Goal: Task Accomplishment & Management: Complete application form

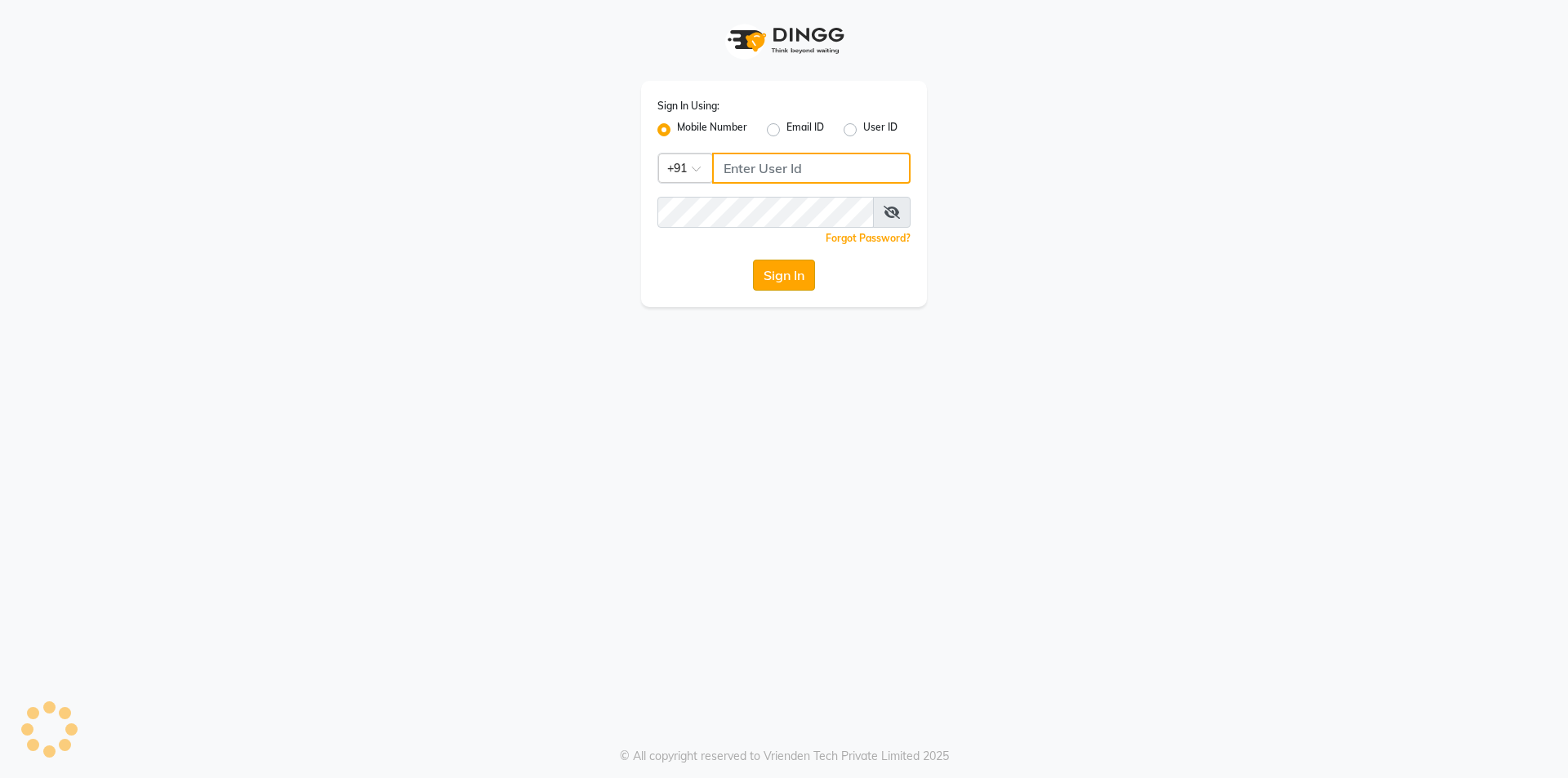
type input "8116705939"
click at [790, 270] on button "Sign In" at bounding box center [784, 275] width 63 height 31
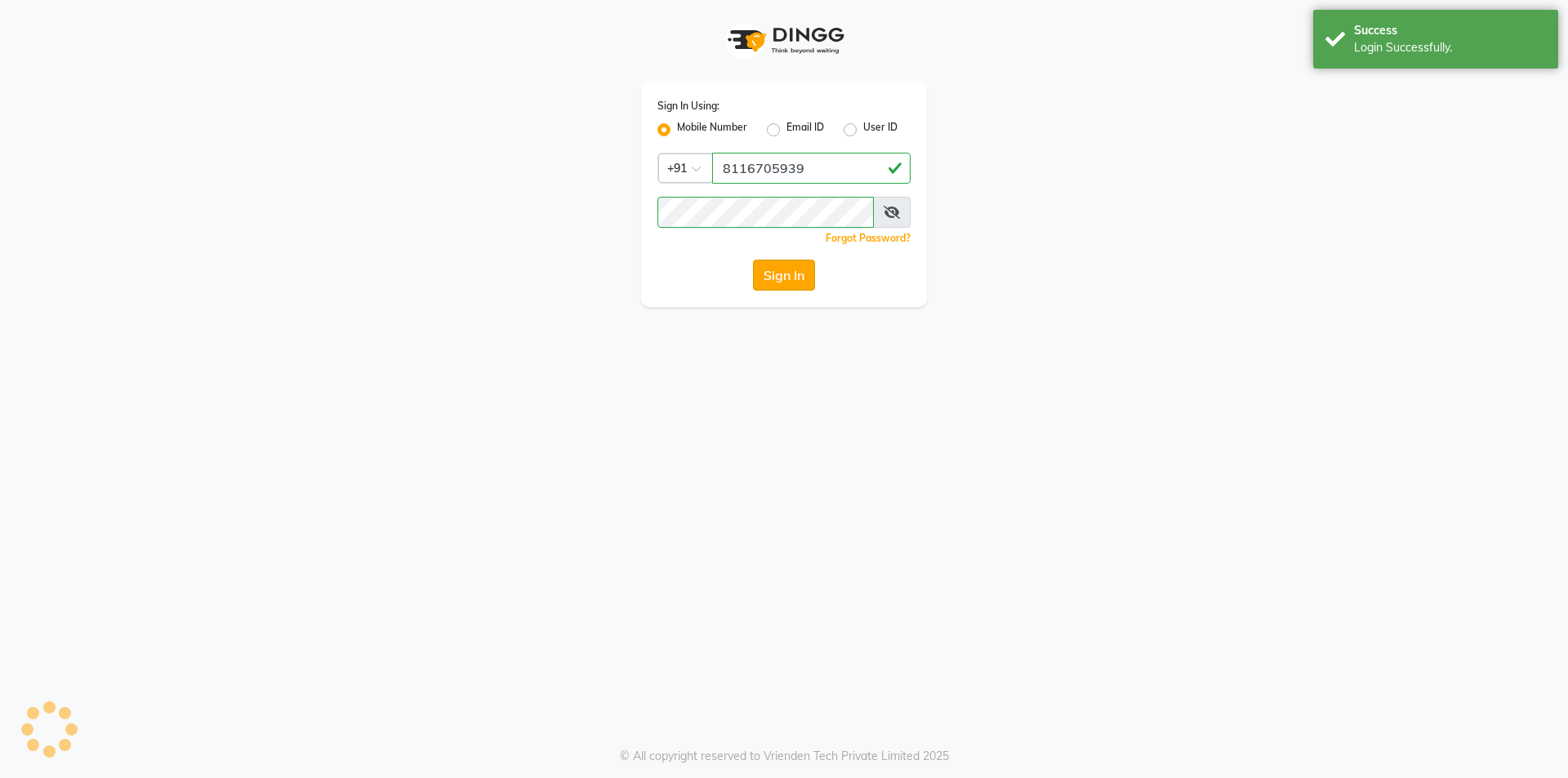
click at [786, 278] on button "Sign In" at bounding box center [784, 275] width 63 height 31
type input "8116705939"
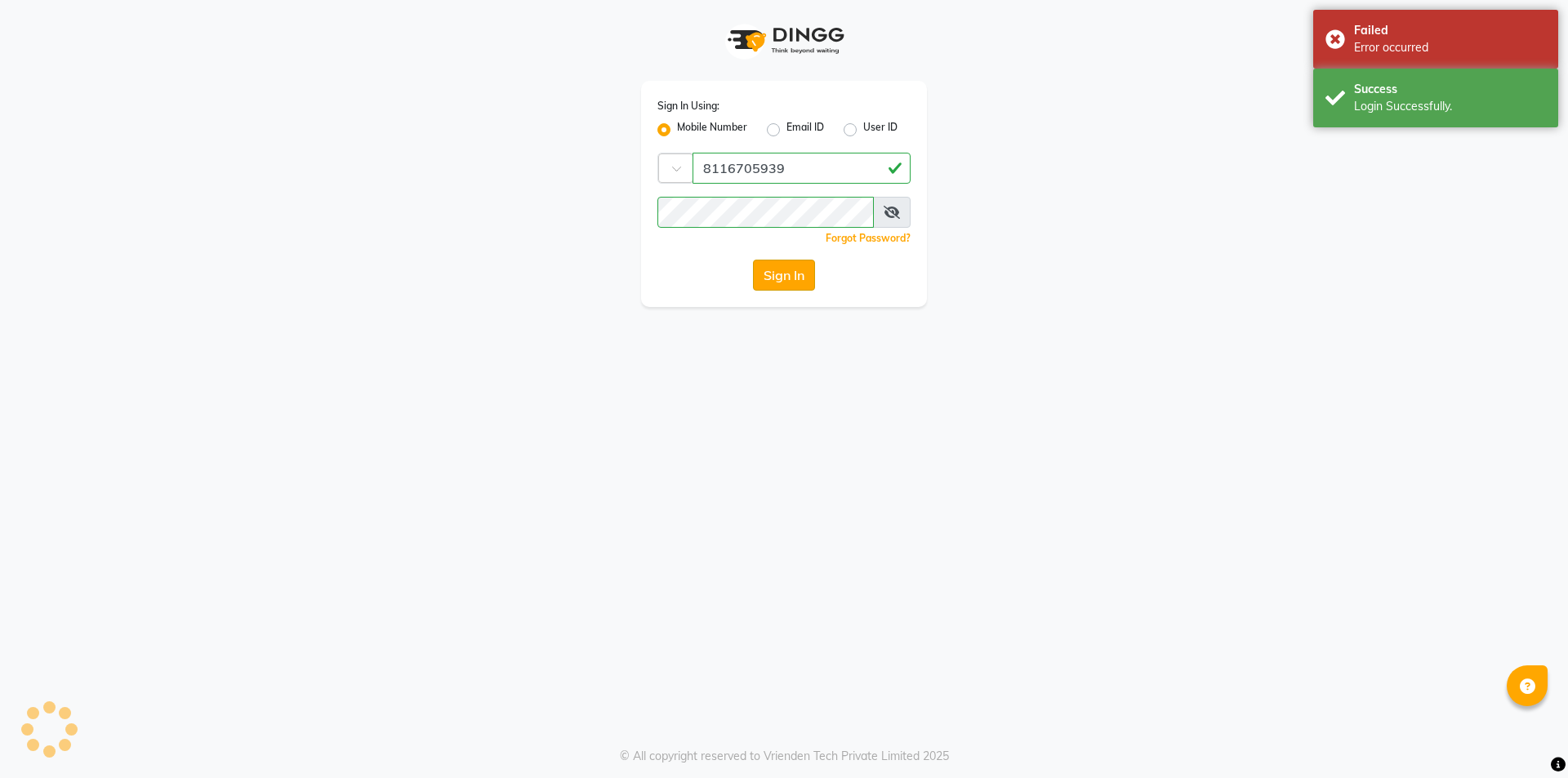
click at [779, 279] on button "Sign In" at bounding box center [784, 275] width 63 height 31
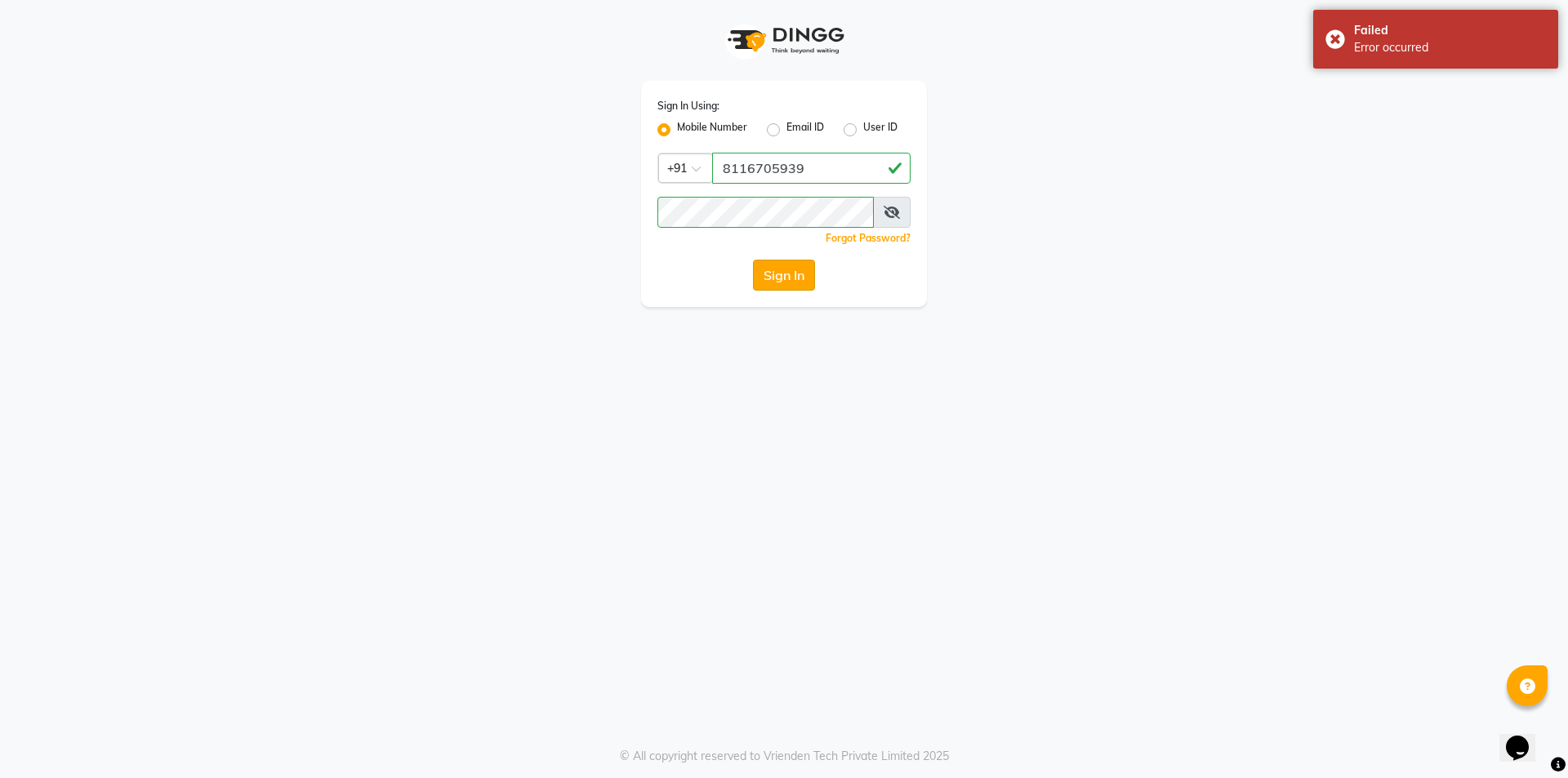
click at [778, 271] on button "Sign In" at bounding box center [784, 275] width 63 height 31
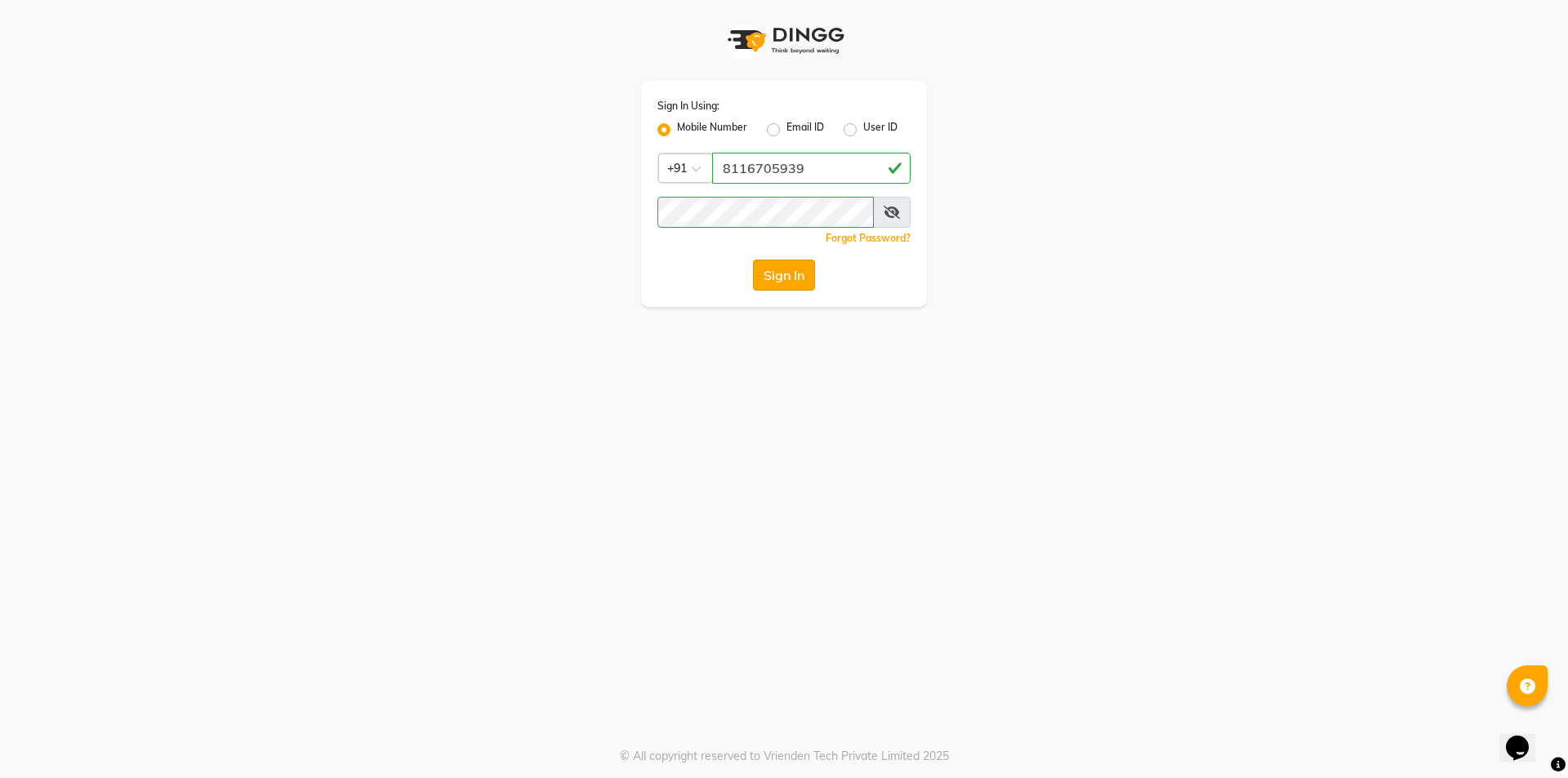
click at [790, 273] on button "Sign In" at bounding box center [784, 275] width 63 height 31
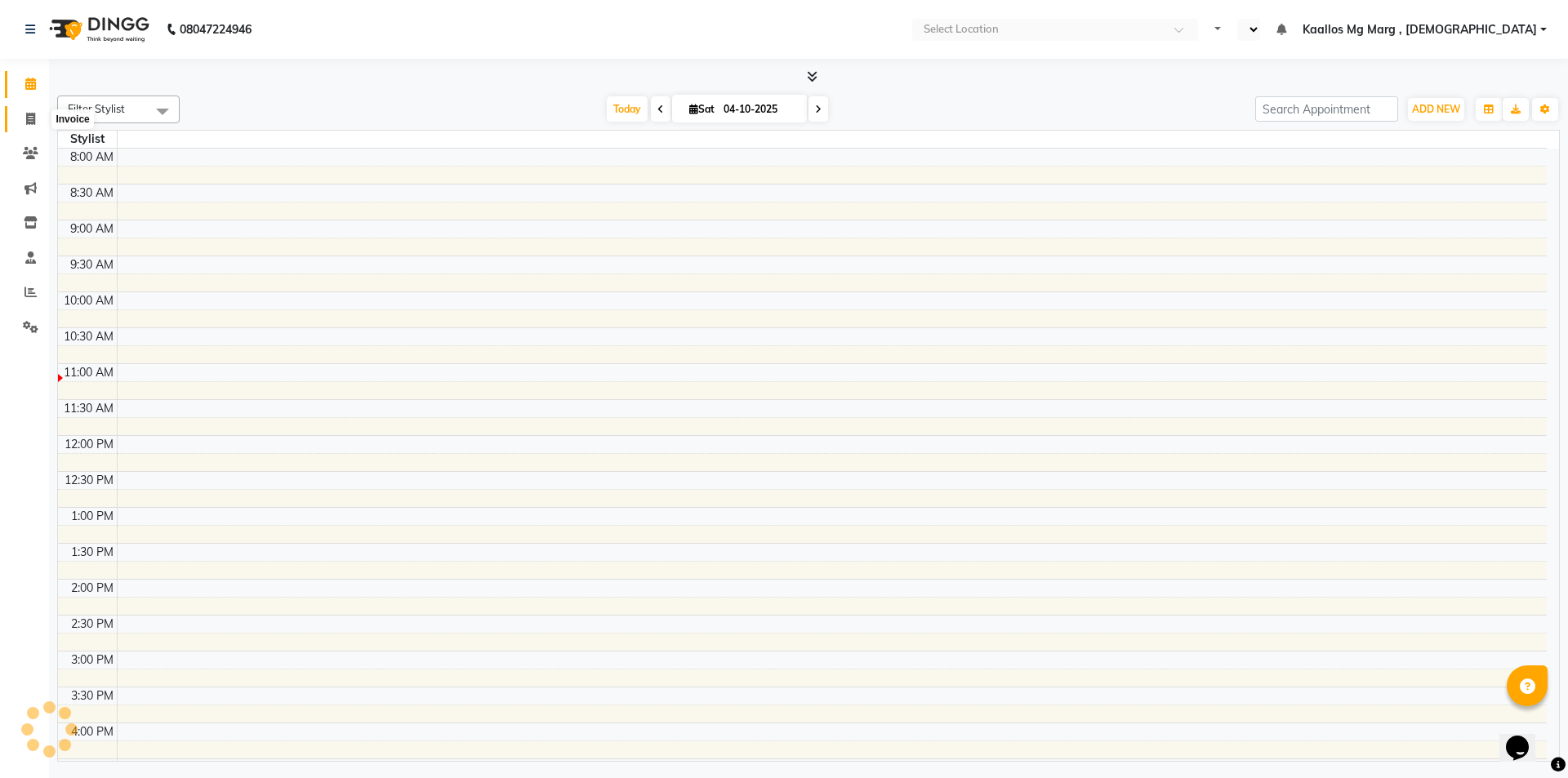
click at [32, 117] on icon at bounding box center [30, 118] width 9 height 13
select select "service"
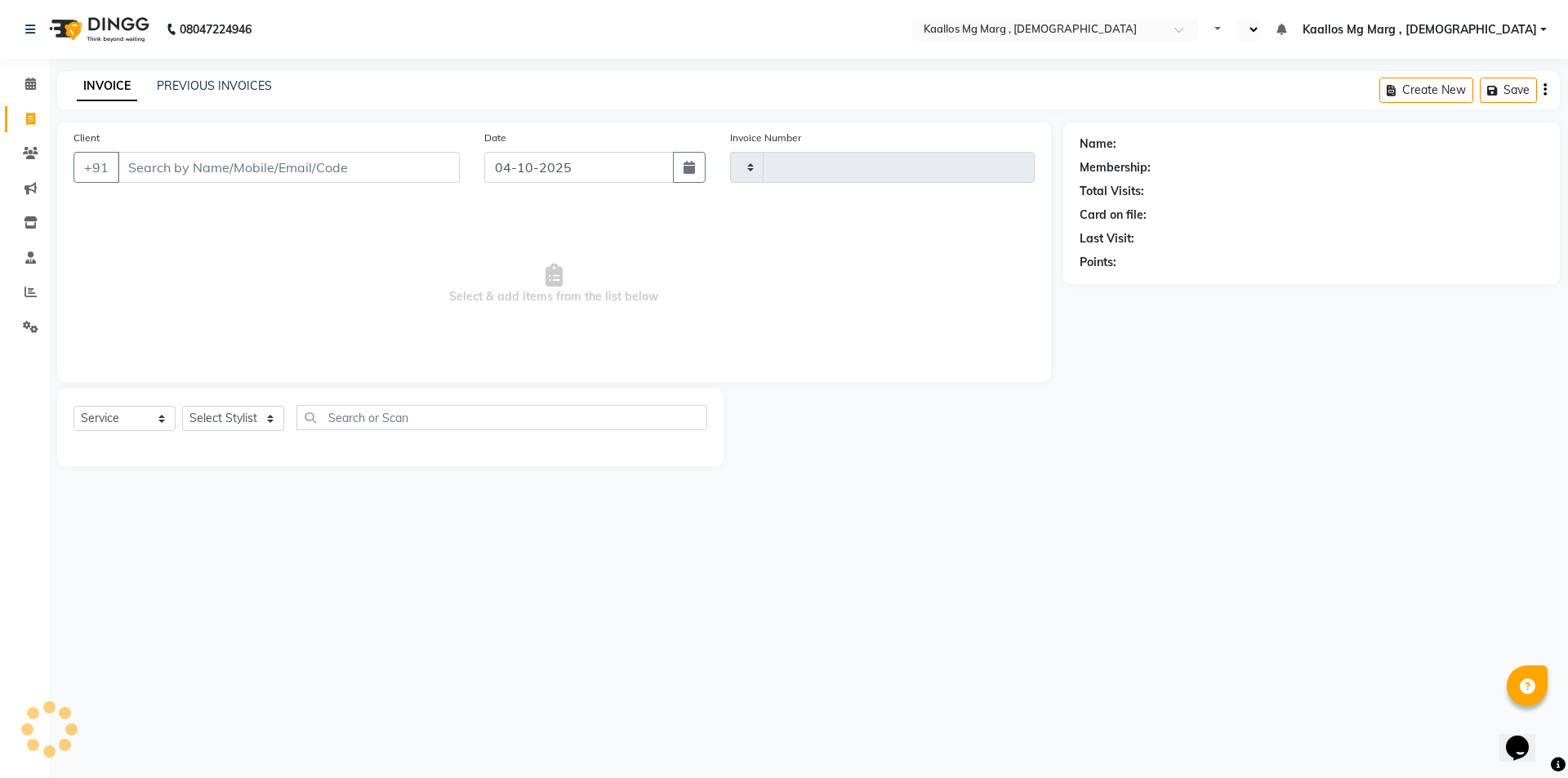
click at [222, 170] on input "Client" at bounding box center [289, 167] width 342 height 31
select select "en"
type input "7980"
type input "0024"
select select "8998"
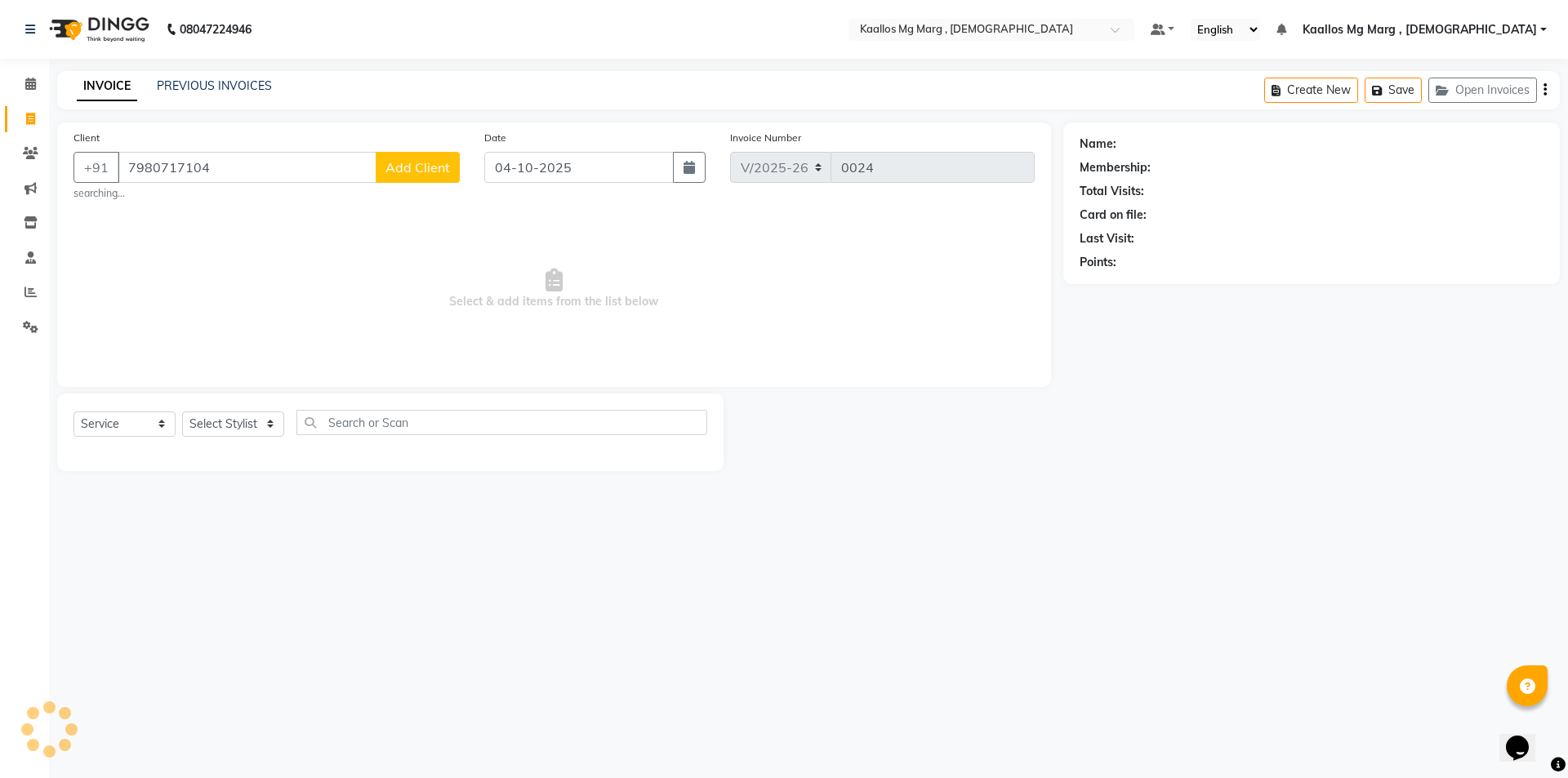
type input "7980717104"
click at [406, 165] on span "Add Client" at bounding box center [417, 167] width 64 height 16
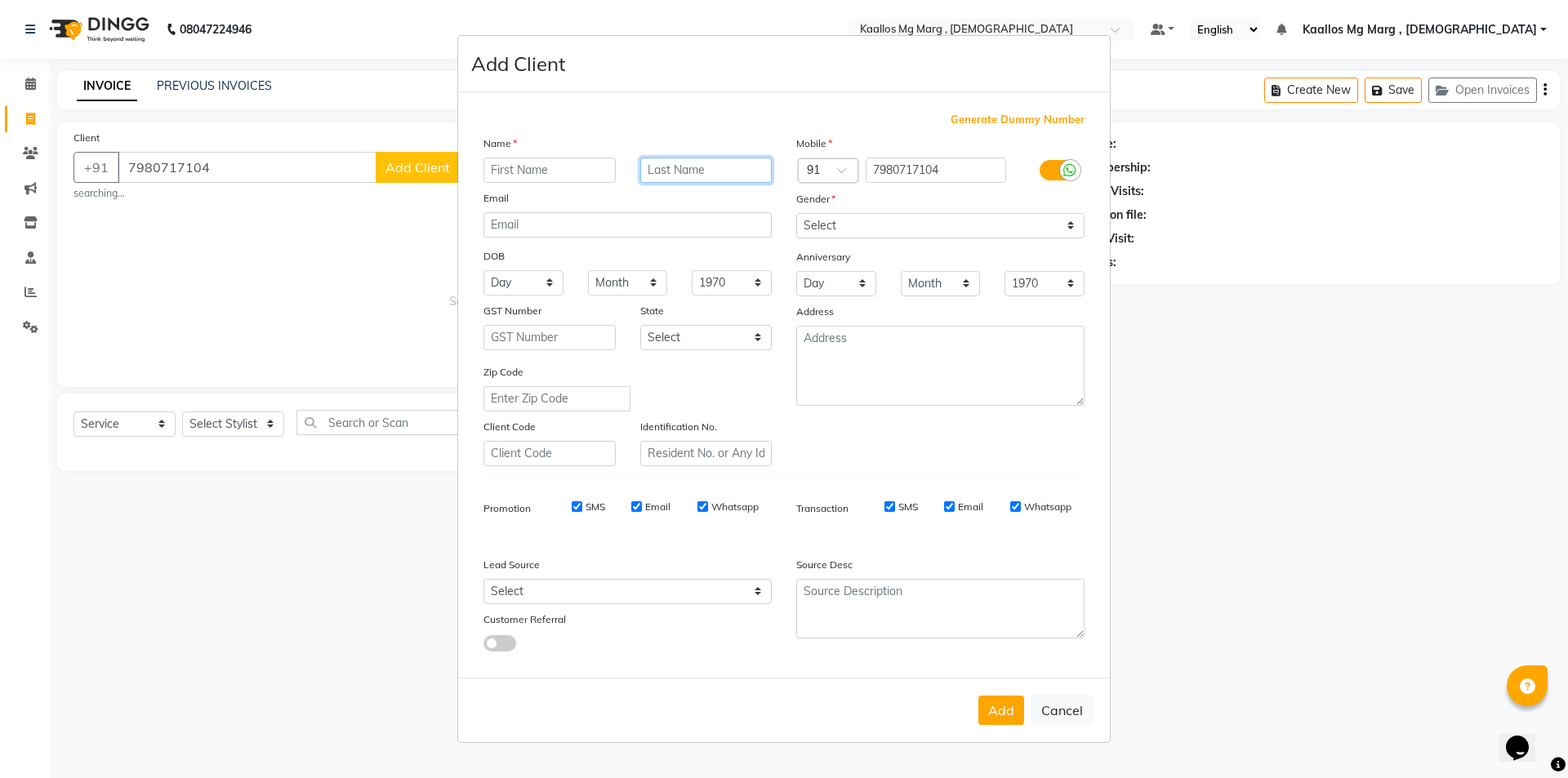
click at [657, 165] on input "text" at bounding box center [707, 170] width 133 height 25
click at [593, 165] on input "text" at bounding box center [550, 170] width 133 height 25
type input "[PERSON_NAME]"
click at [697, 173] on input "text" at bounding box center [707, 170] width 133 height 25
type input "ji"
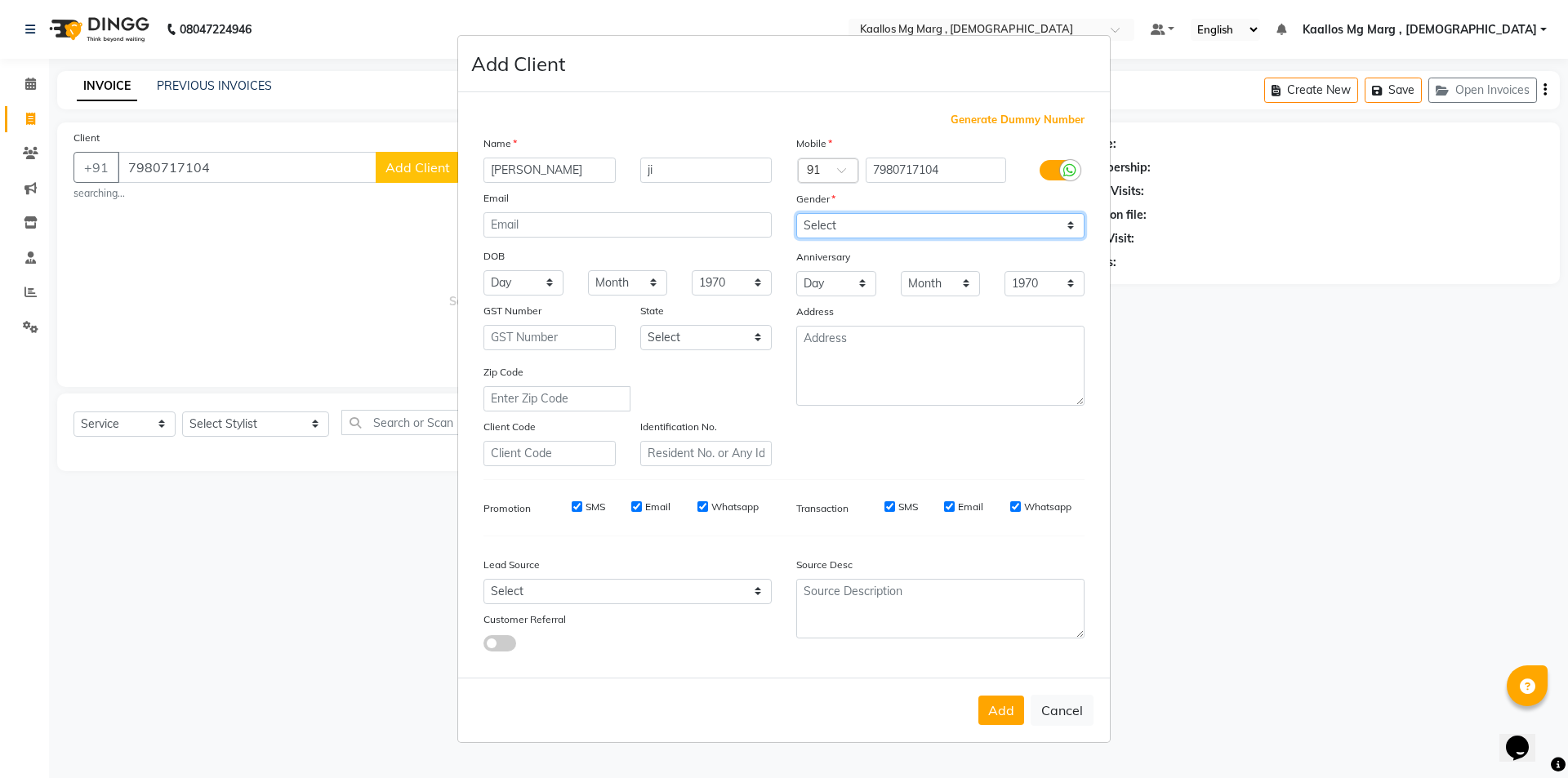
click at [940, 228] on select "Select [DEMOGRAPHIC_DATA] [DEMOGRAPHIC_DATA] Other Prefer Not To Say" at bounding box center [941, 226] width 289 height 25
select select "[DEMOGRAPHIC_DATA]"
click at [797, 213] on select "Select [DEMOGRAPHIC_DATA] [DEMOGRAPHIC_DATA] Other Prefer Not To Say" at bounding box center [941, 226] width 289 height 25
click at [994, 710] on button "Add" at bounding box center [1001, 710] width 46 height 30
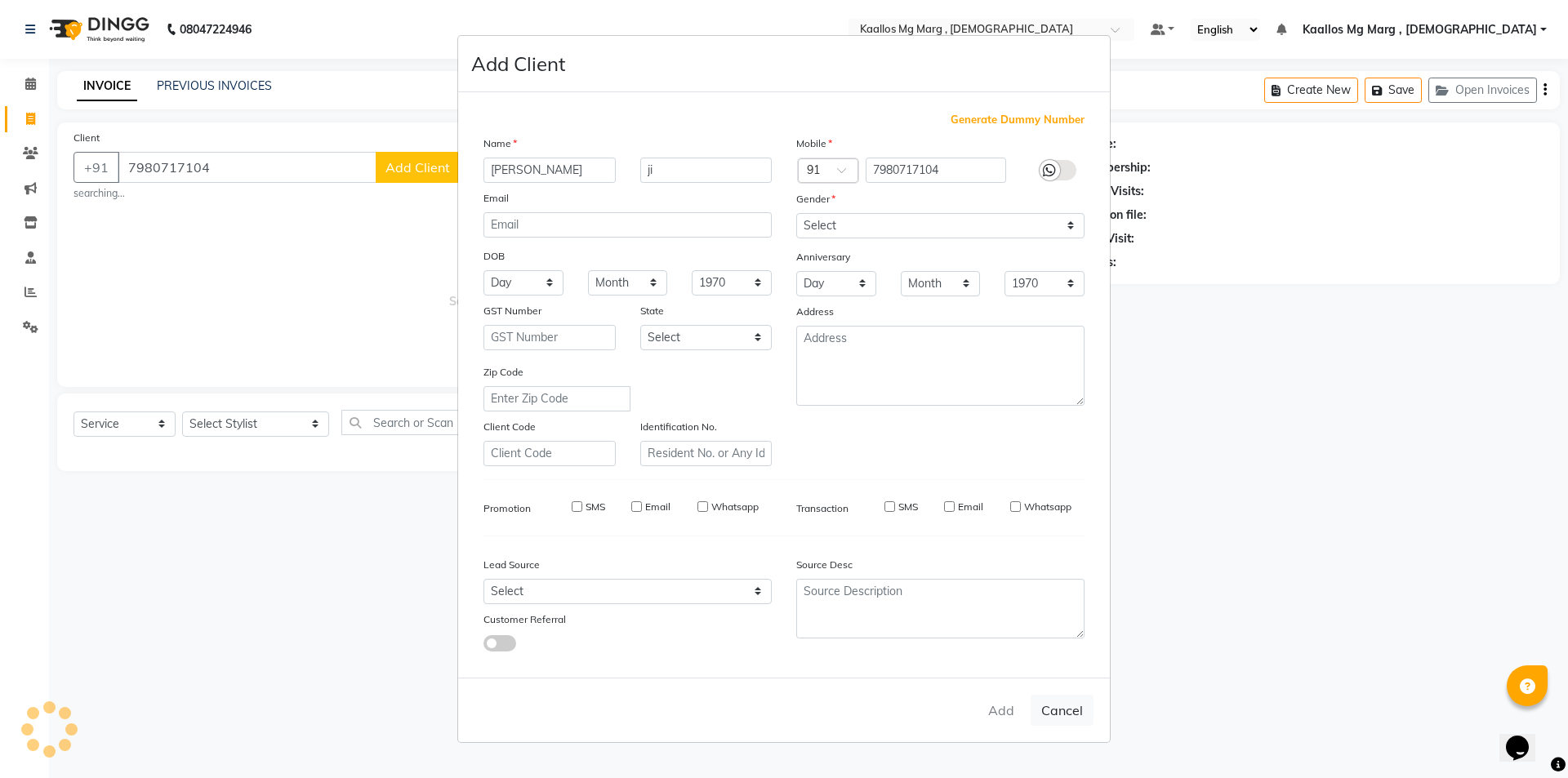
select select
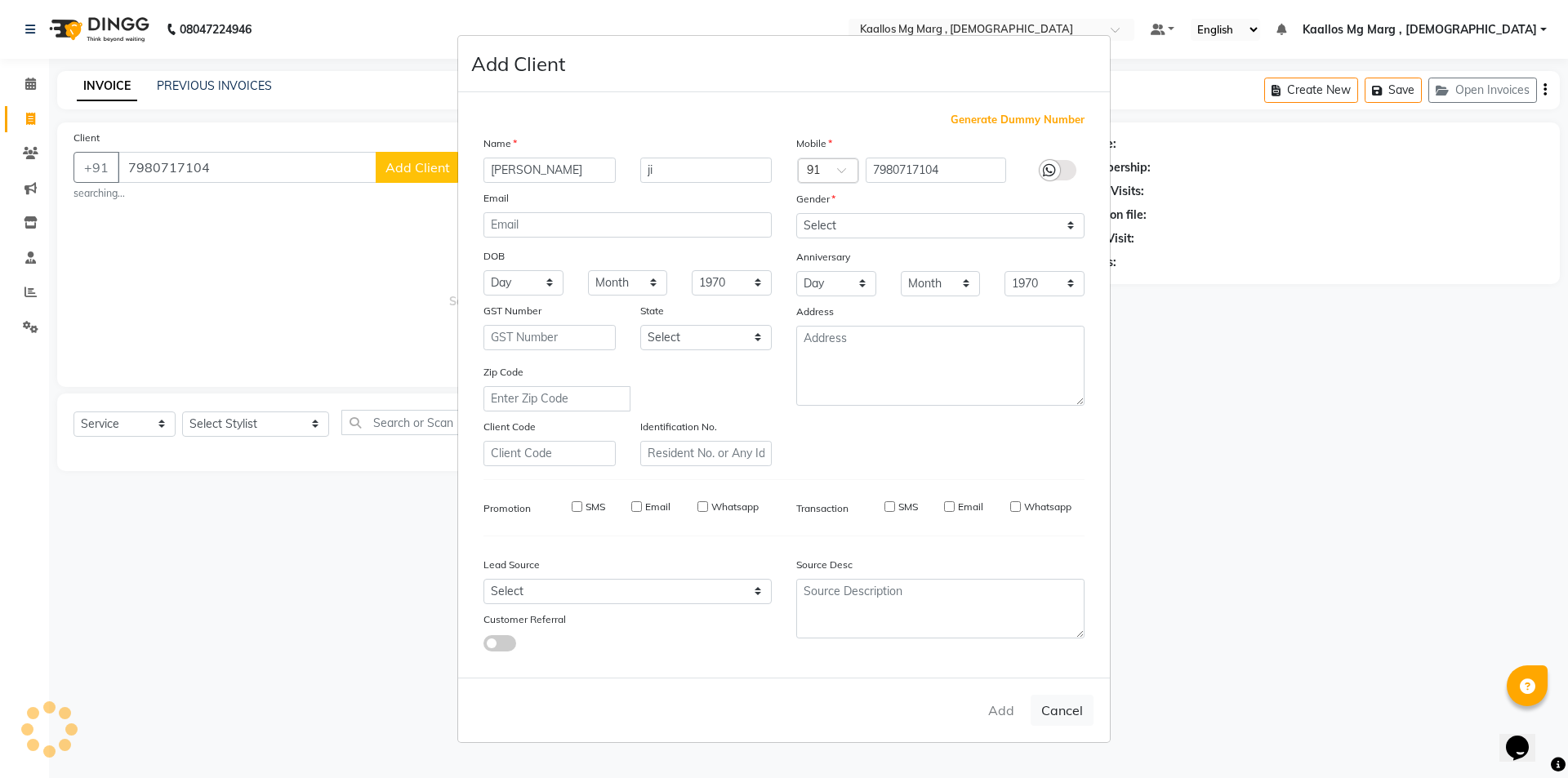
select select
checkbox input "false"
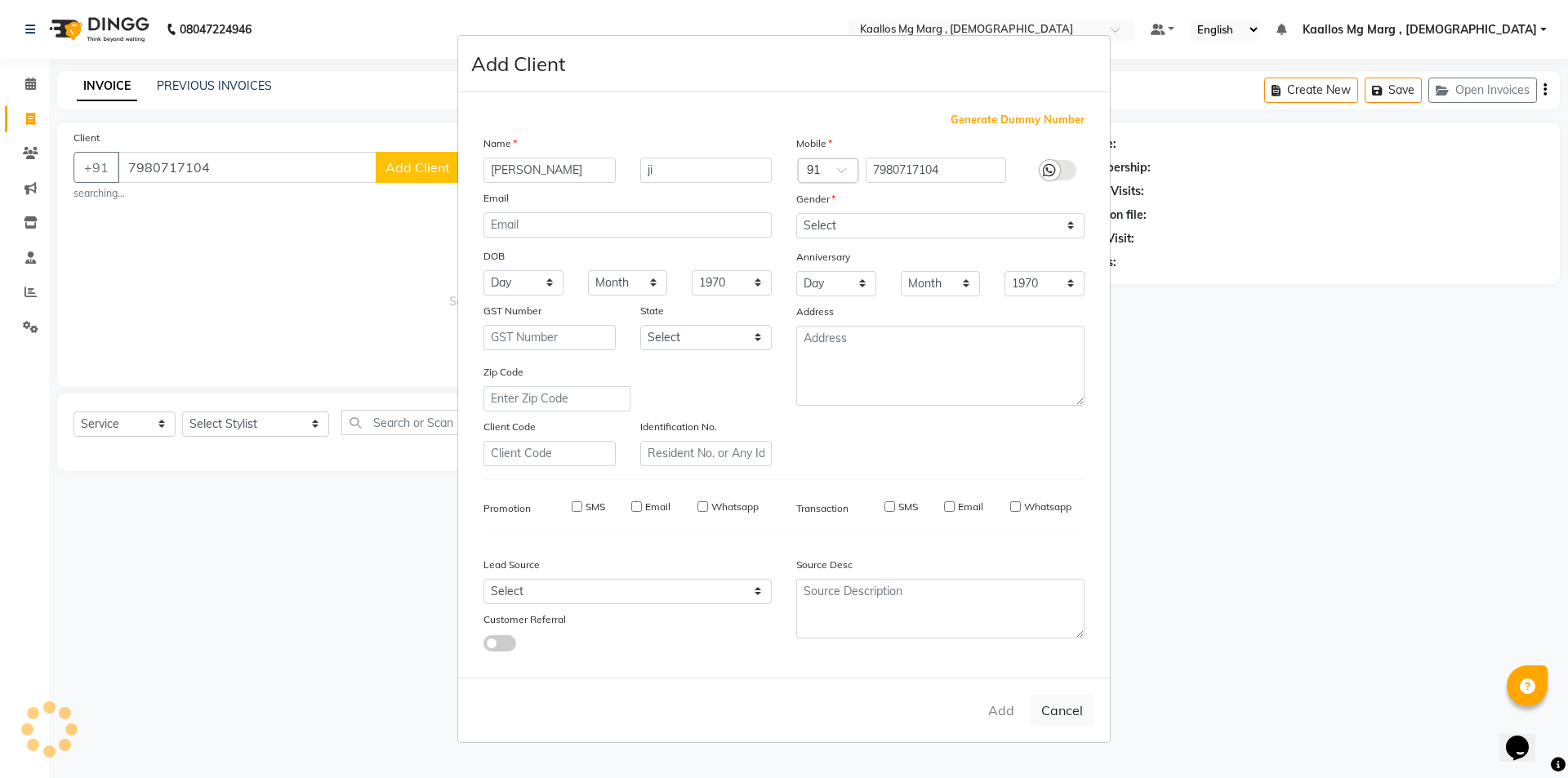
checkbox input "false"
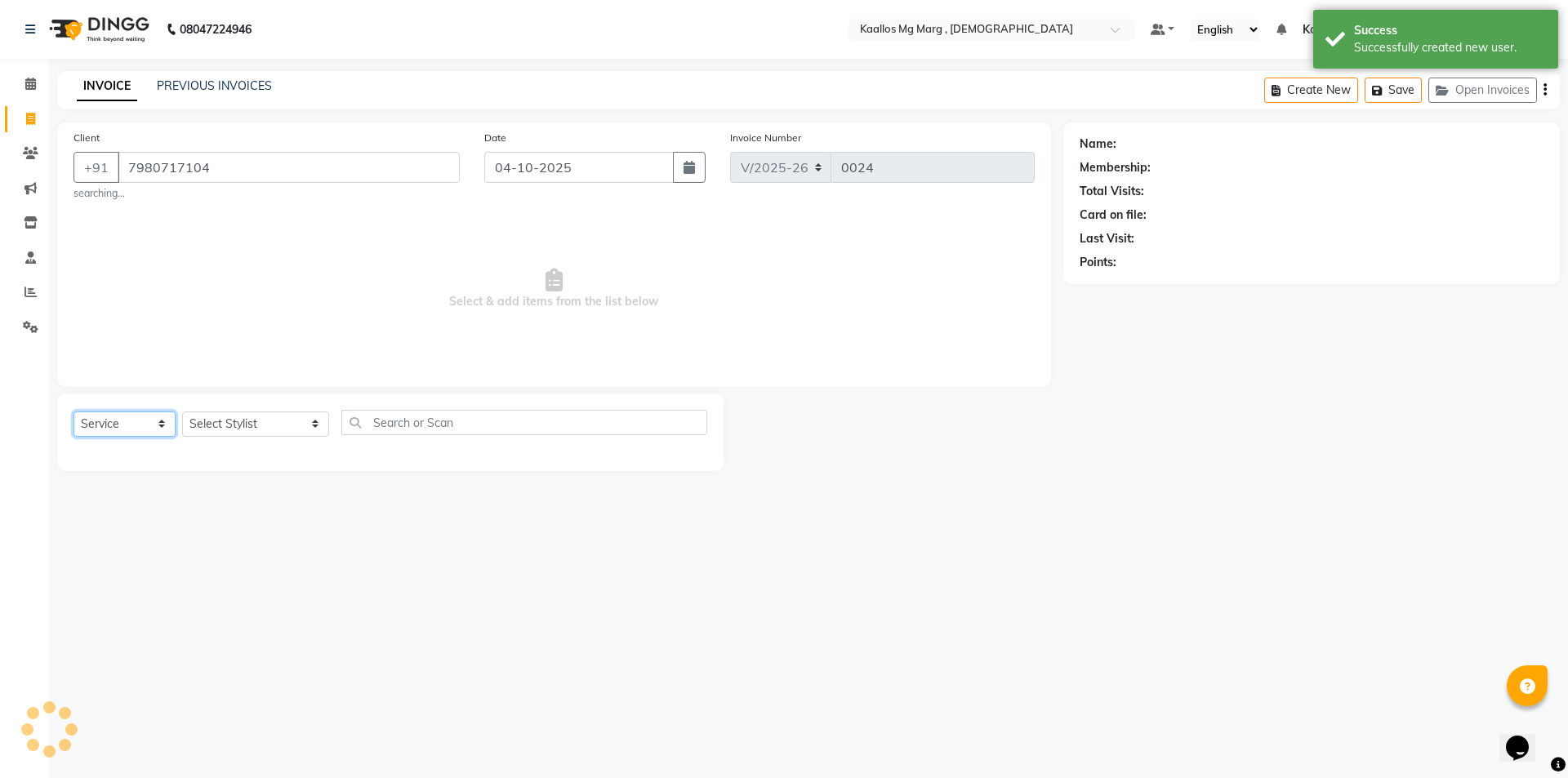
click at [136, 421] on select "Select Service Product Membership Package Voucher Prepaid Gift Card" at bounding box center [124, 424] width 102 height 25
click at [73, 412] on select "Select Service Product Membership Package Voucher Prepaid Gift Card" at bounding box center [124, 424] width 102 height 25
click at [244, 421] on select "Select Stylist [PERSON_NAME] Mg Marg , Indian [PERSON_NAME] [PERSON_NAME] [PERS…" at bounding box center [255, 424] width 147 height 25
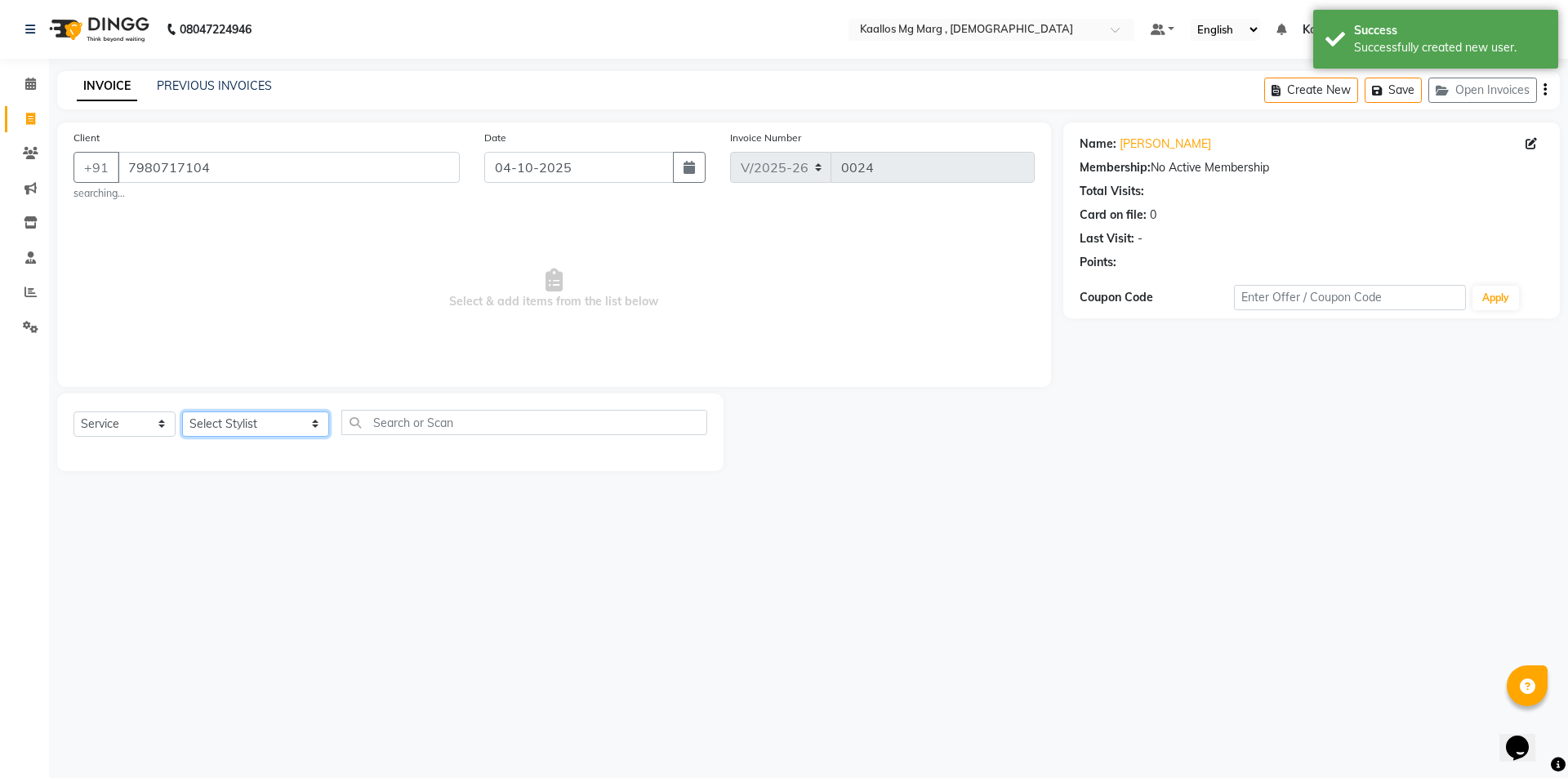
select select "92265"
click at [182, 412] on select "Select Stylist [PERSON_NAME] Mg Marg , Indian [PERSON_NAME] [PERSON_NAME] [PERS…" at bounding box center [255, 424] width 147 height 25
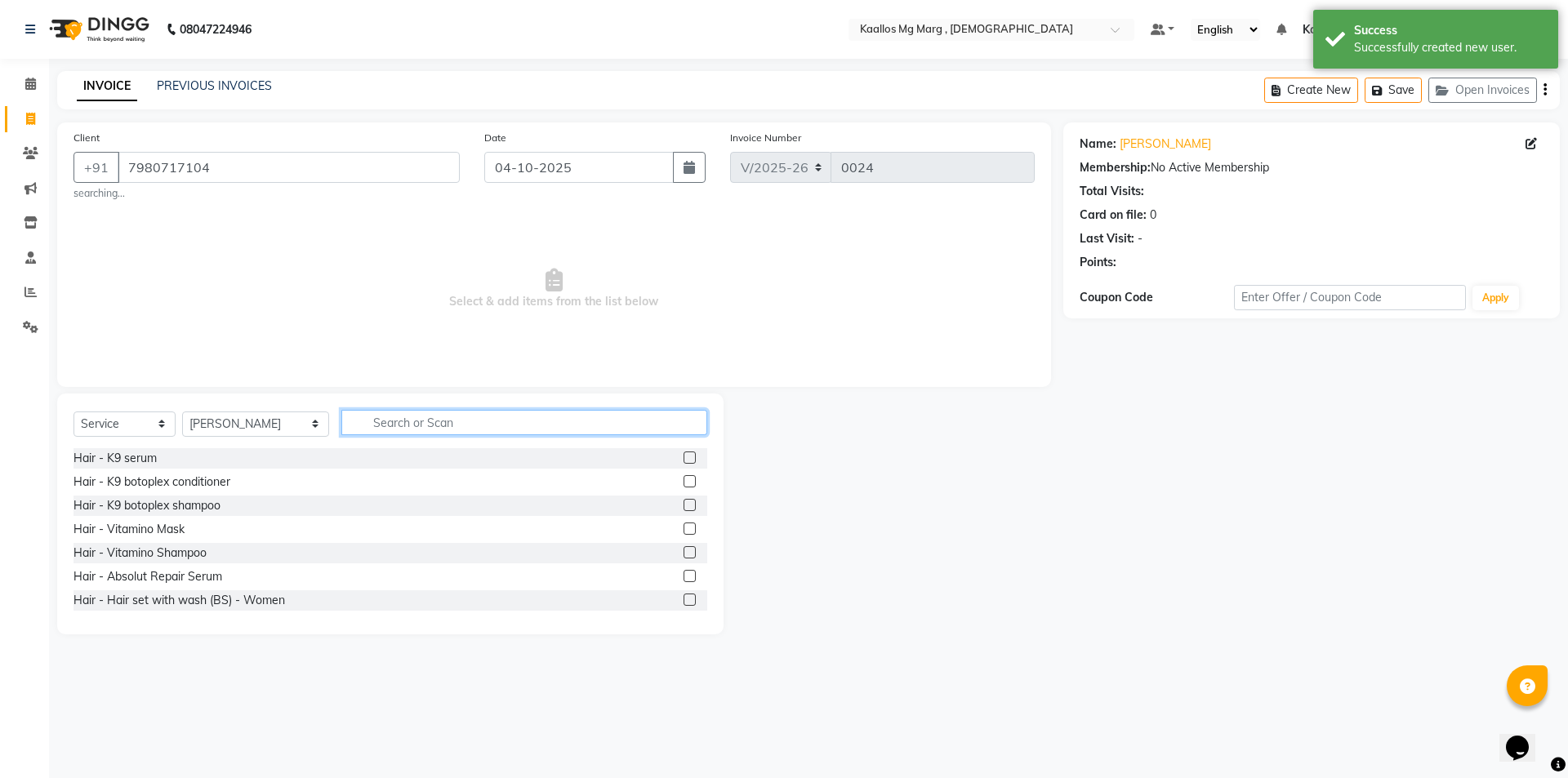
click at [376, 417] on input "text" at bounding box center [524, 422] width 366 height 25
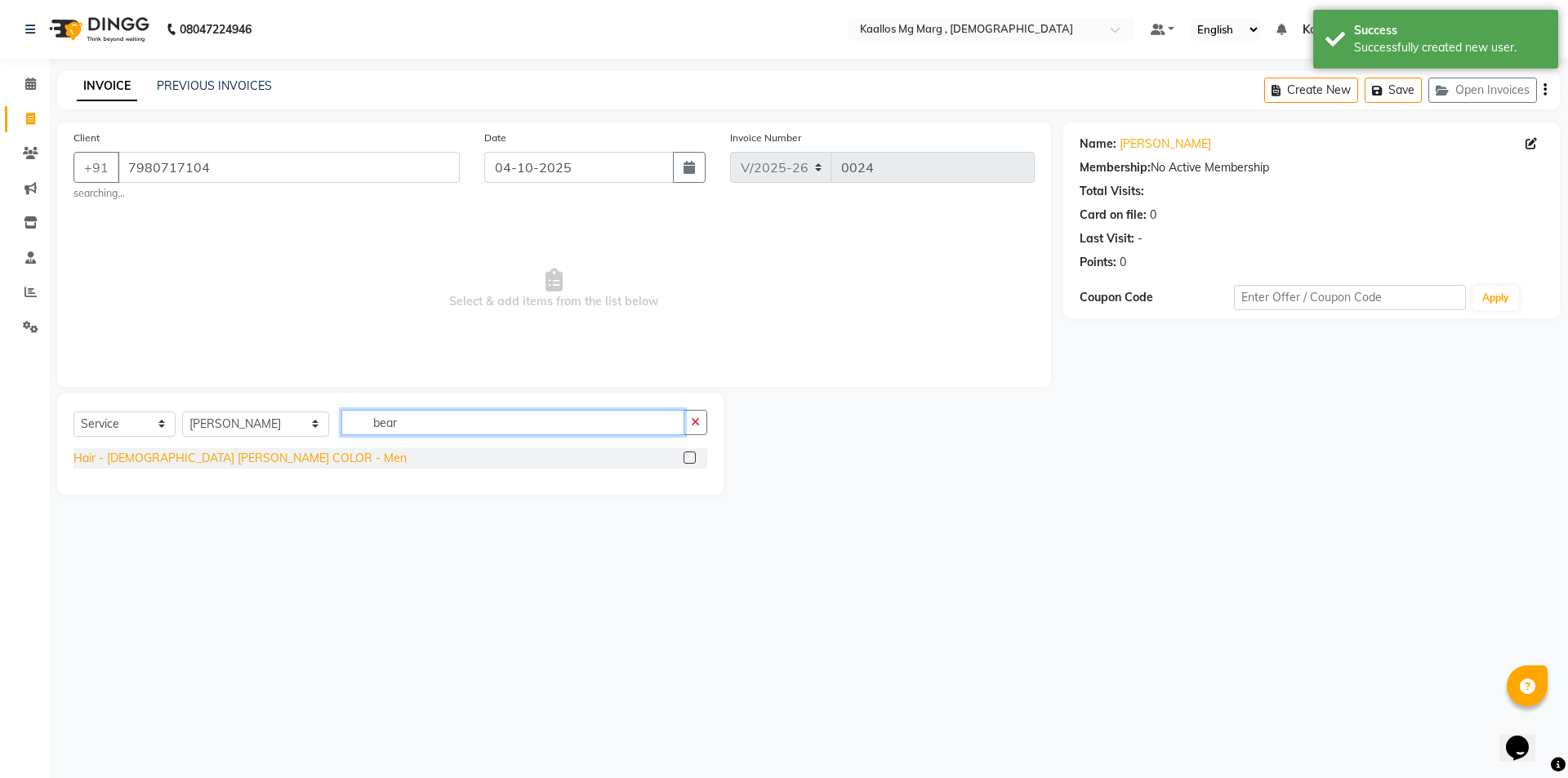
type input "bear"
click at [238, 453] on div "Hair - [DEMOGRAPHIC_DATA] [PERSON_NAME] COLOR - Men" at bounding box center [240, 459] width 333 height 17
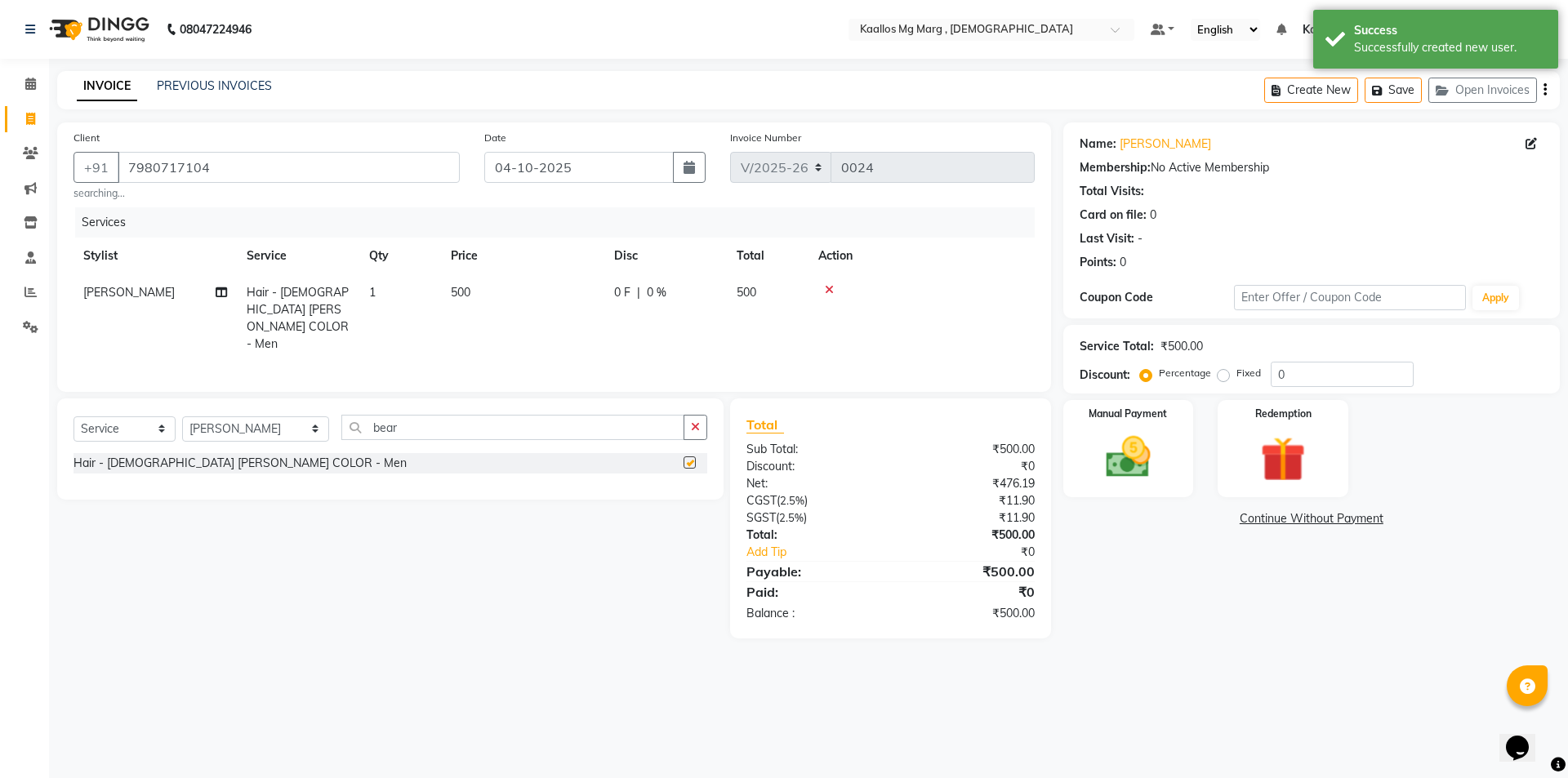
checkbox input "false"
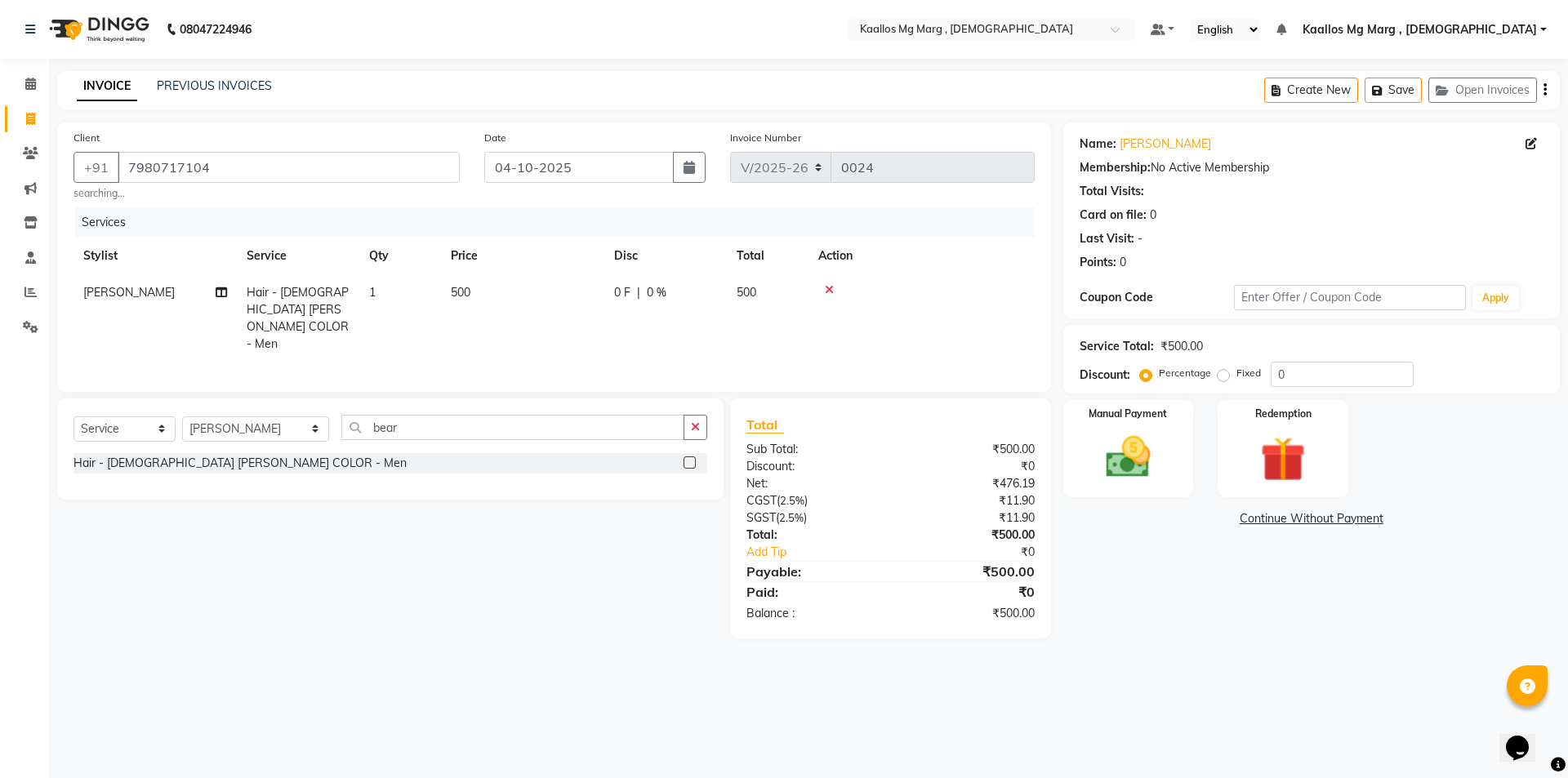
click at [831, 285] on td at bounding box center [922, 318] width 226 height 88
click at [830, 285] on icon at bounding box center [829, 290] width 9 height 12
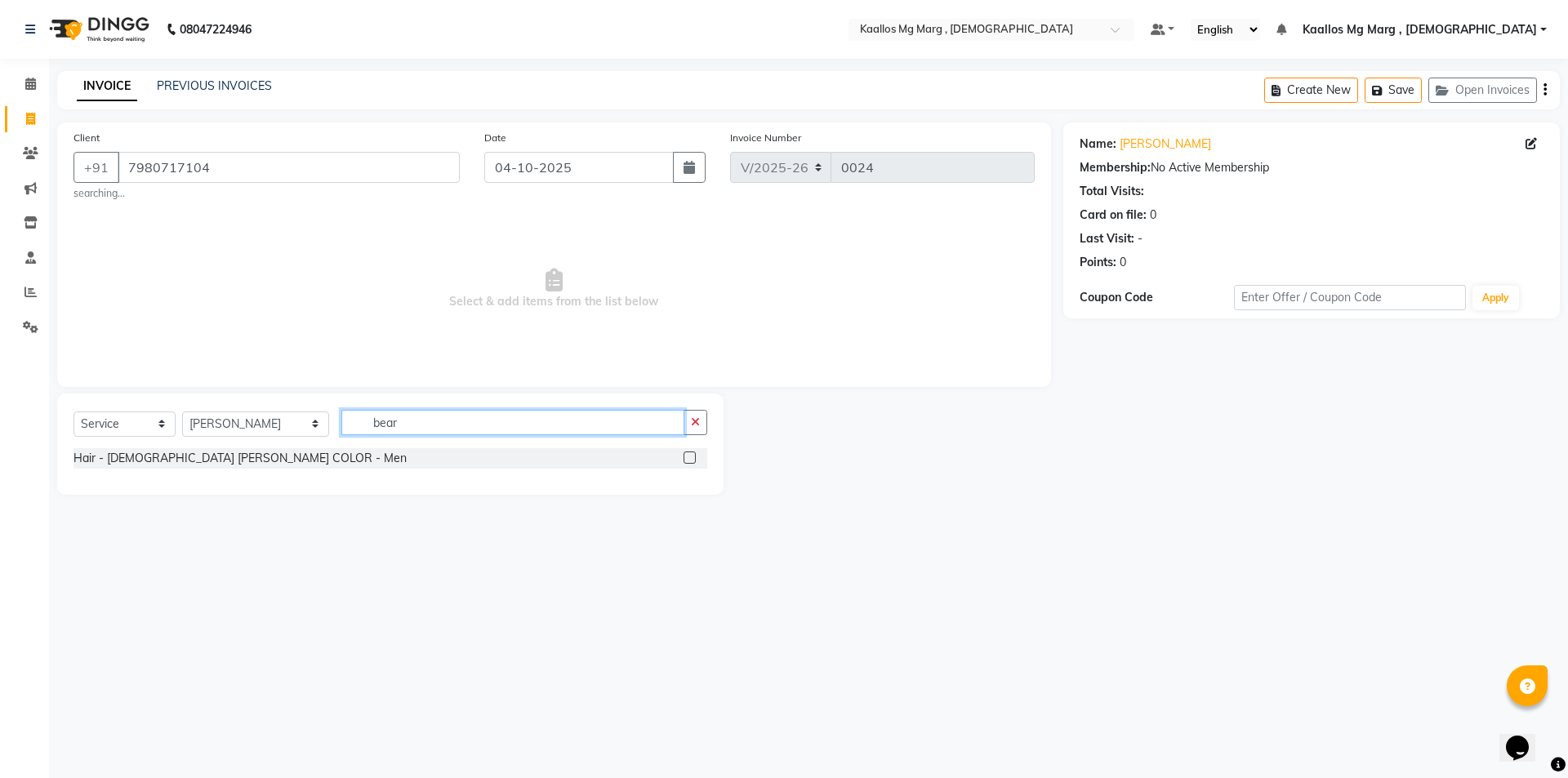
click at [358, 419] on input "bear" at bounding box center [513, 422] width 343 height 25
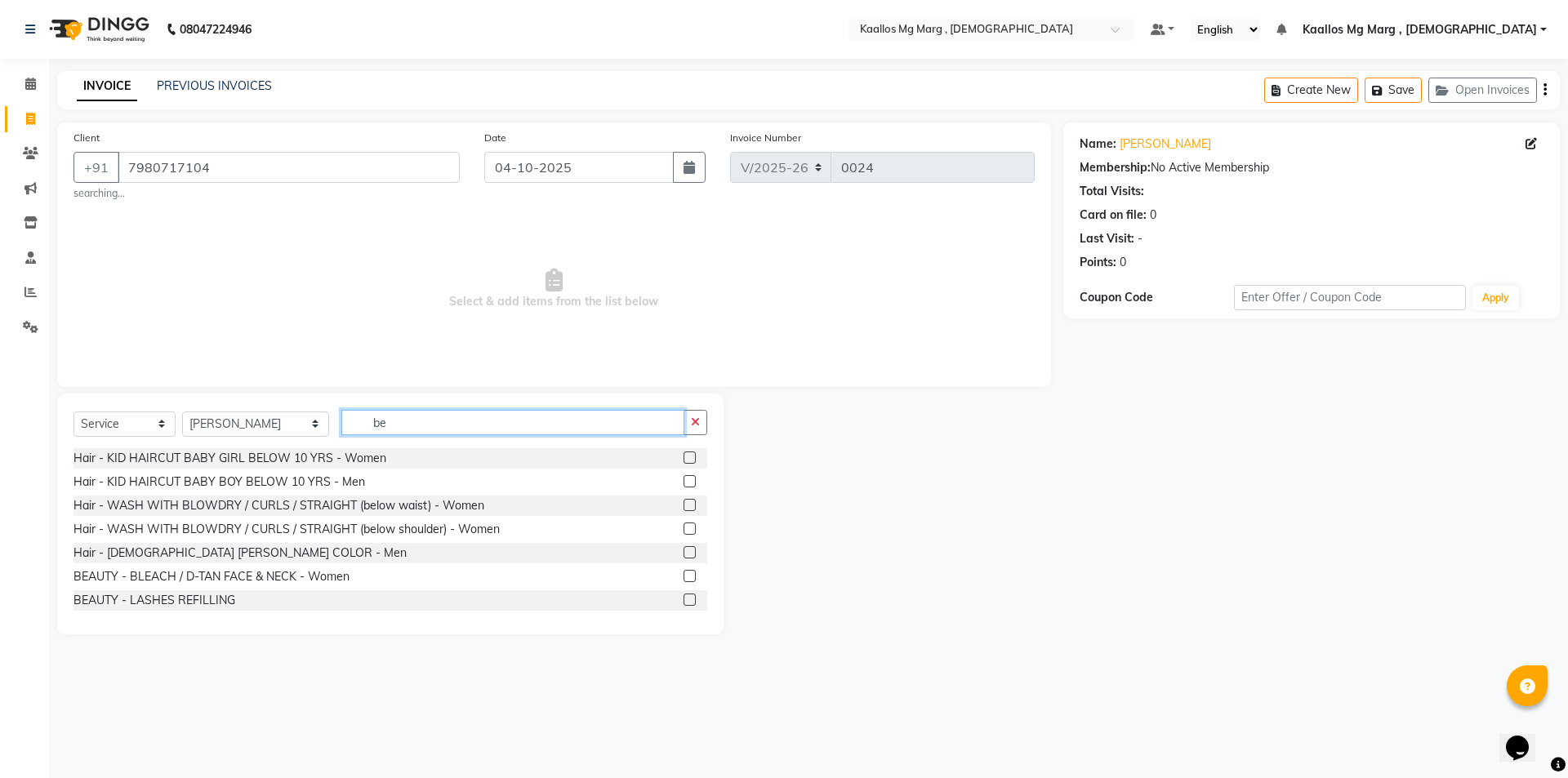
type input "b"
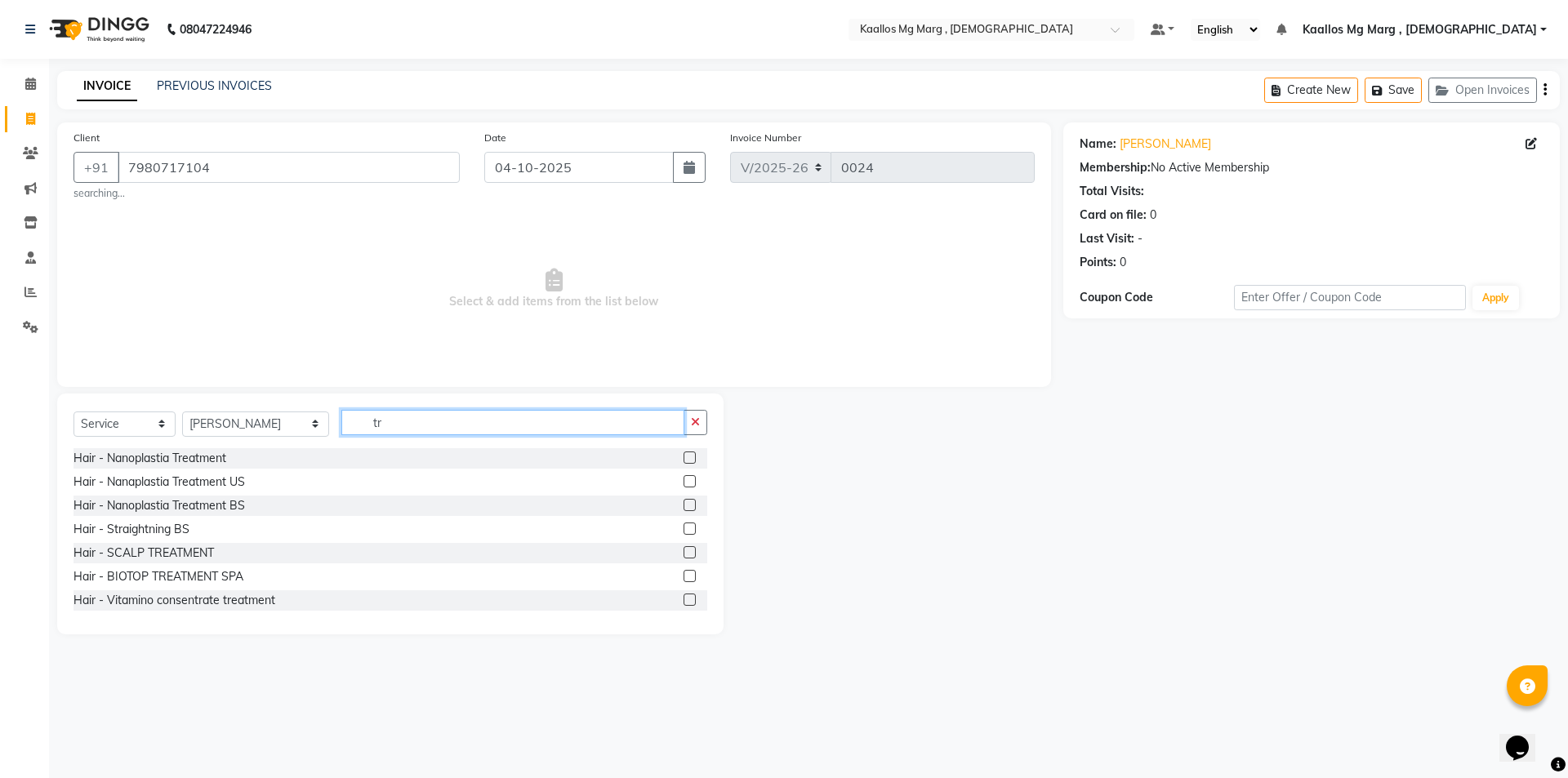
type input "t"
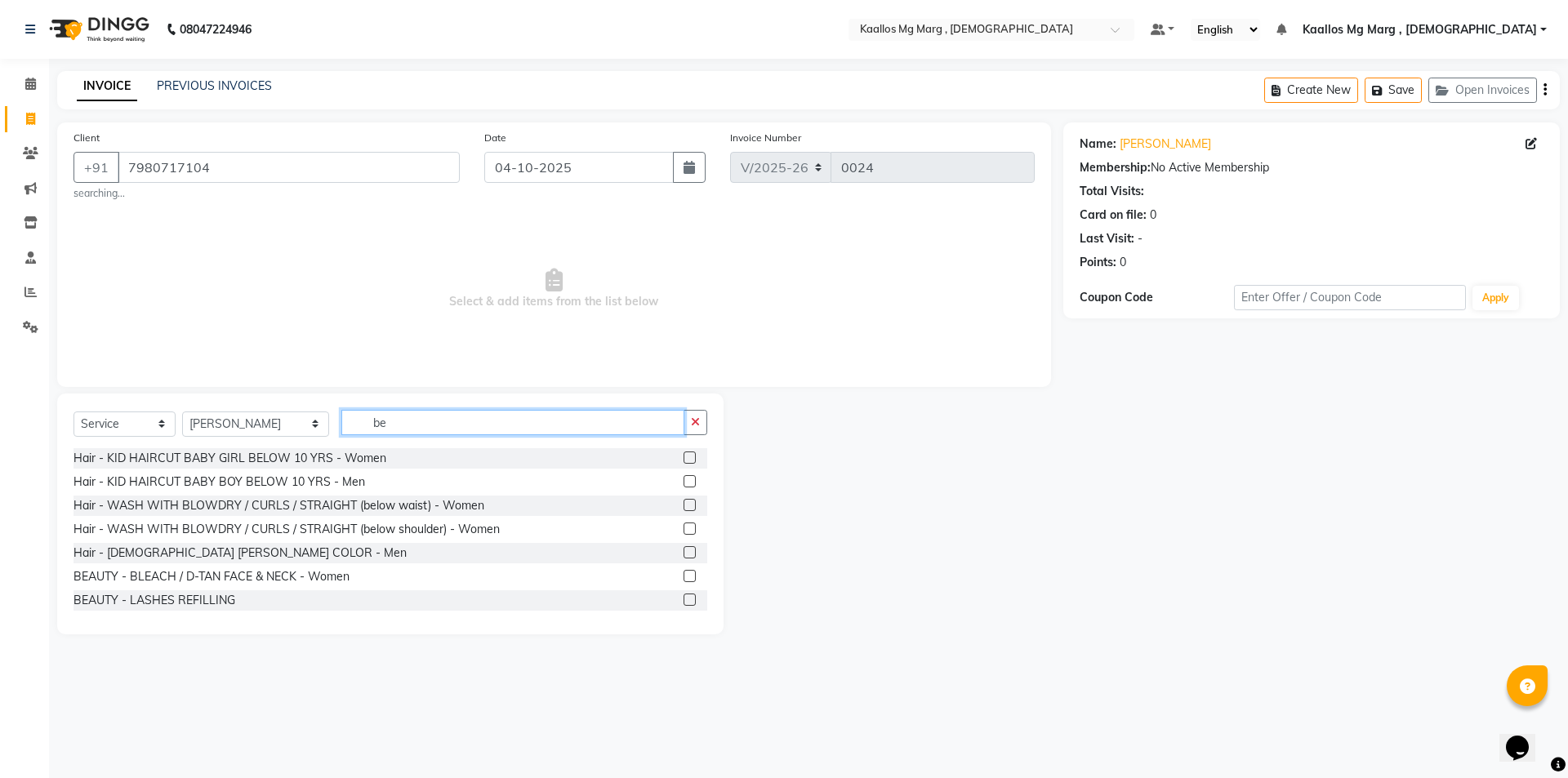
type input "b"
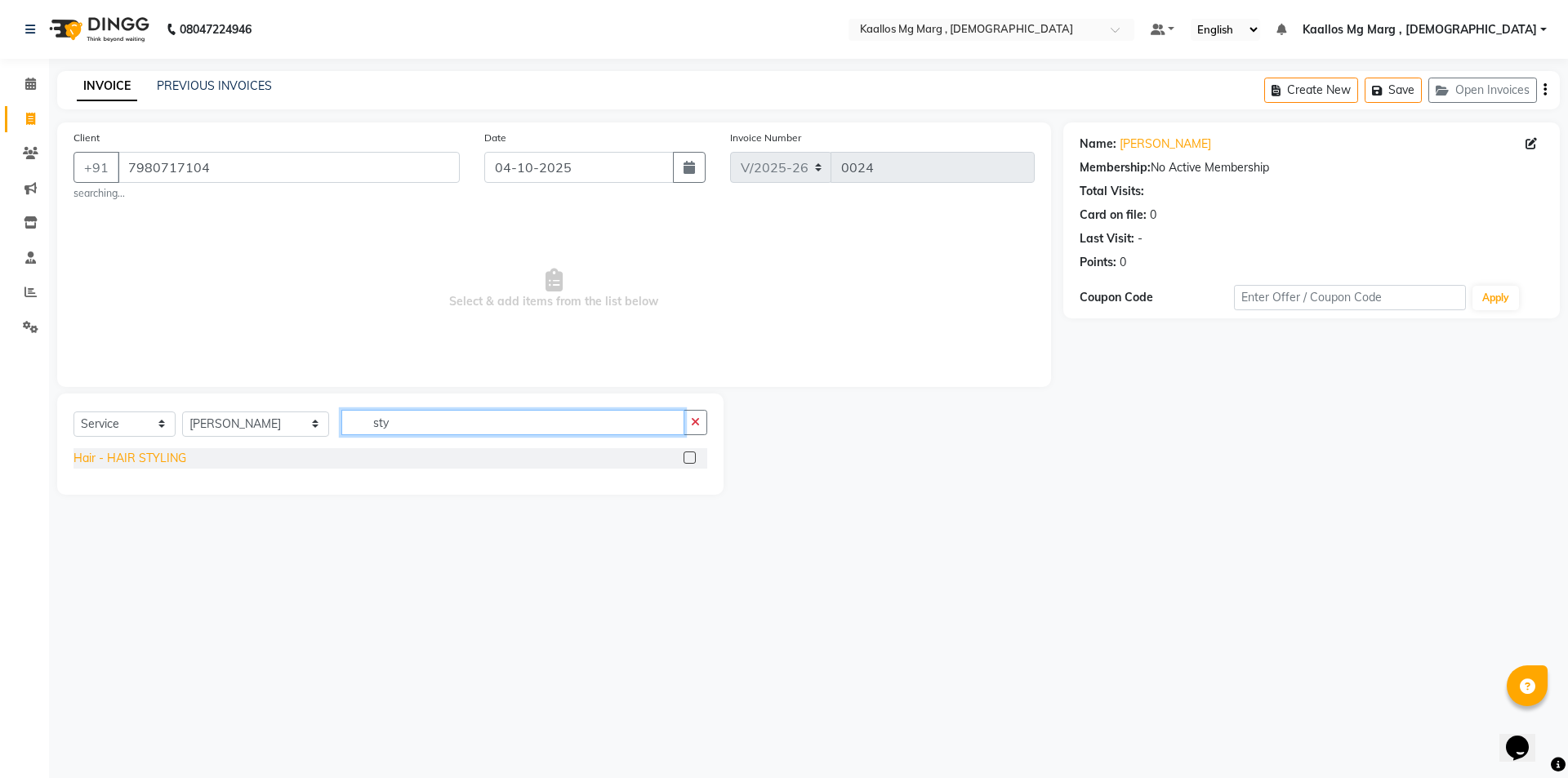
type input "sty"
click at [156, 455] on div "Hair - HAIR STYLING" at bounding box center [129, 459] width 113 height 17
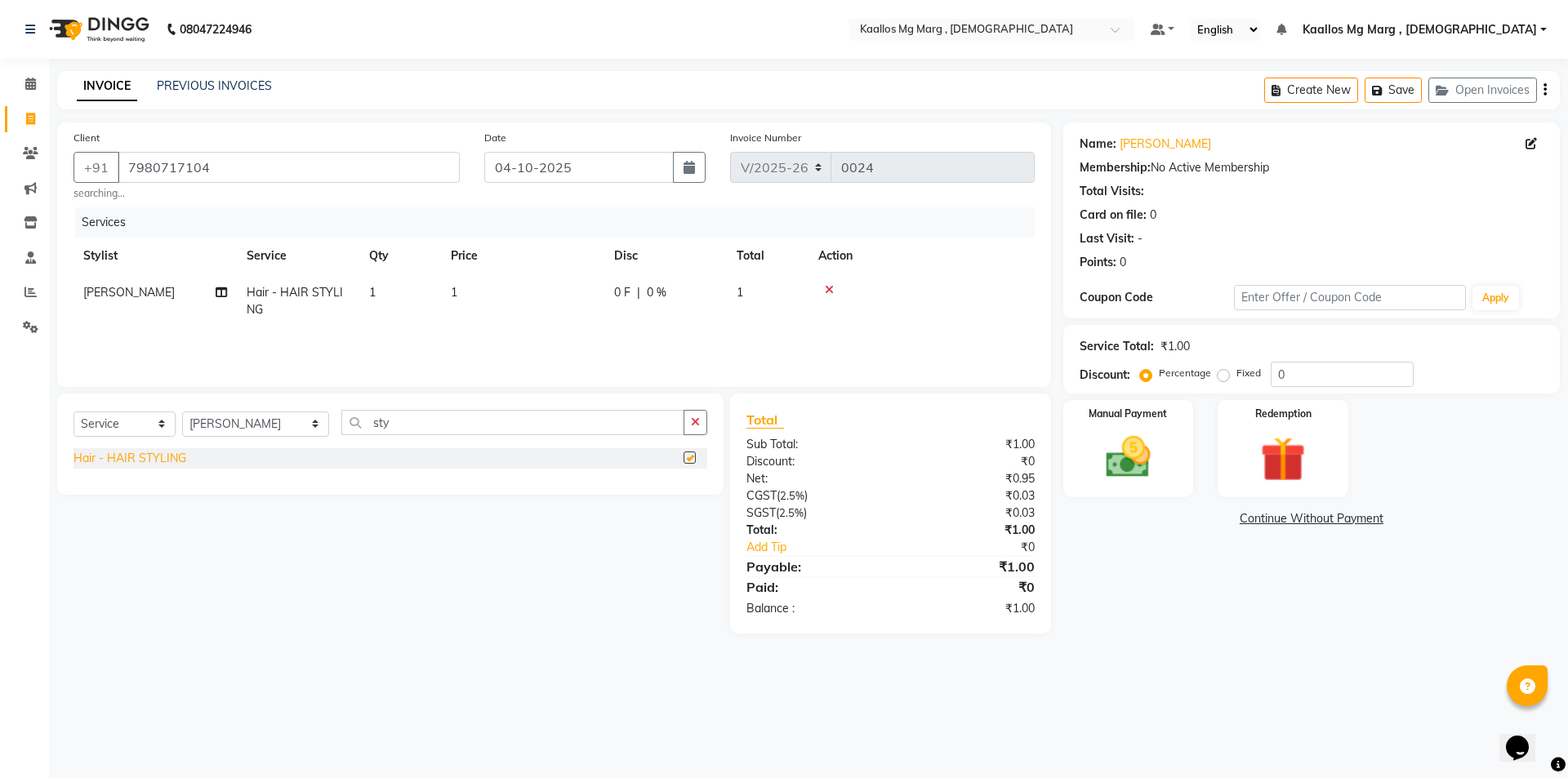
checkbox input "false"
click at [457, 293] on span "1" at bounding box center [454, 291] width 7 height 14
select select "92265"
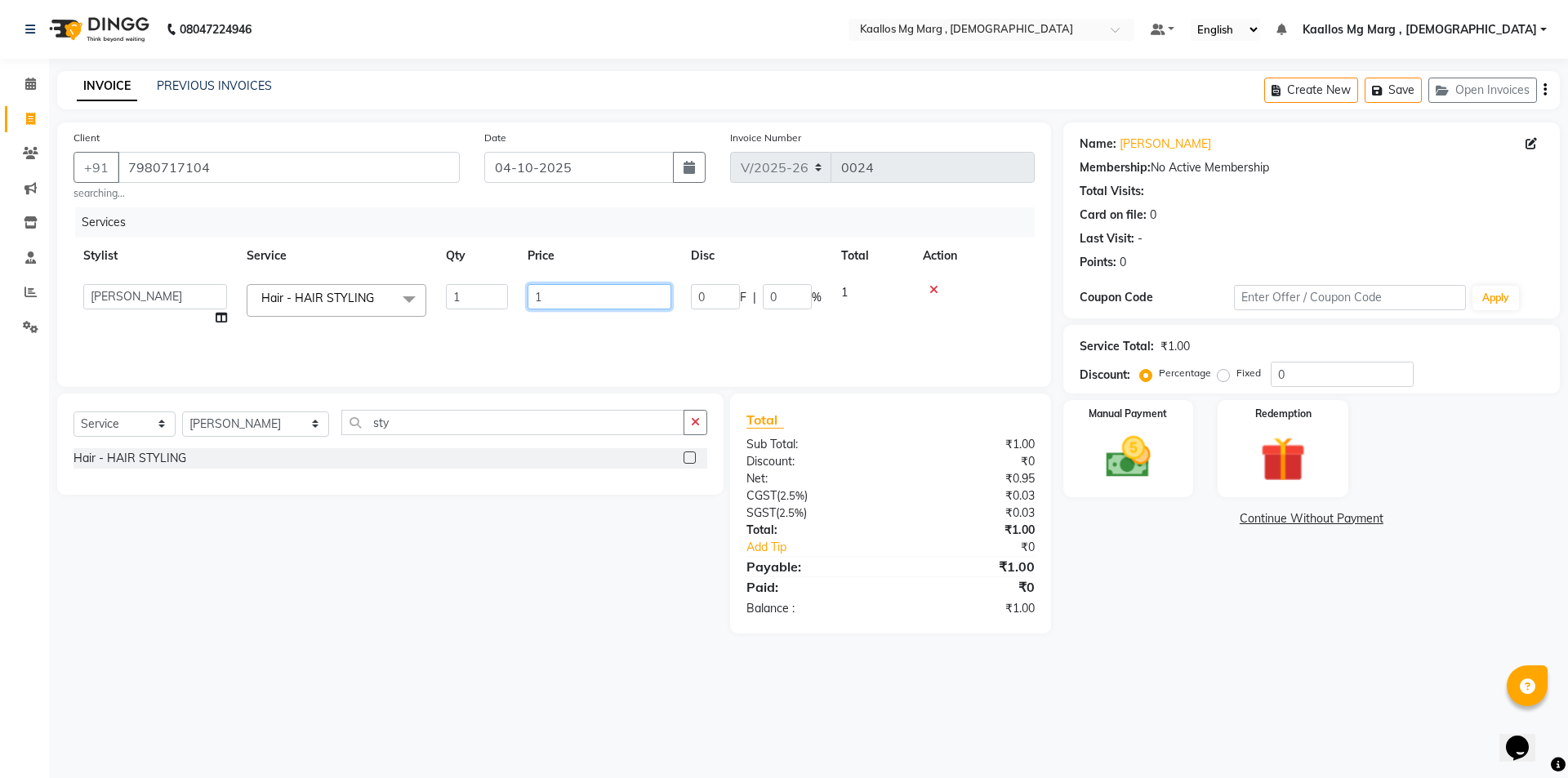
click at [571, 290] on input "1" at bounding box center [599, 297] width 143 height 25
type input "200"
click at [1139, 457] on img at bounding box center [1128, 458] width 76 height 54
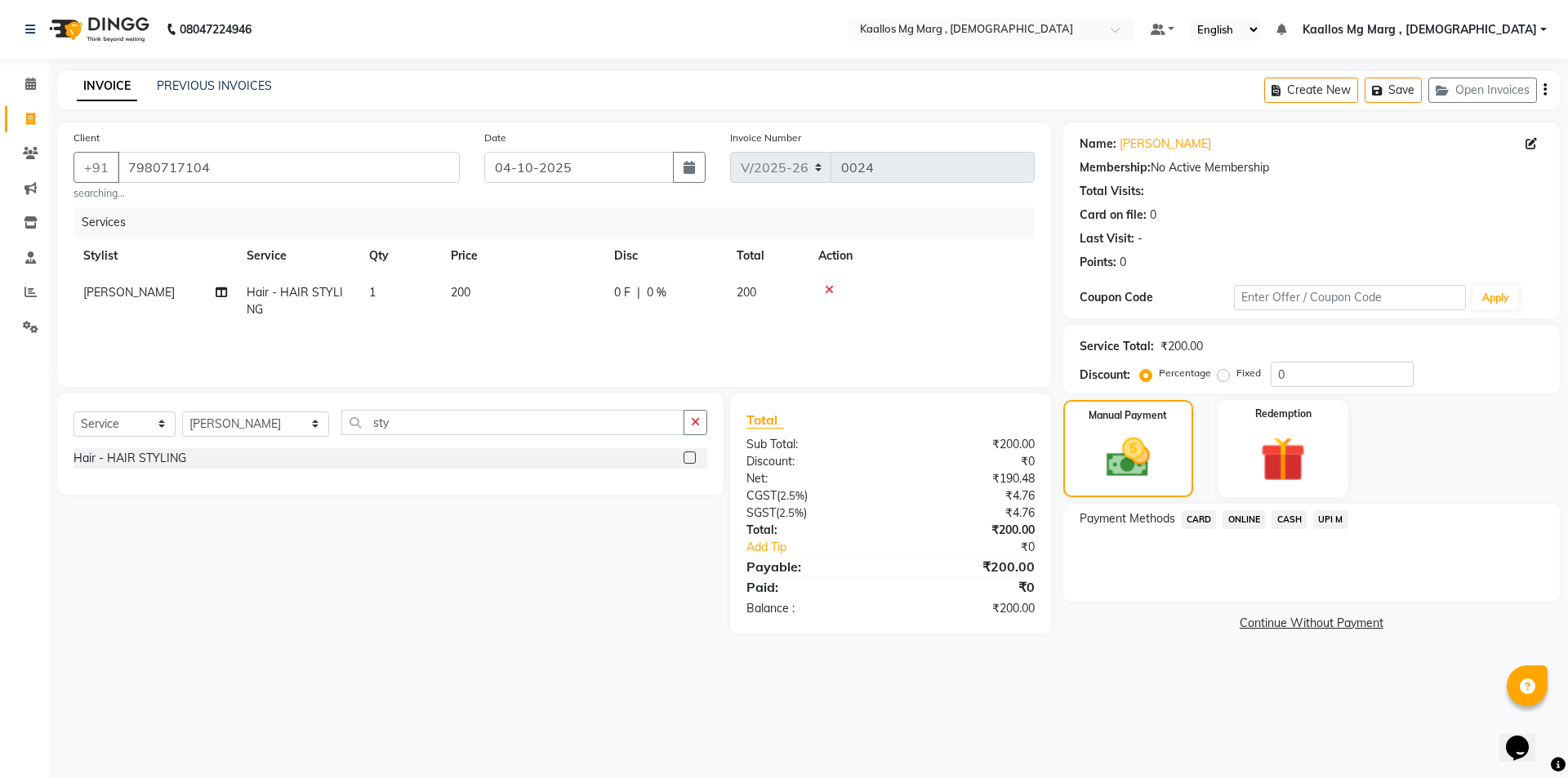
click at [1331, 521] on span "UPI M" at bounding box center [1330, 520] width 36 height 19
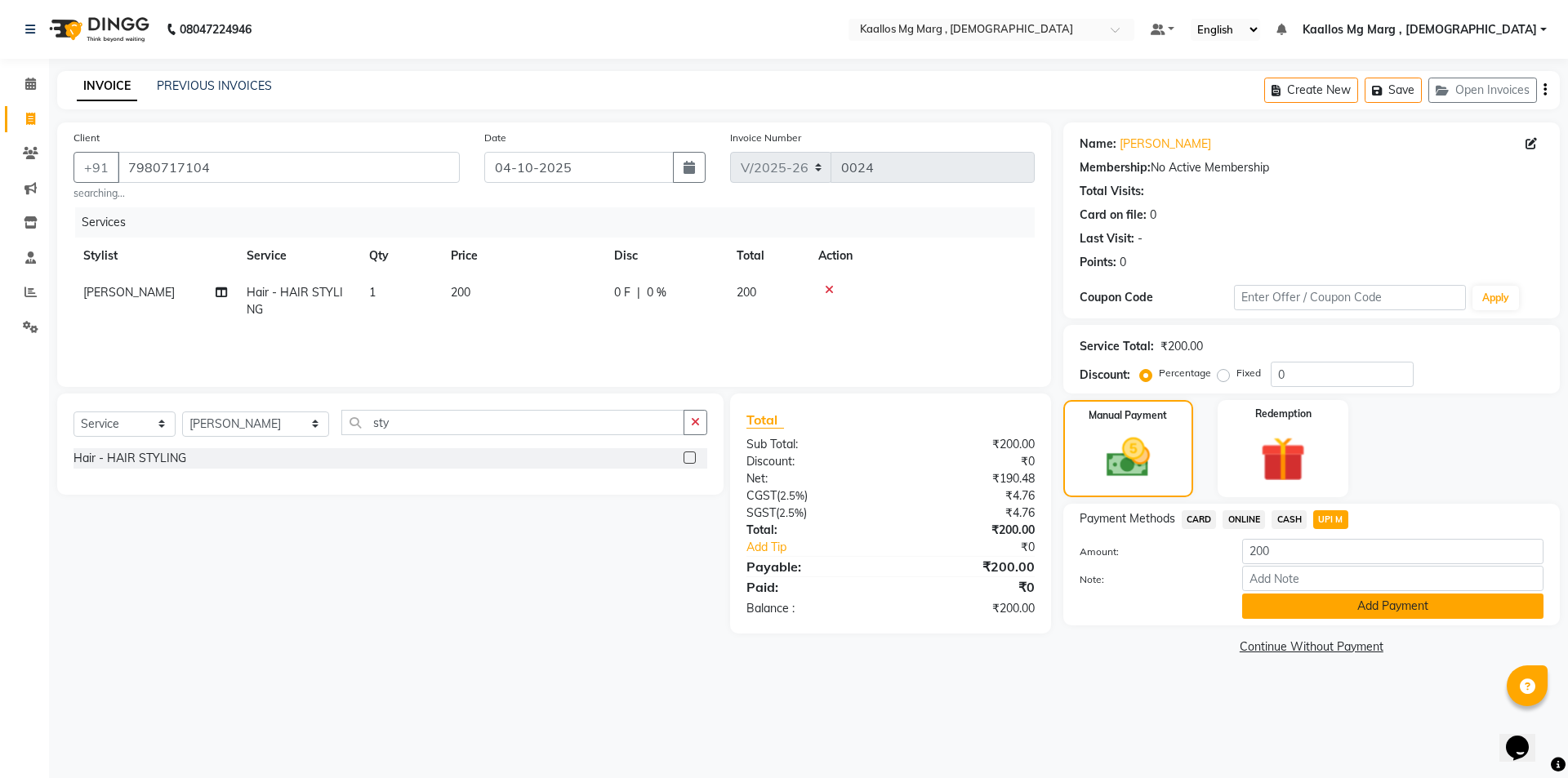
click at [1359, 604] on button "Add Payment" at bounding box center [1393, 606] width 301 height 25
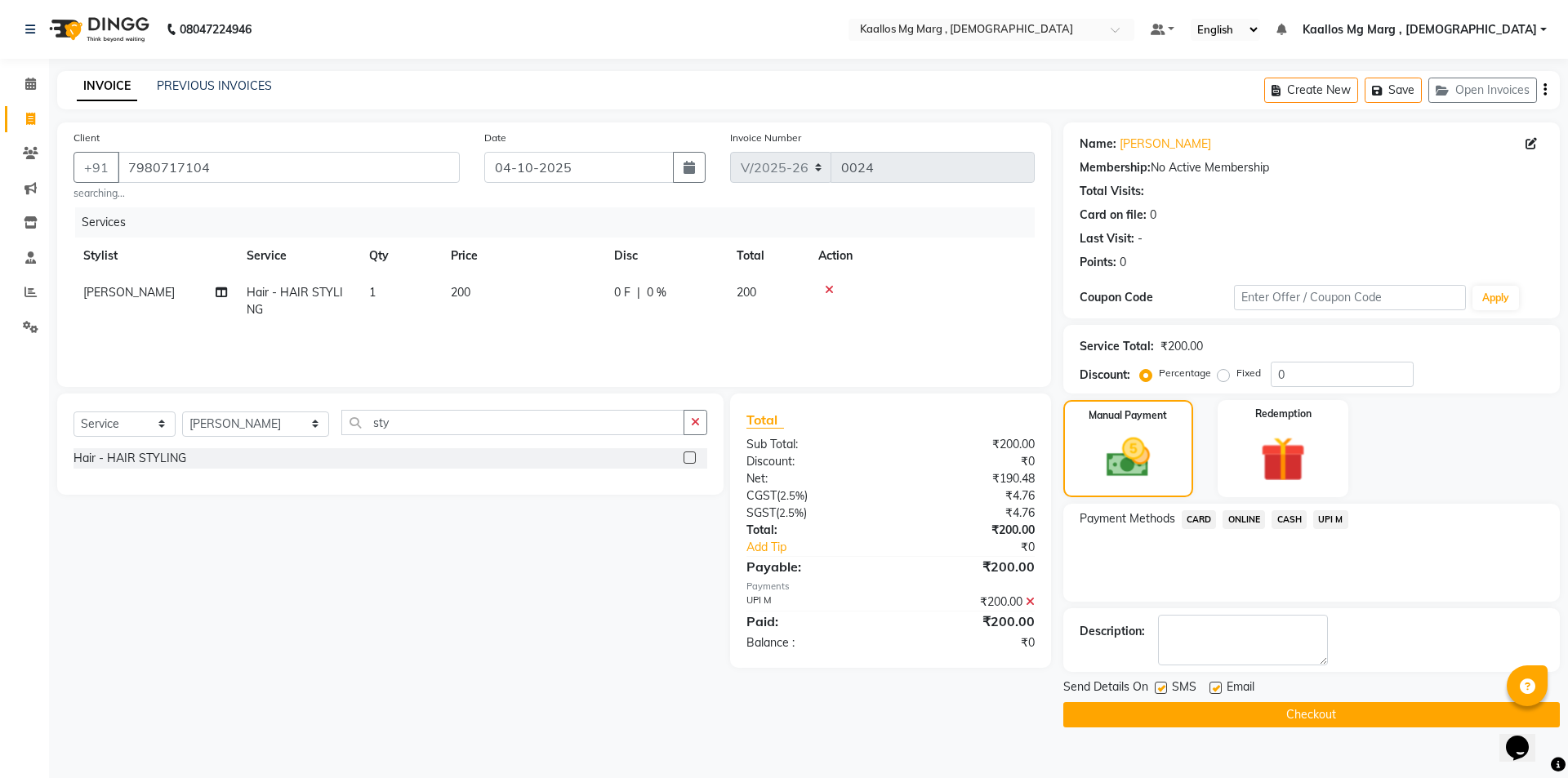
click at [1246, 720] on button "Checkout" at bounding box center [1312, 715] width 496 height 25
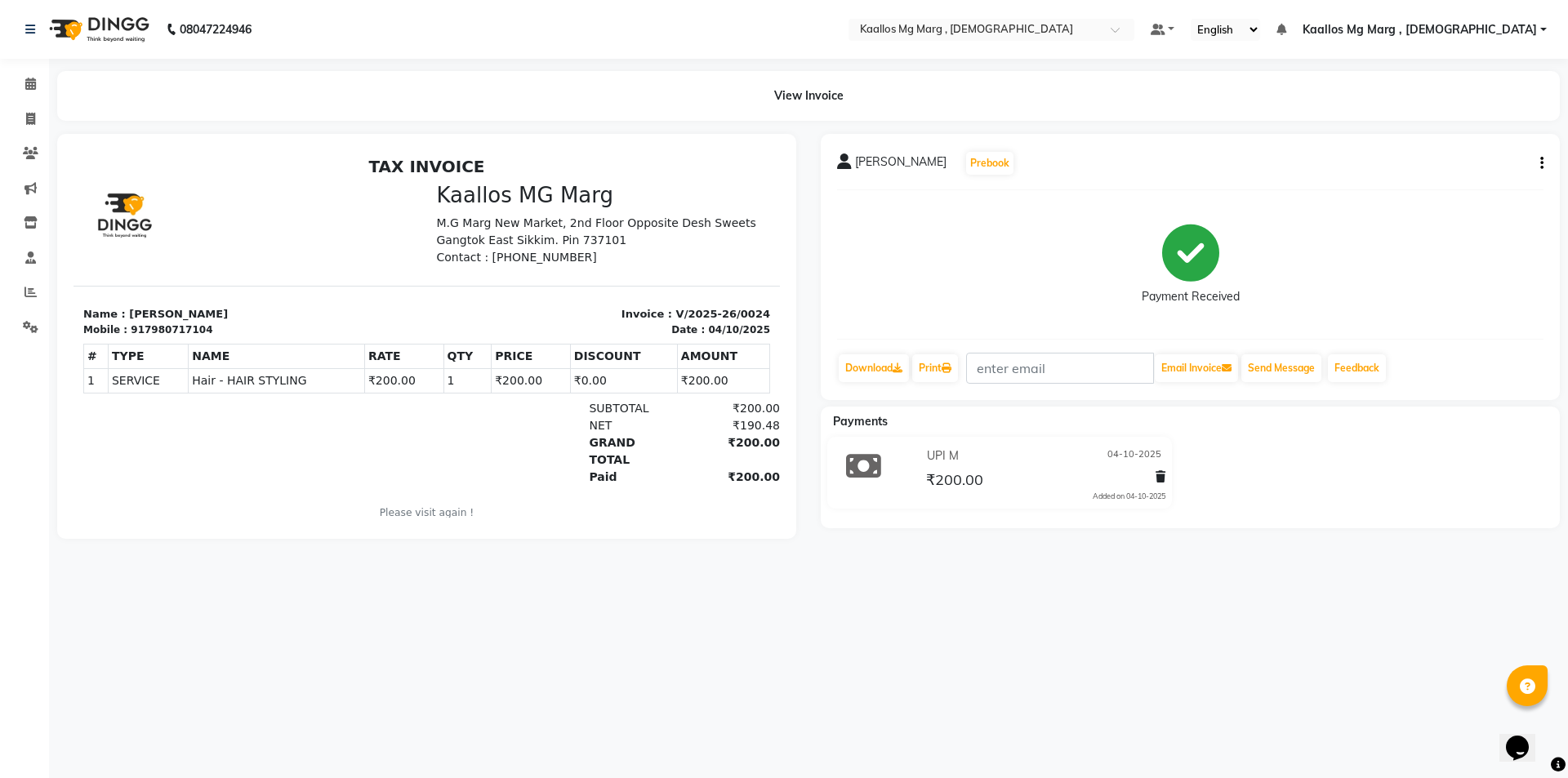
click at [516, 593] on div "08047224946 Select Location × Kaallos Mg Marg , Indian Default Panel My Panel E…" at bounding box center [784, 389] width 1568 height 778
click at [30, 87] on icon at bounding box center [30, 84] width 11 height 13
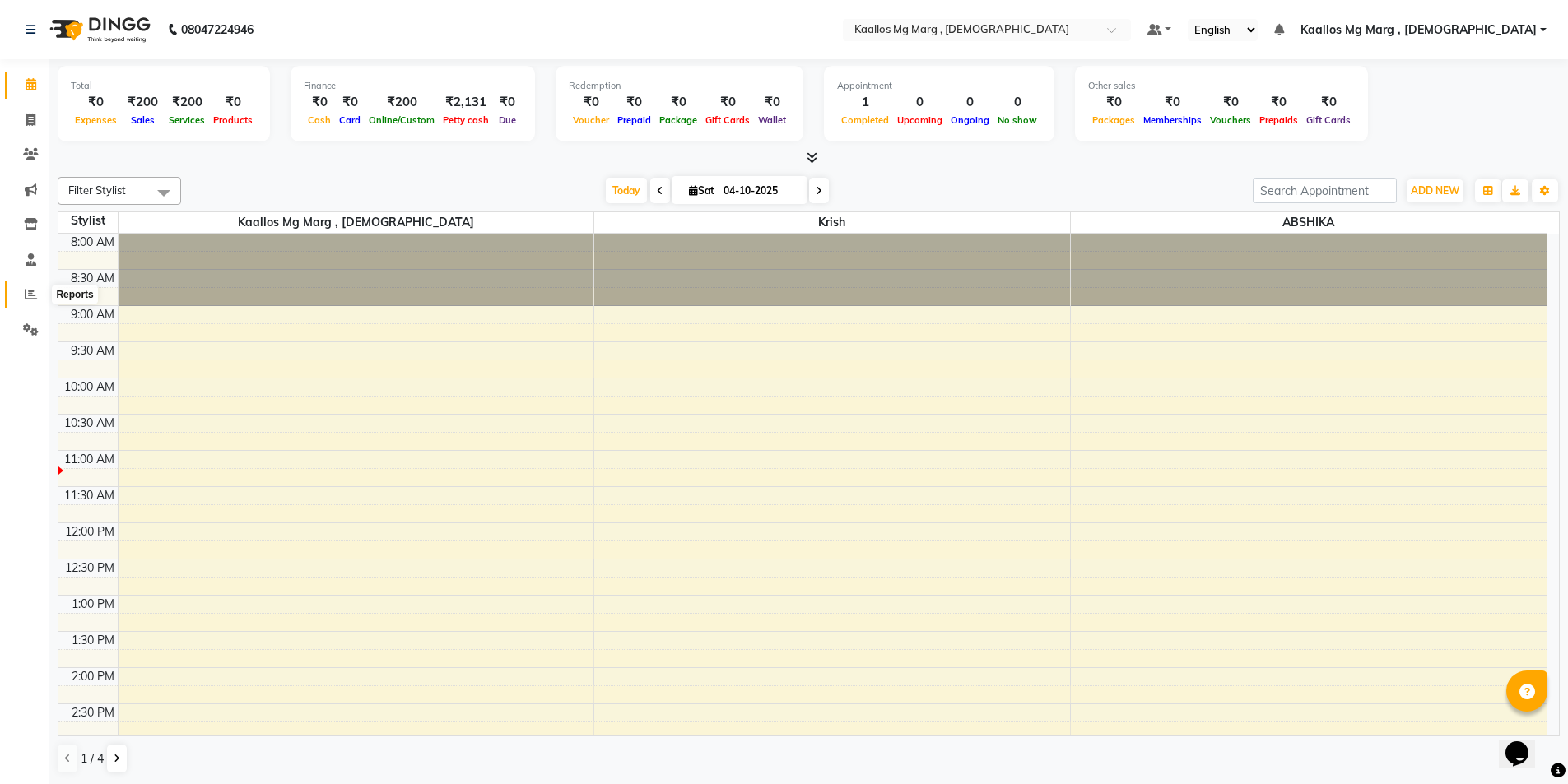
click at [31, 297] on icon at bounding box center [30, 294] width 13 height 13
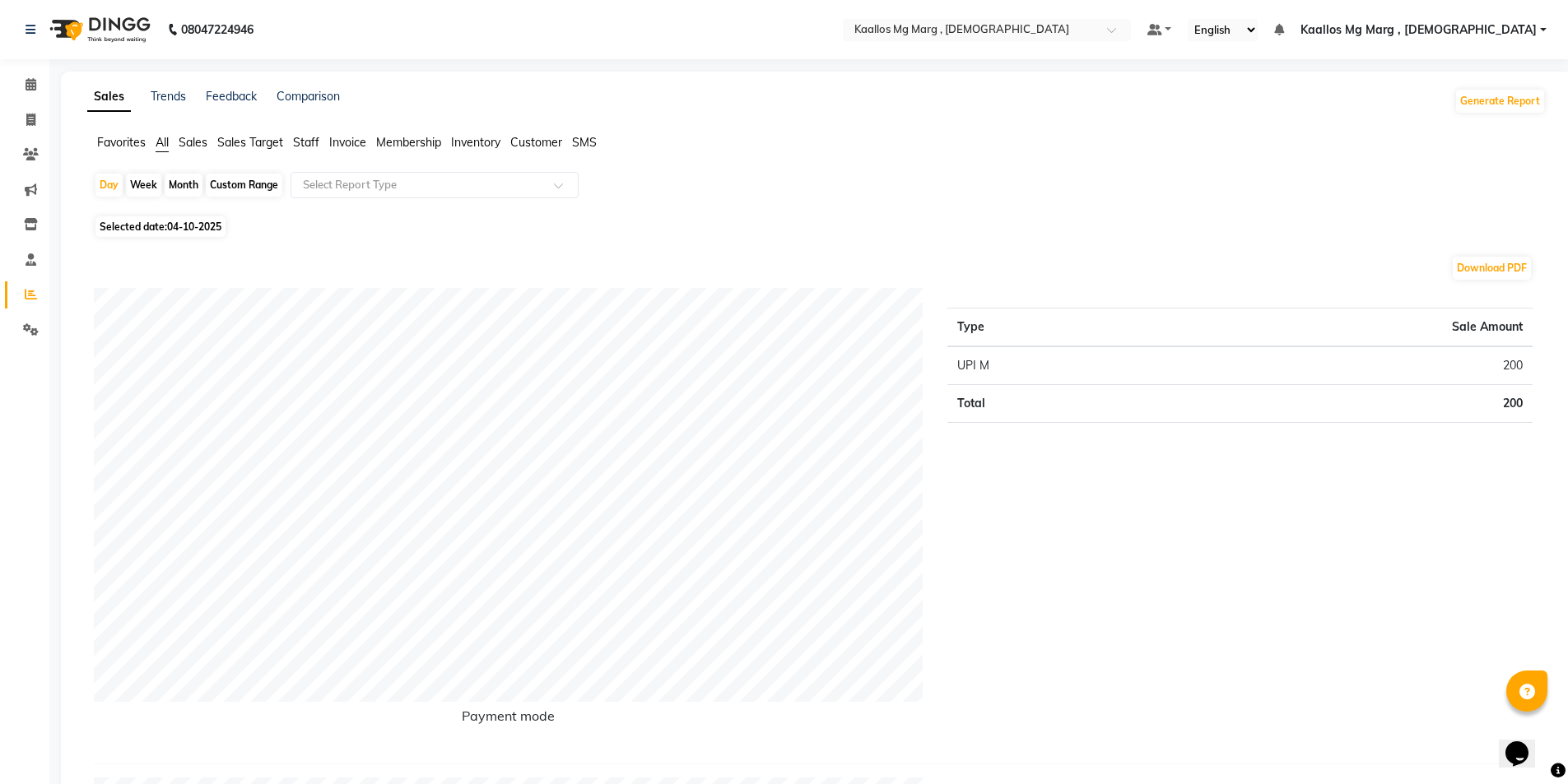
click at [183, 226] on span "04-10-2025" at bounding box center [194, 227] width 54 height 13
select select "10"
select select "2025"
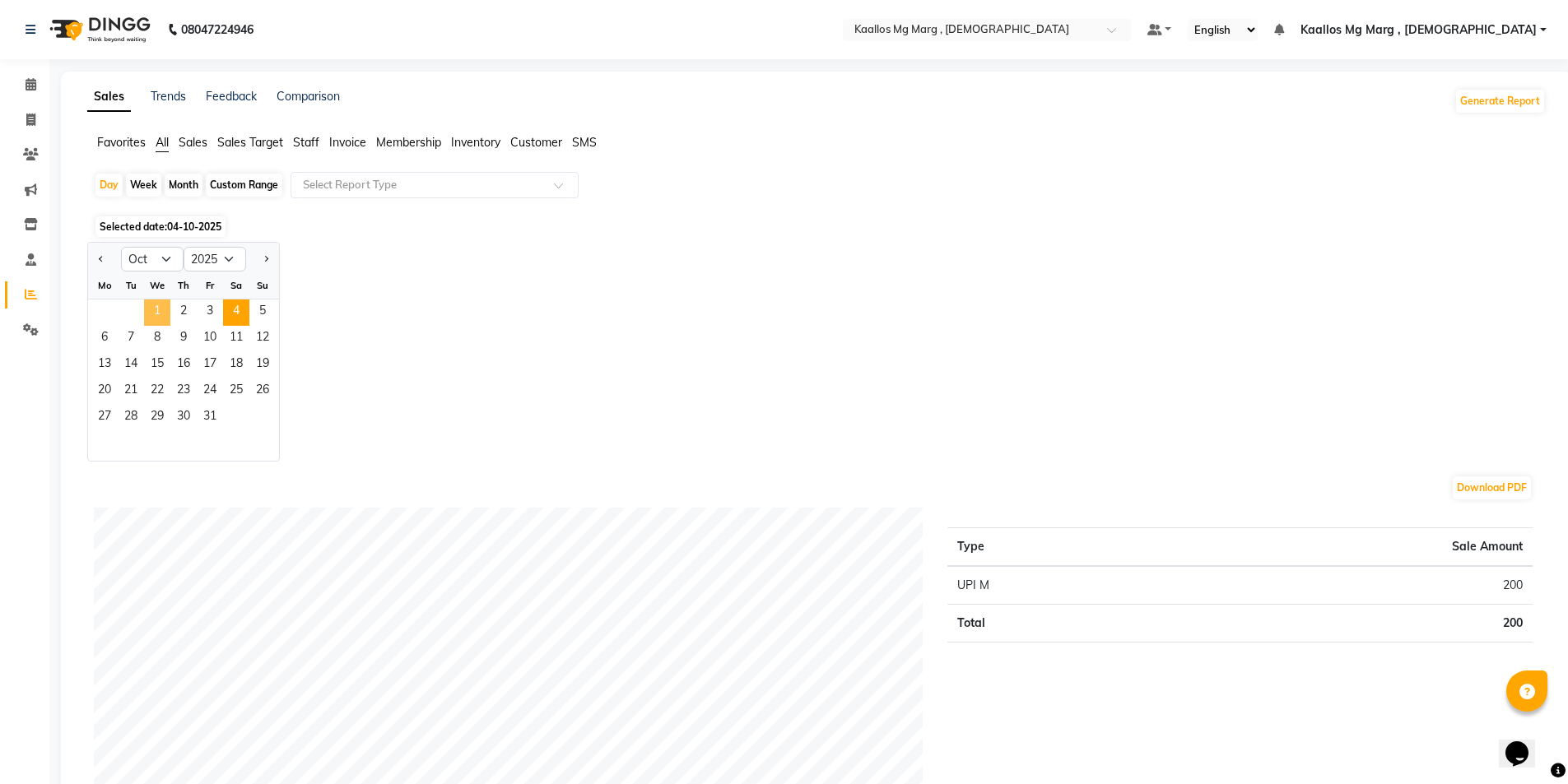
click at [157, 305] on span "1" at bounding box center [157, 312] width 26 height 26
click at [237, 308] on span "4" at bounding box center [235, 312] width 26 height 26
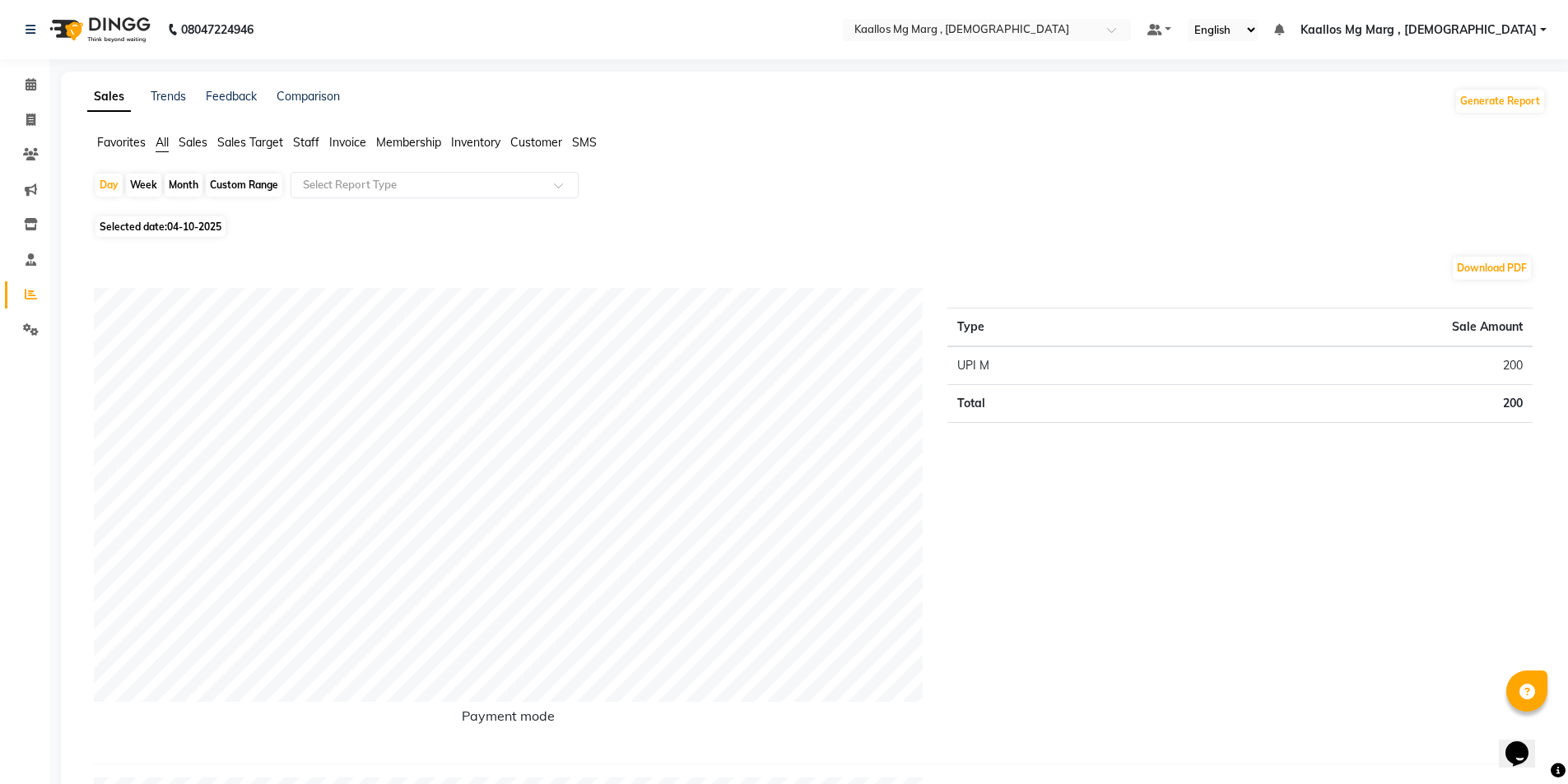
click at [179, 184] on div "Month" at bounding box center [183, 185] width 38 height 23
select select "10"
select select "2025"
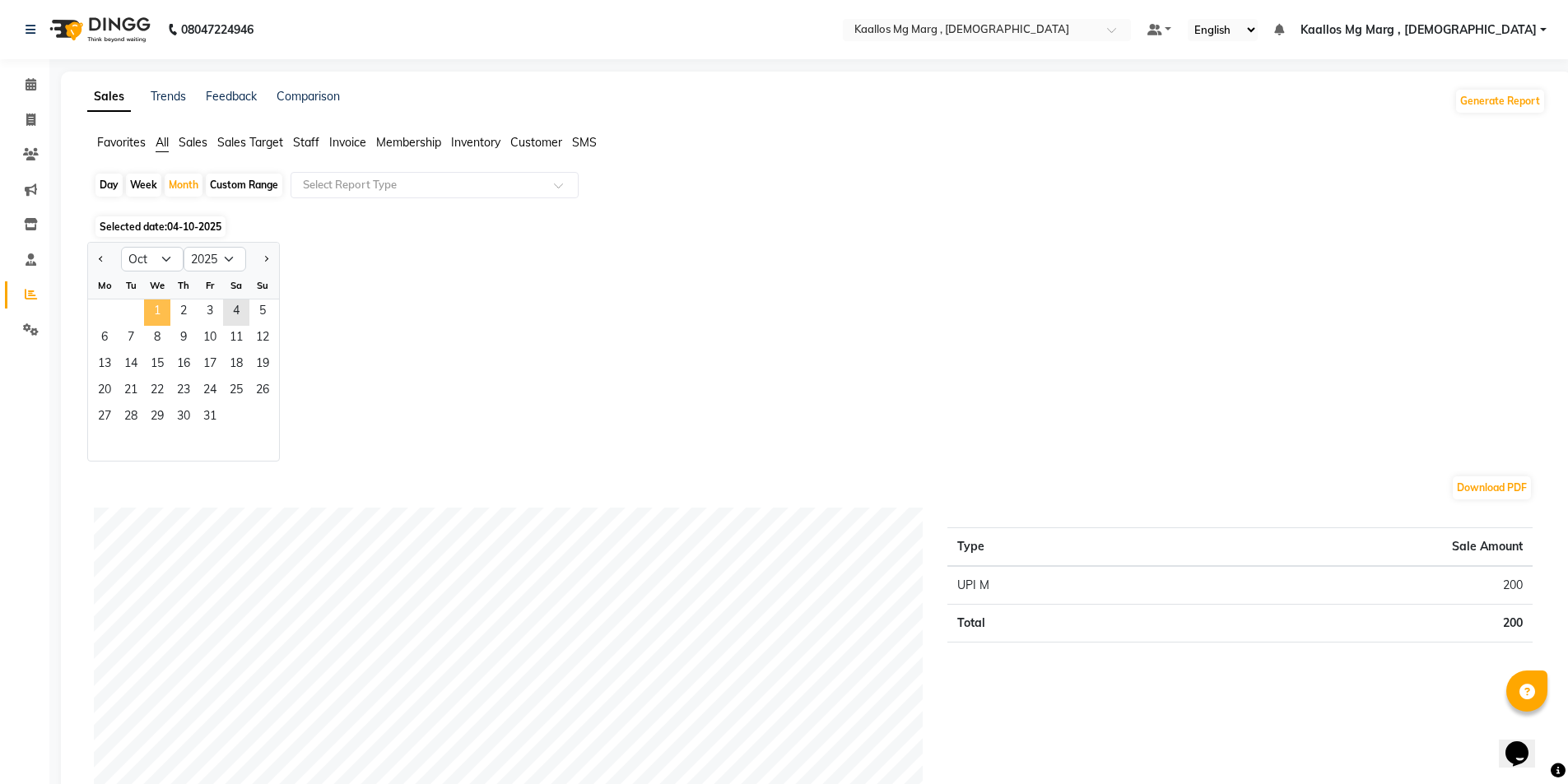
click at [159, 307] on span "1" at bounding box center [157, 312] width 26 height 26
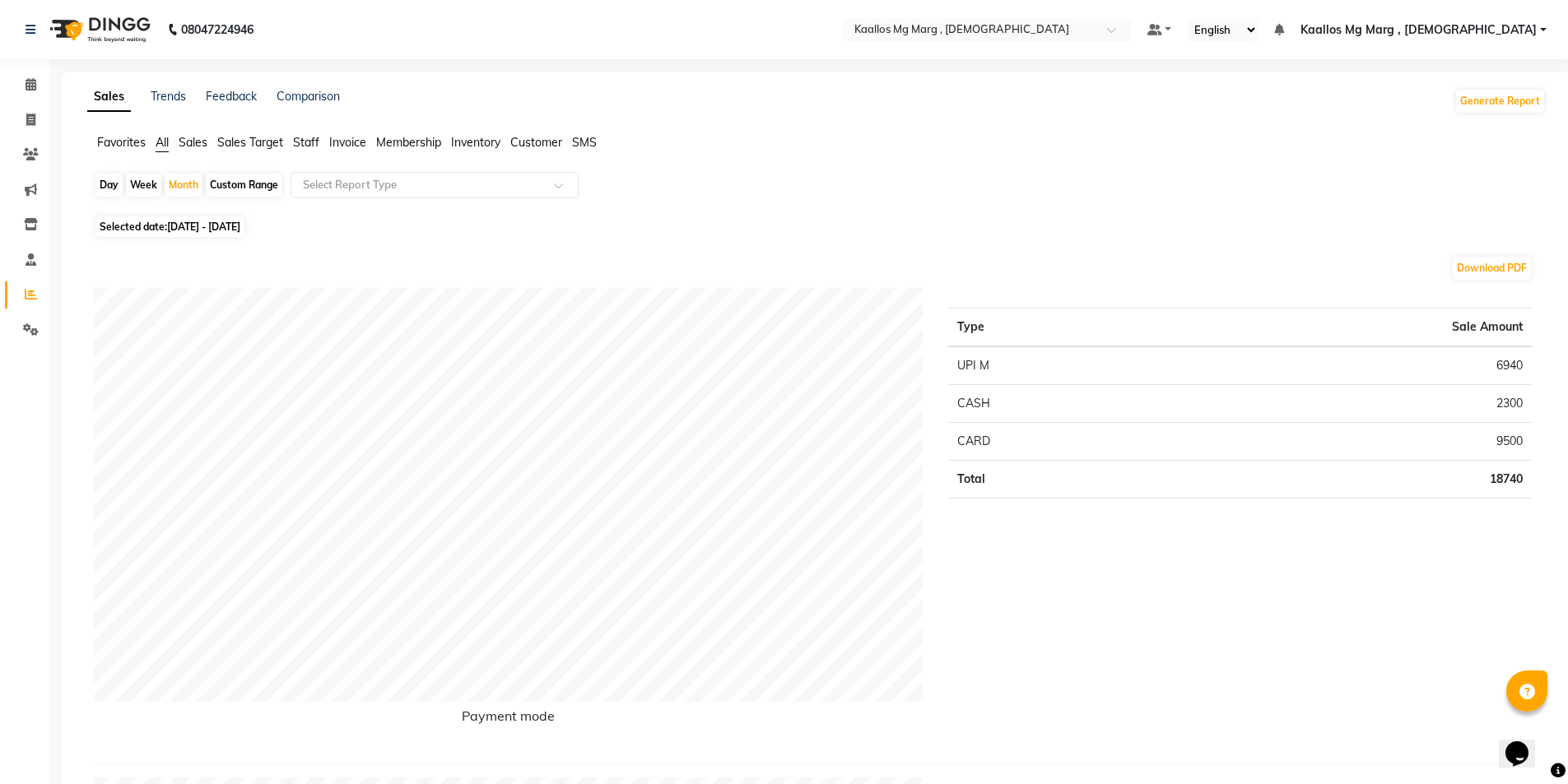
click at [110, 188] on div "Day" at bounding box center [110, 185] width 27 height 23
select select "10"
select select "2025"
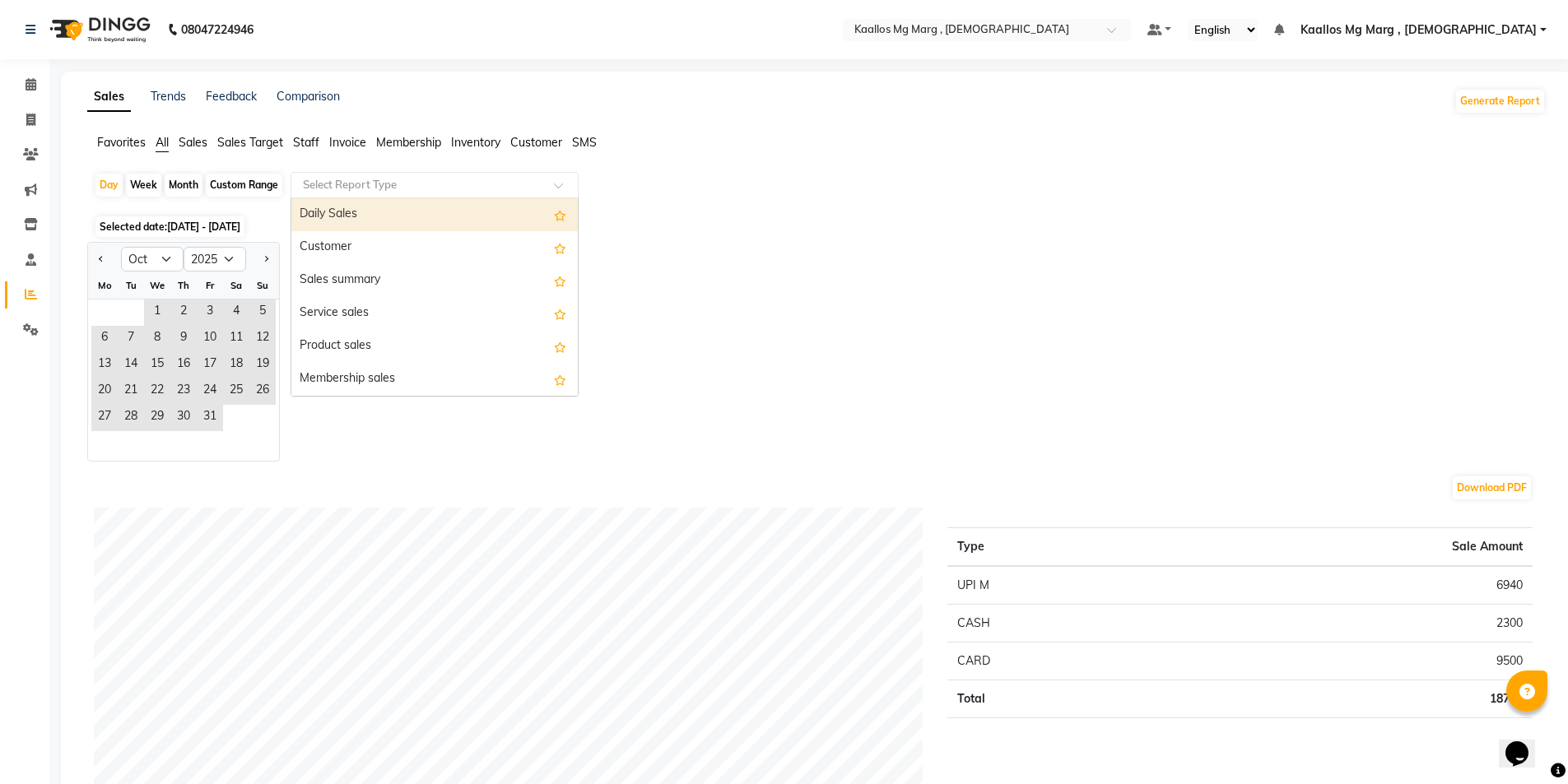
click at [348, 184] on input "text" at bounding box center [418, 185] width 237 height 16
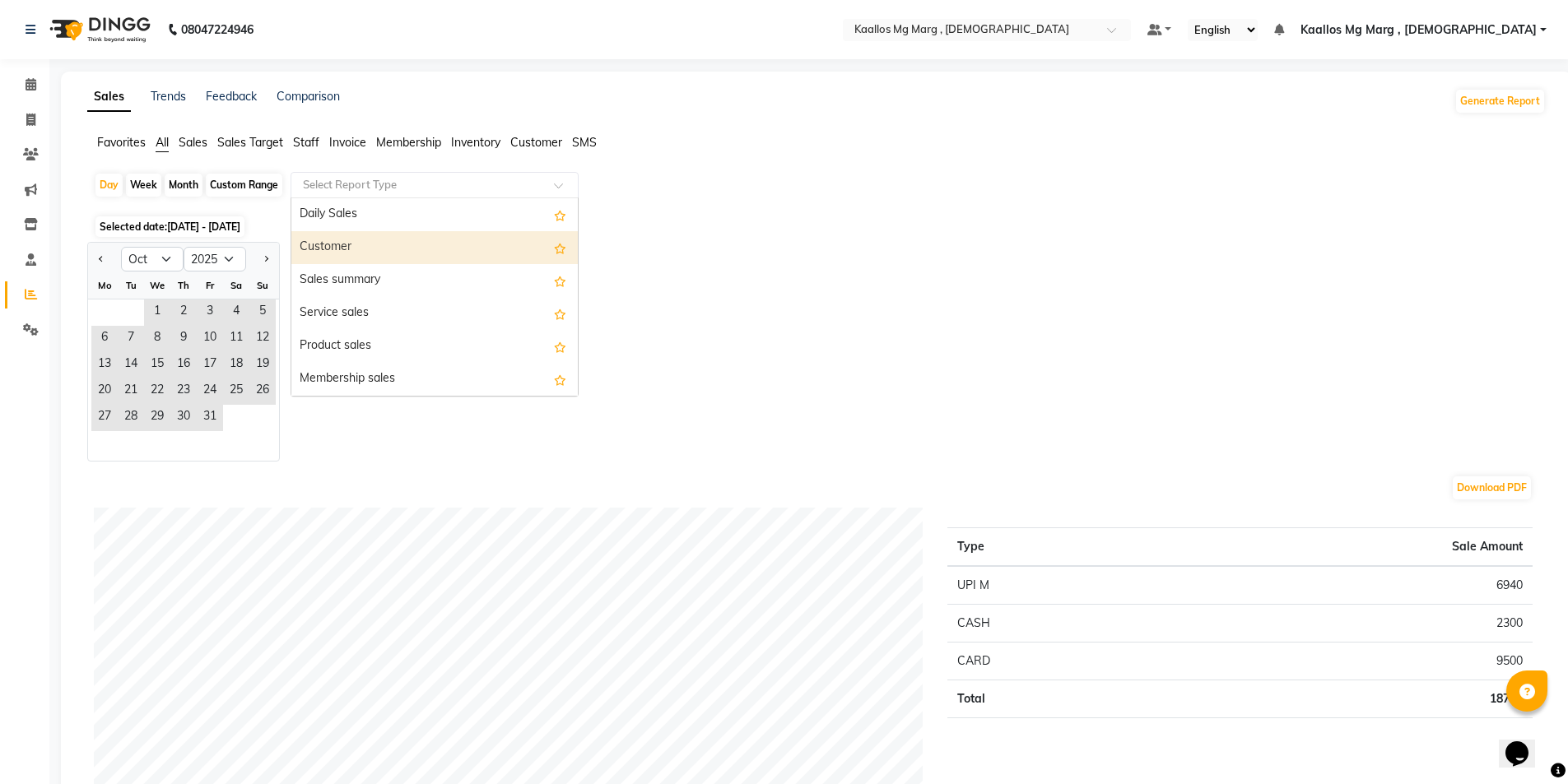
click at [378, 240] on div "Customer" at bounding box center [435, 248] width 287 height 33
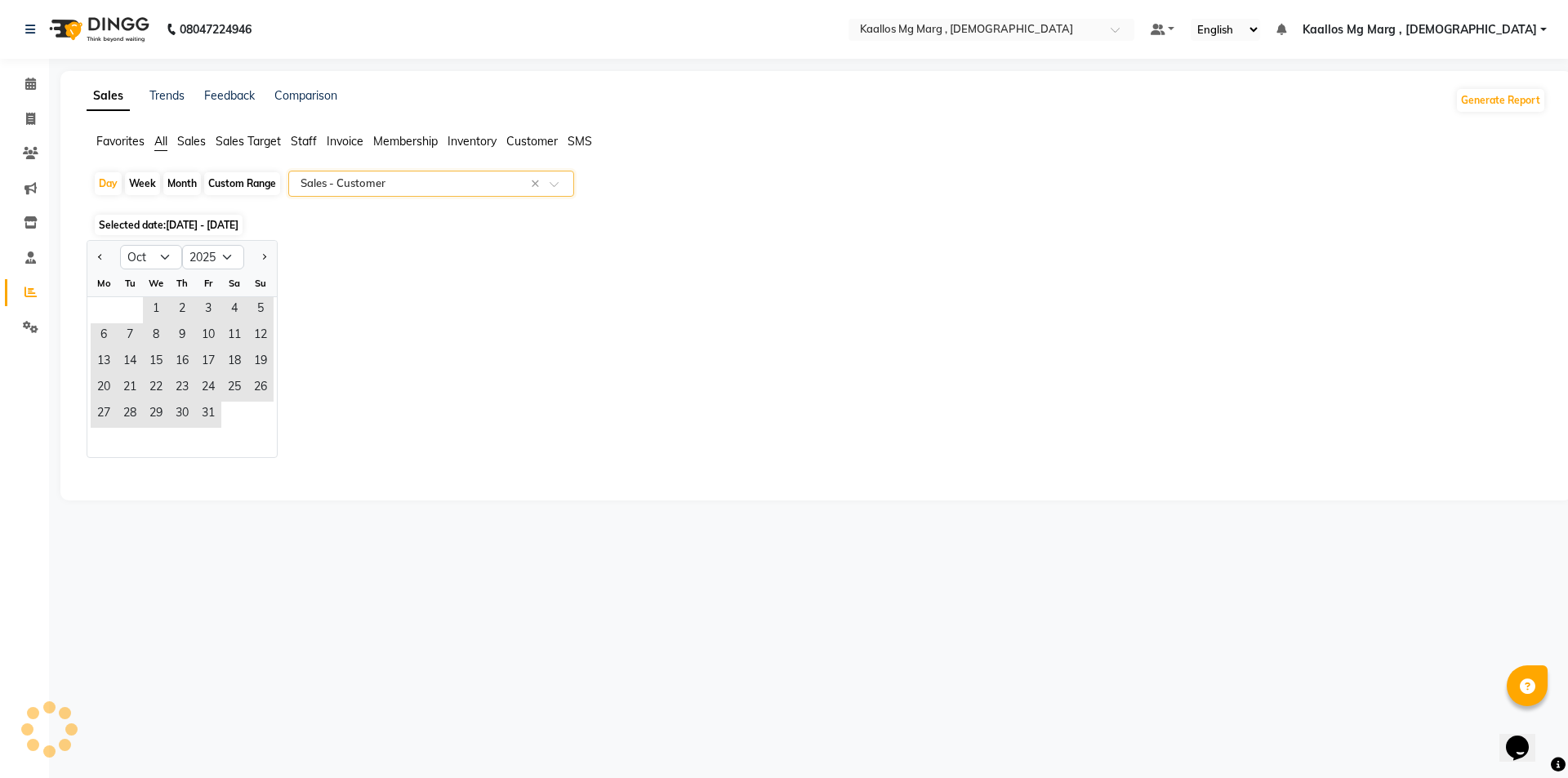
select select "full_report"
select select "csv"
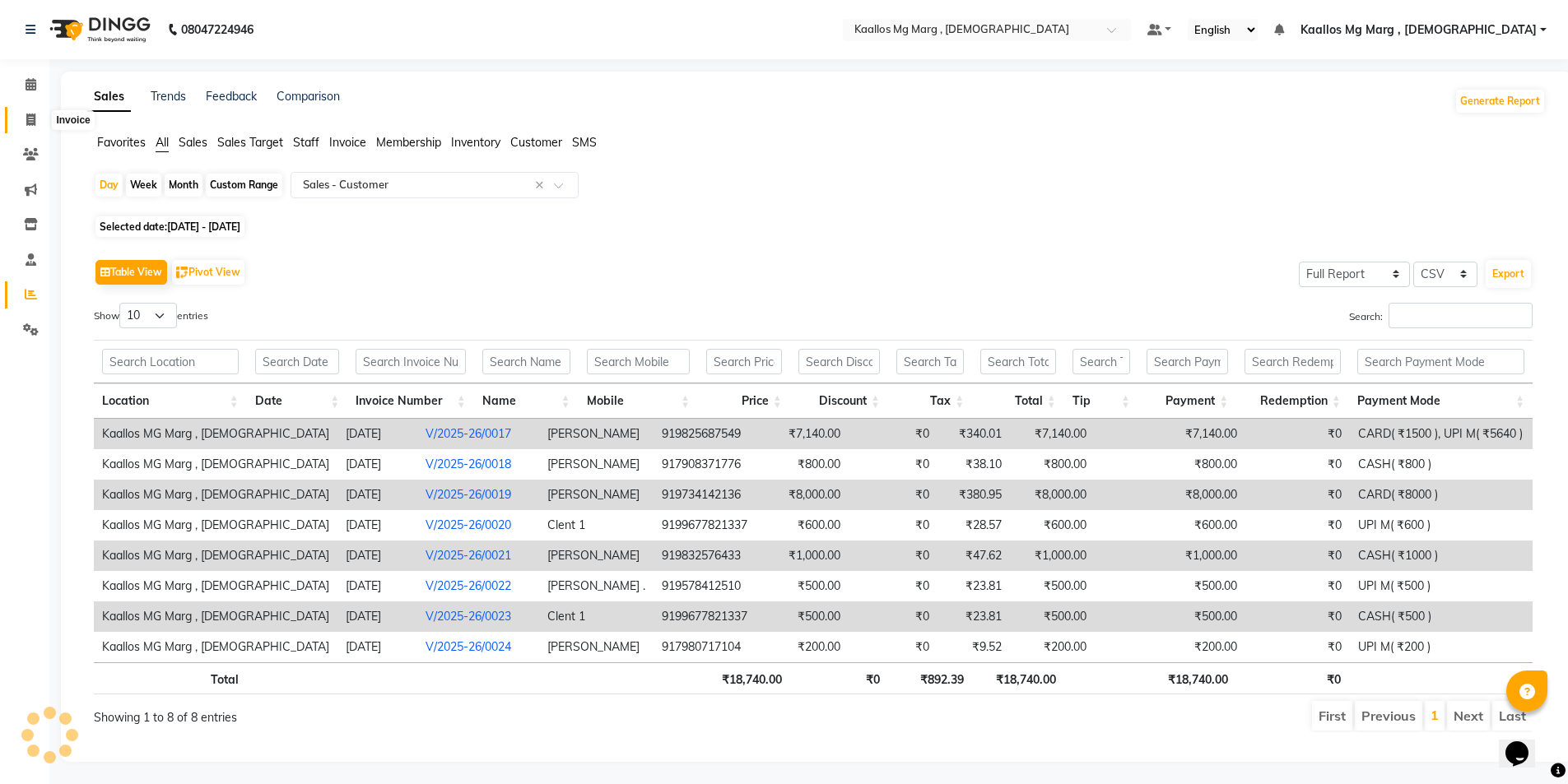
click at [34, 121] on icon at bounding box center [30, 119] width 9 height 13
select select "service"
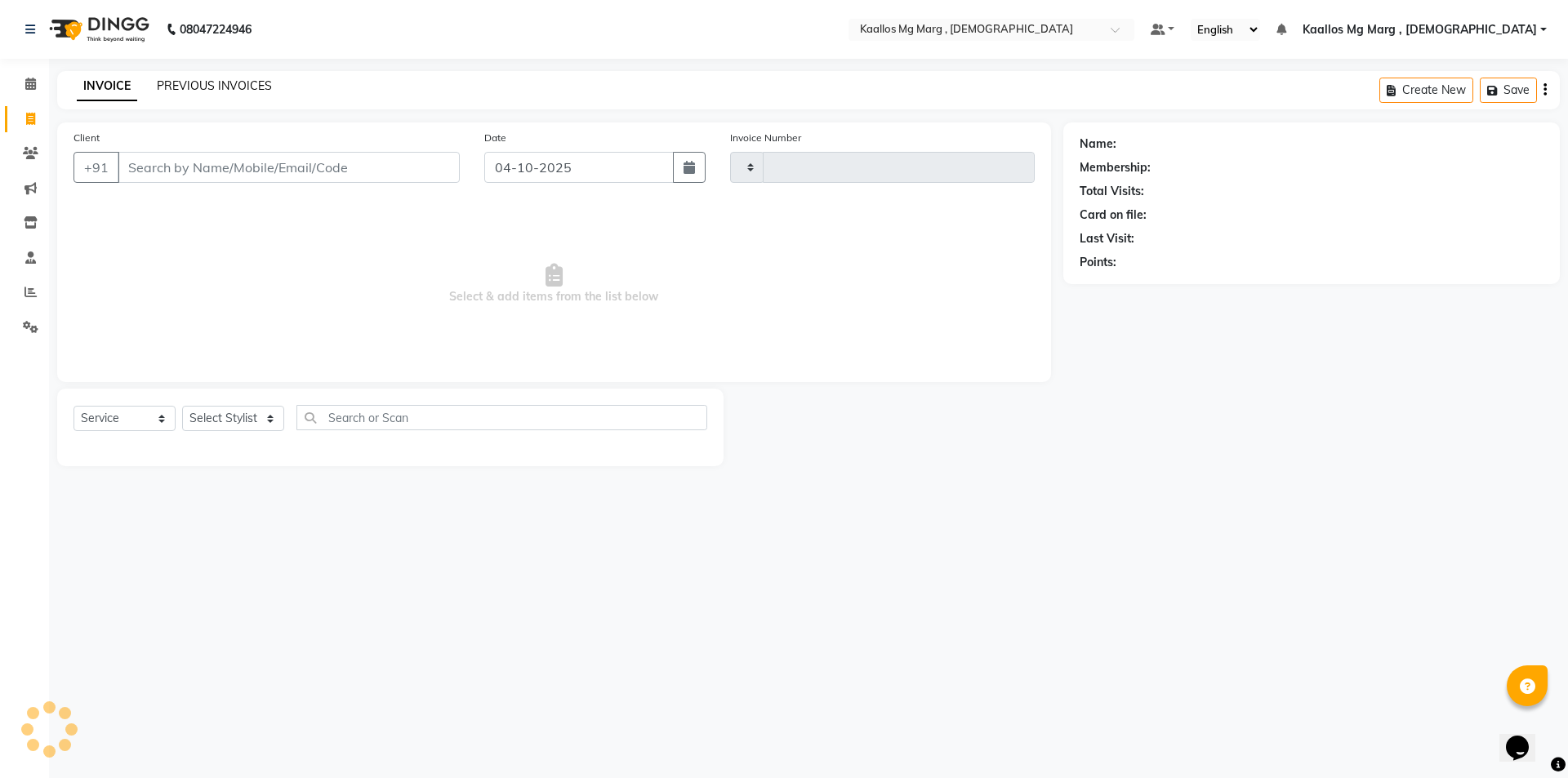
click at [190, 88] on link "PREVIOUS INVOICES" at bounding box center [215, 86] width 115 height 14
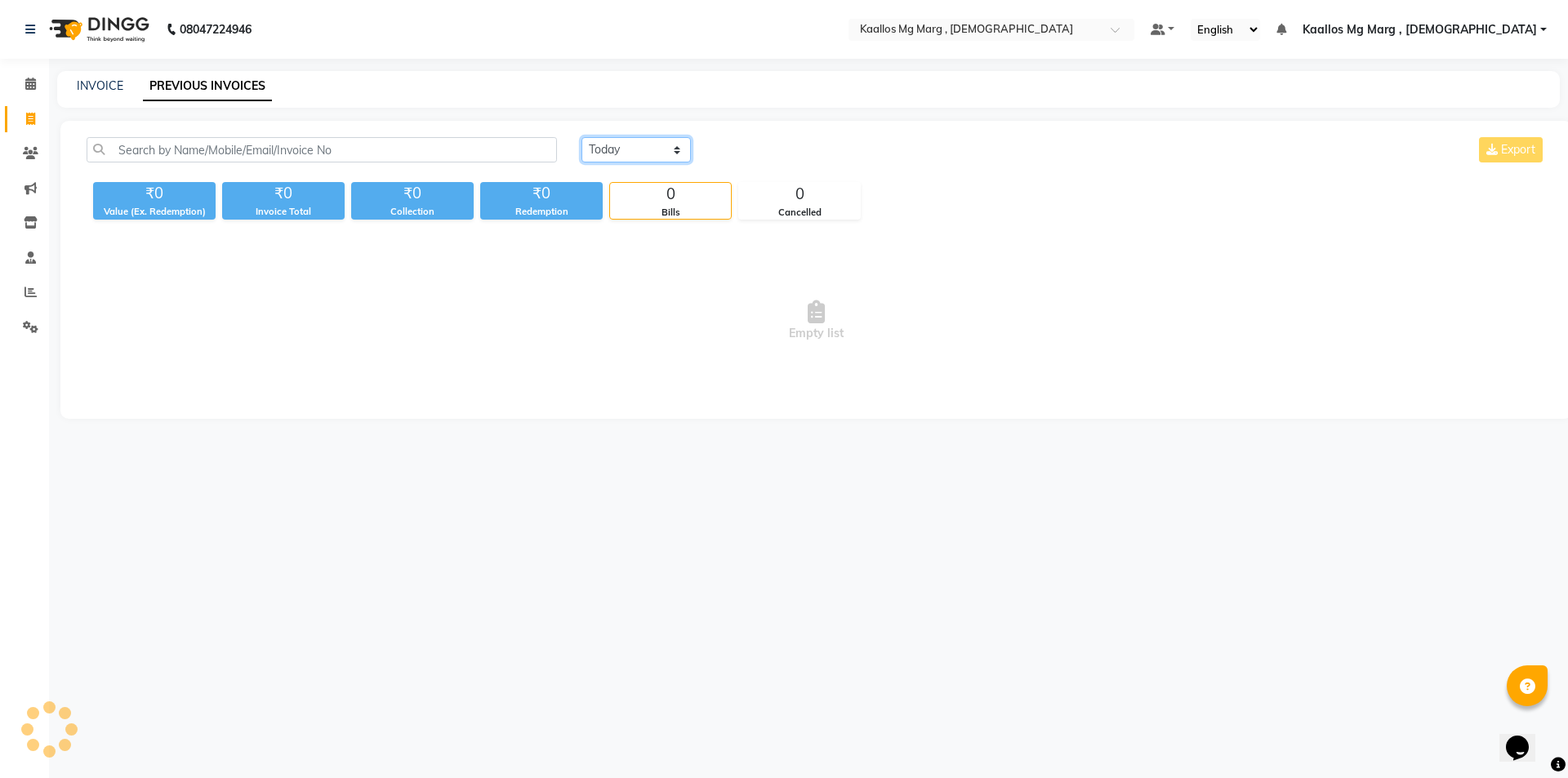
click at [637, 144] on select "[DATE] [DATE] Custom Range" at bounding box center [637, 150] width 110 height 25
click at [582, 138] on select "[DATE] [DATE] Custom Range" at bounding box center [637, 150] width 110 height 25
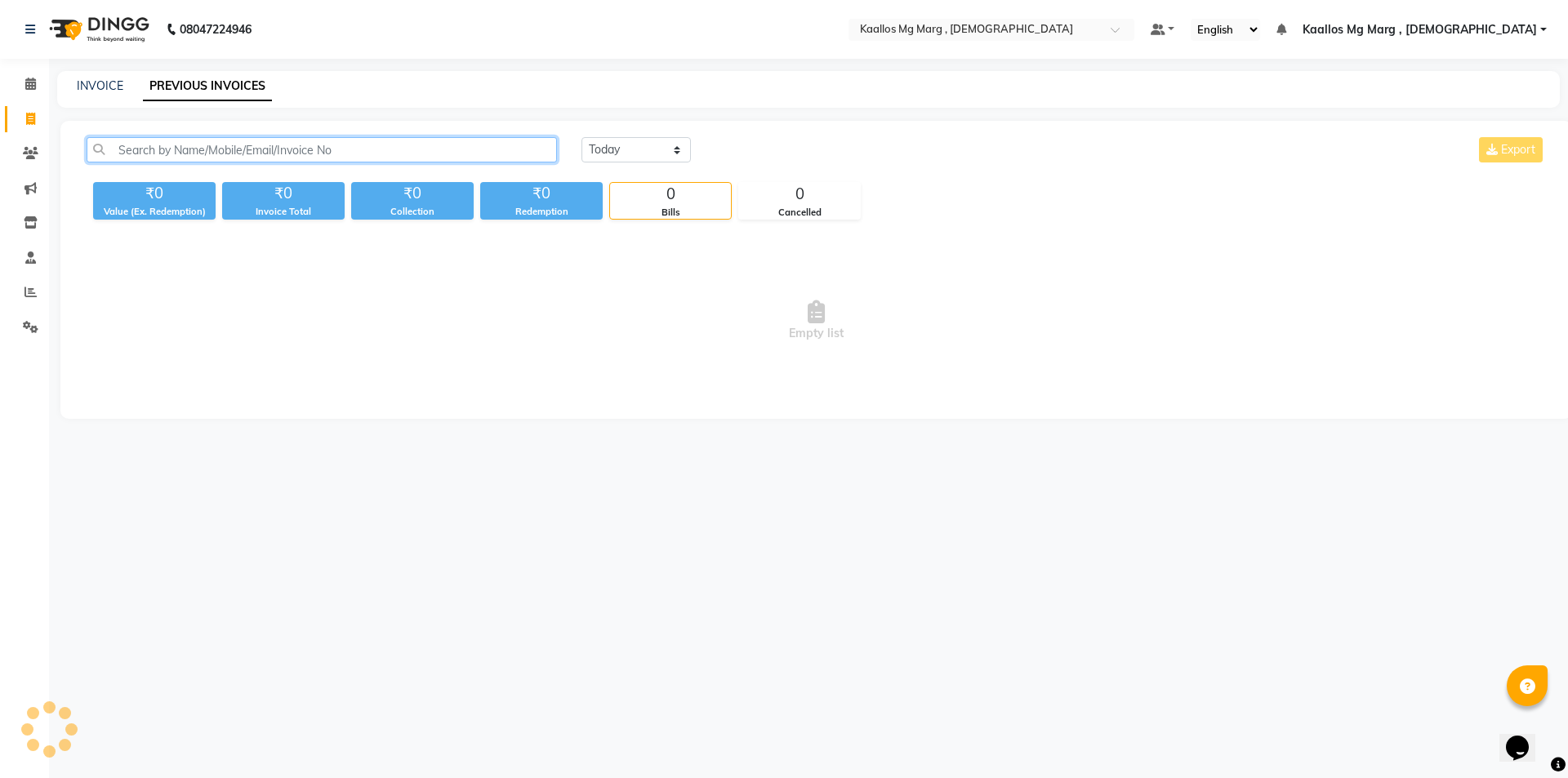
click at [267, 148] on input "text" at bounding box center [321, 150] width 470 height 25
click at [96, 83] on link "INVOICE" at bounding box center [100, 86] width 46 height 14
select select "service"
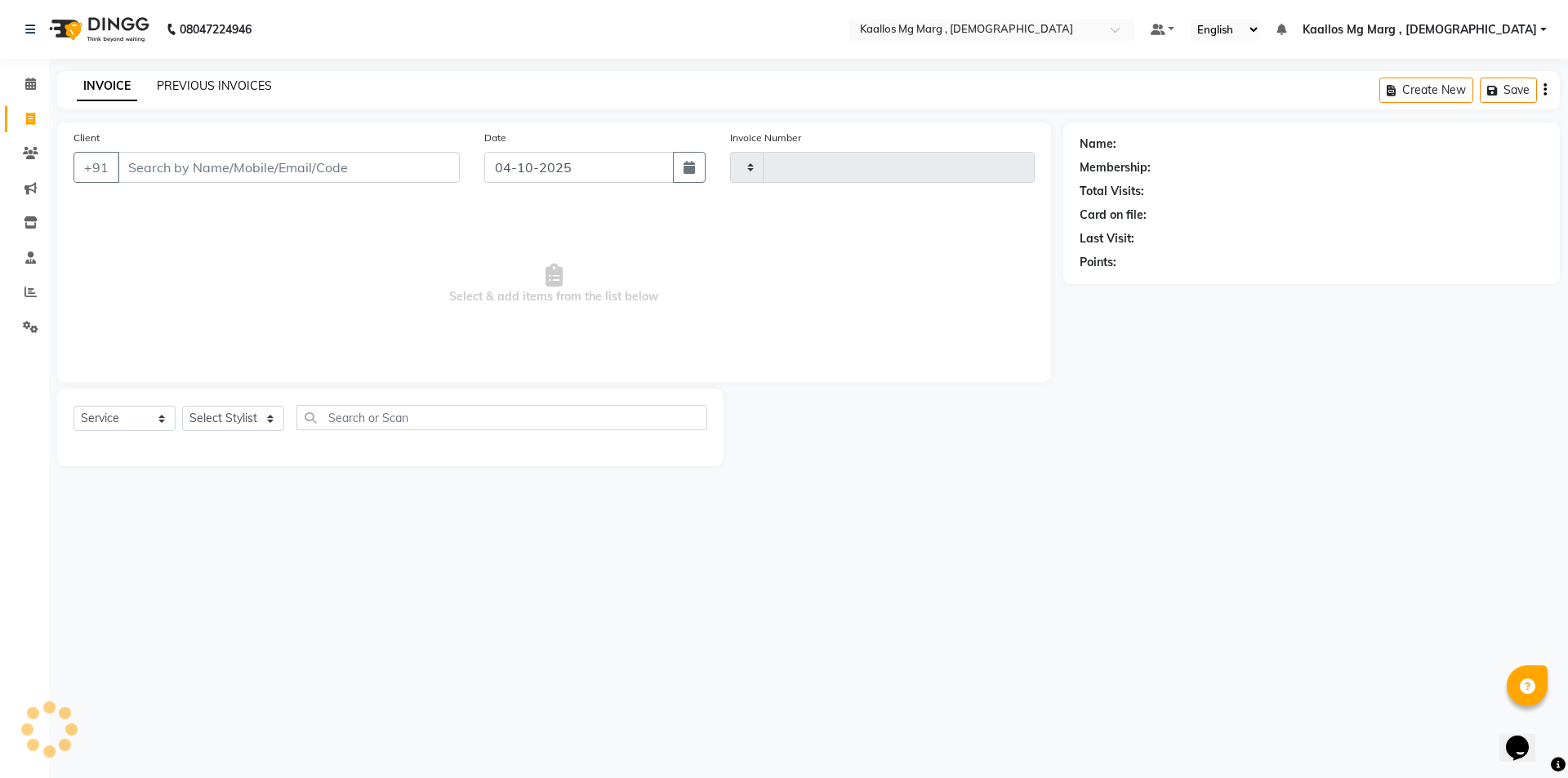
click at [213, 79] on link "PREVIOUS INVOICES" at bounding box center [215, 86] width 115 height 14
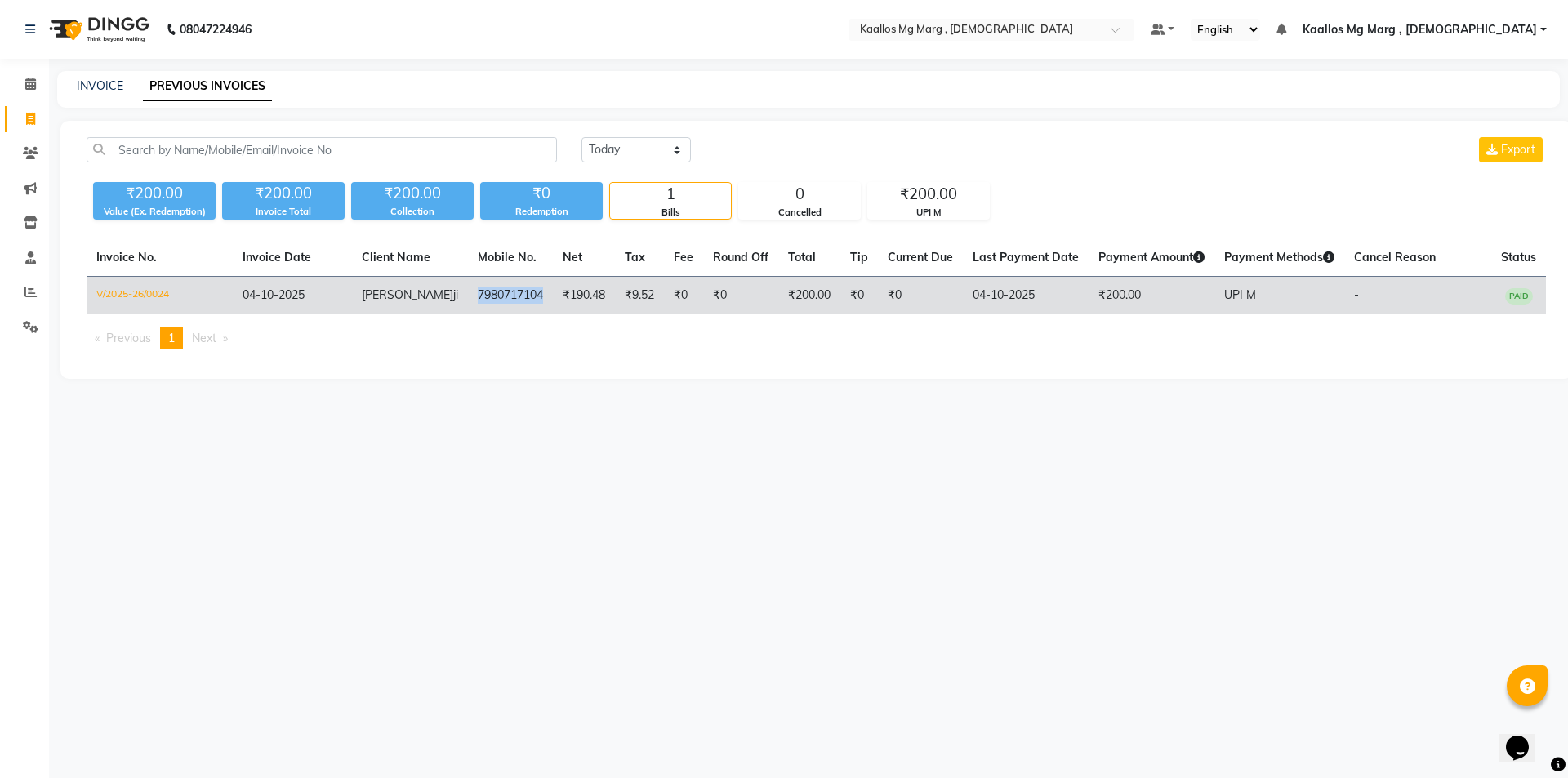
drag, startPoint x: 456, startPoint y: 295, endPoint x: 524, endPoint y: 300, distance: 68.2
click at [524, 300] on td "7980717104" at bounding box center [511, 296] width 85 height 38
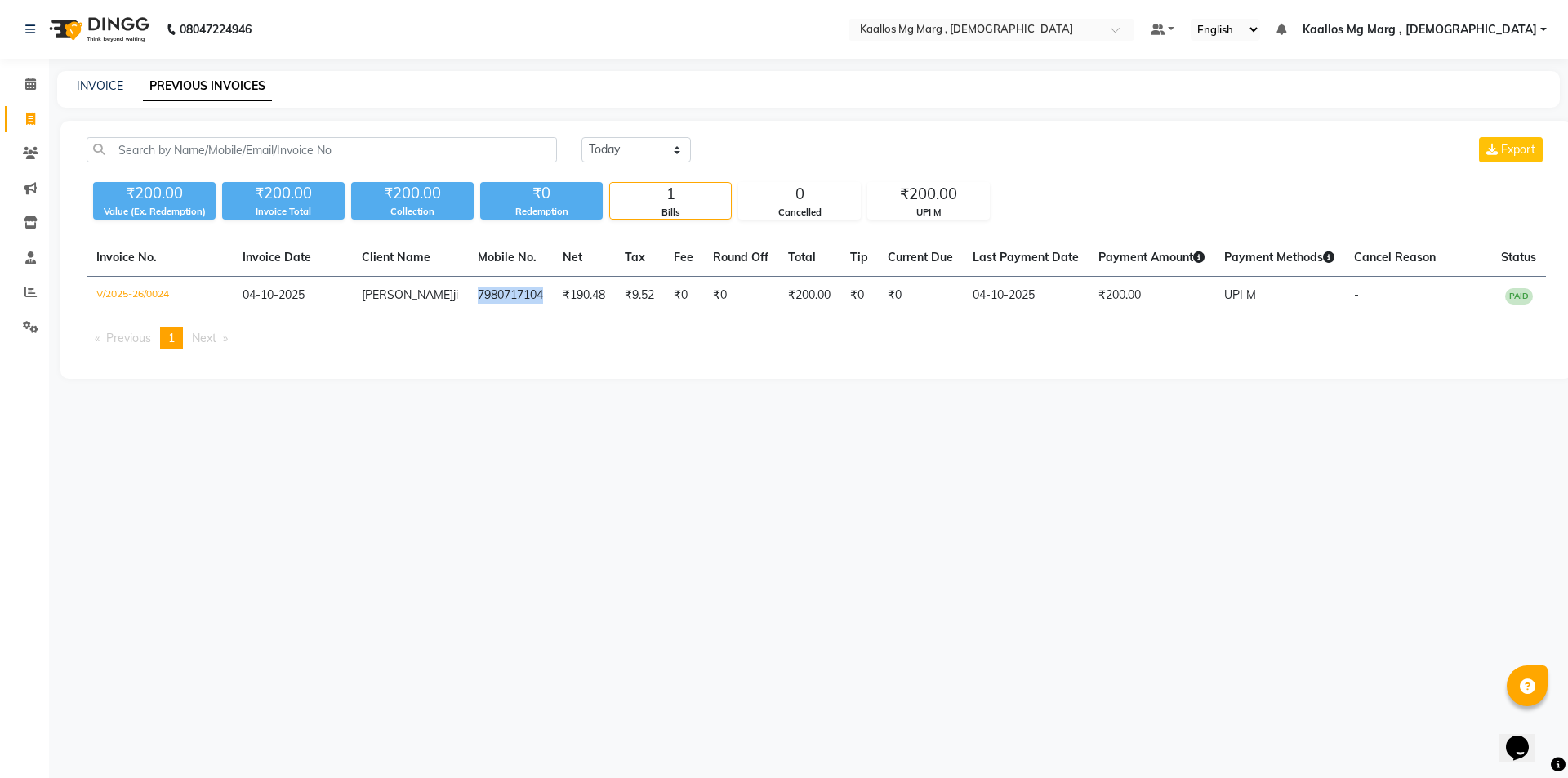
copy td "7980717104"
click at [23, 154] on icon at bounding box center [31, 153] width 15 height 13
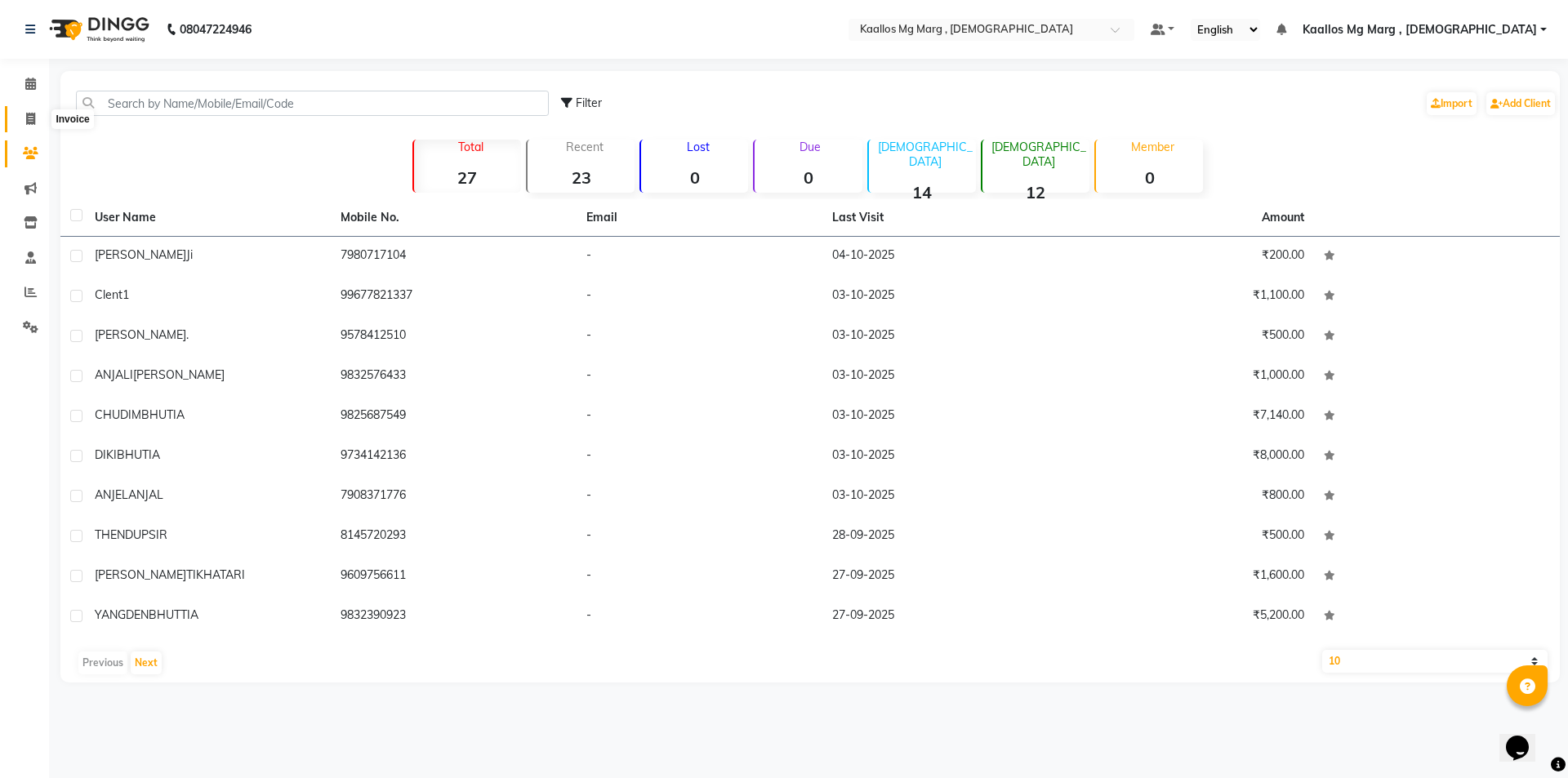
click at [32, 111] on span at bounding box center [31, 120] width 29 height 19
select select "service"
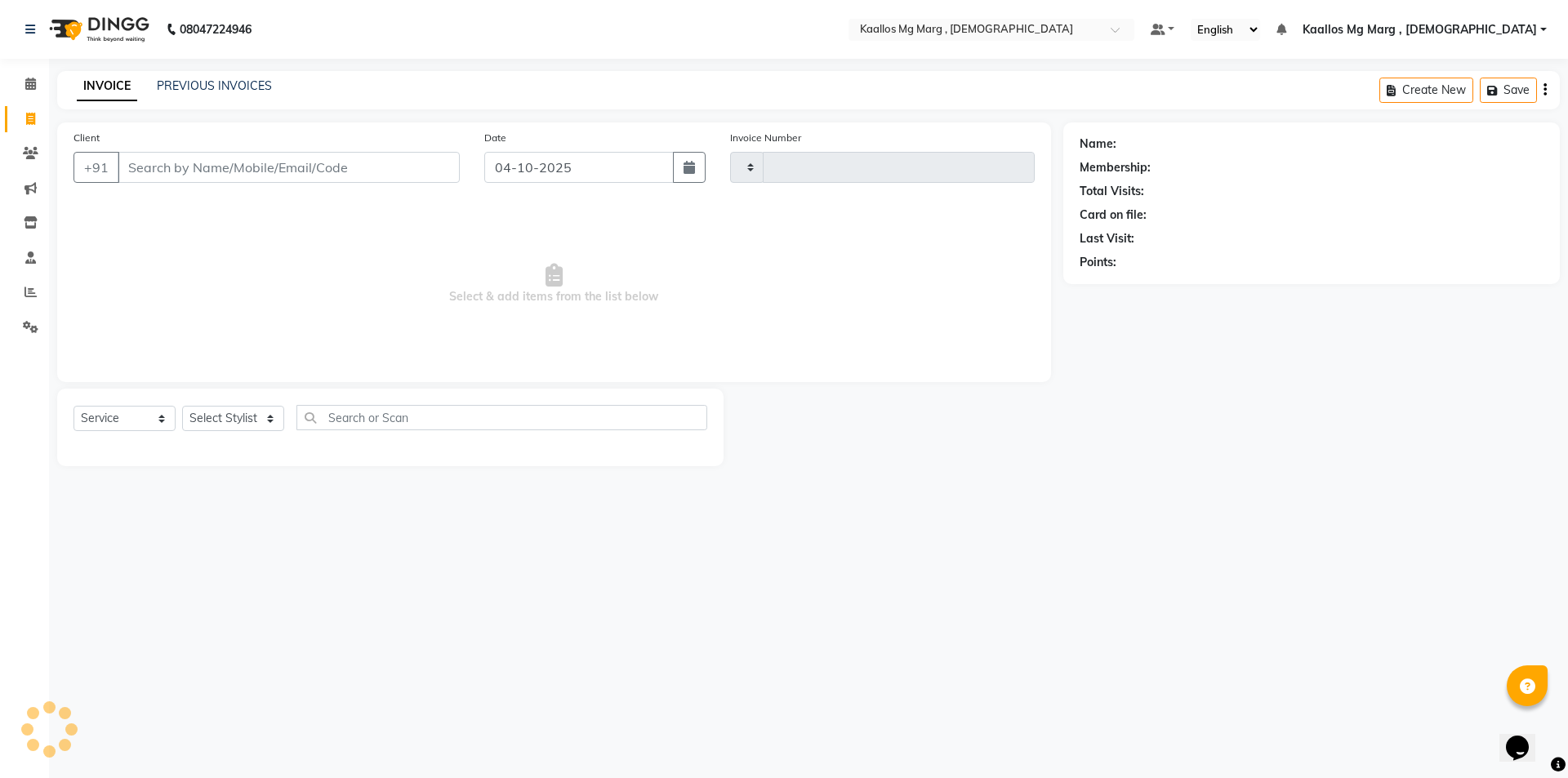
type input "0025"
select select "8998"
click at [225, 161] on input "Client" at bounding box center [289, 167] width 342 height 31
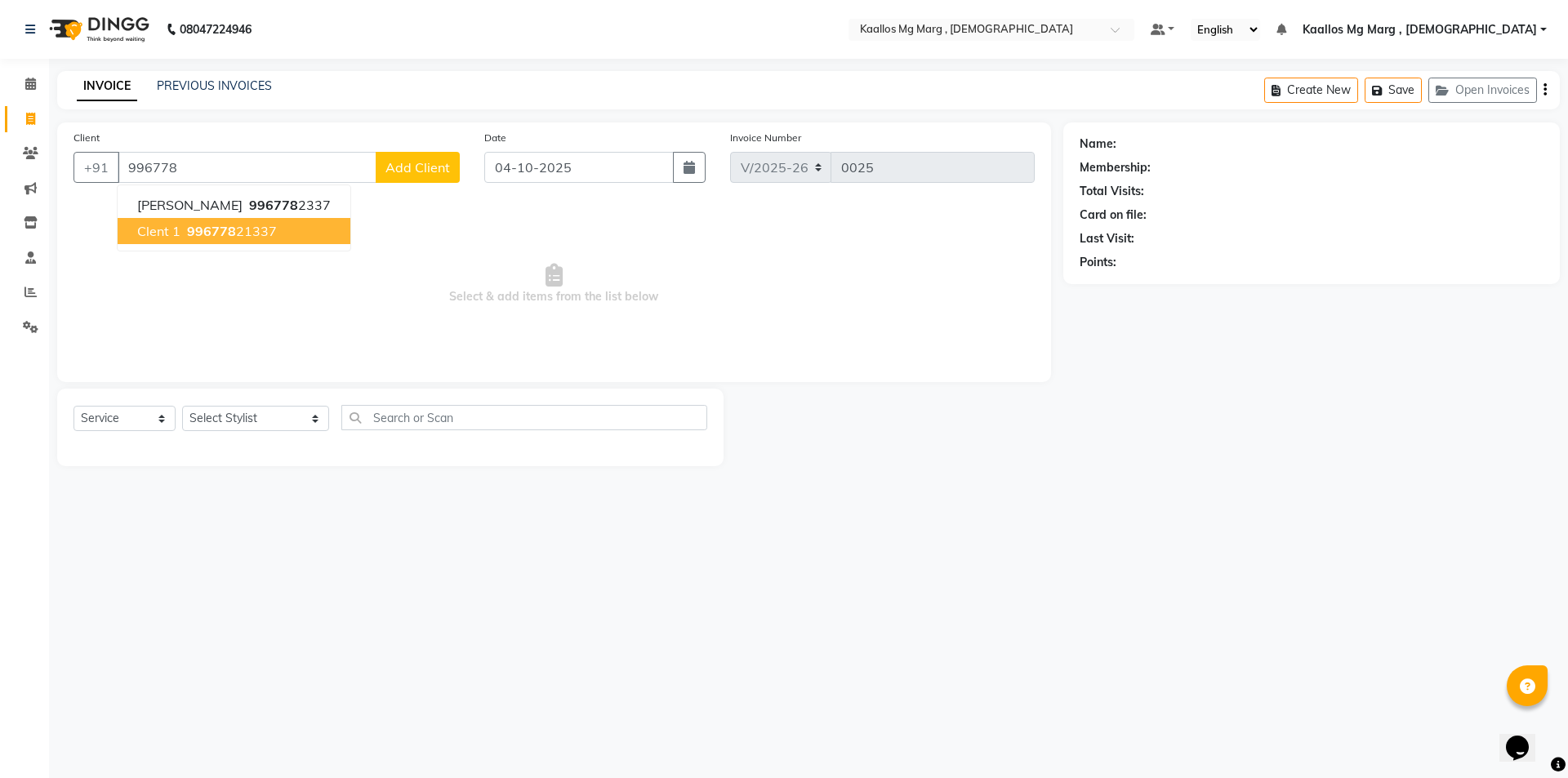
click at [266, 228] on ngb-highlight "996778 21337" at bounding box center [230, 231] width 93 height 16
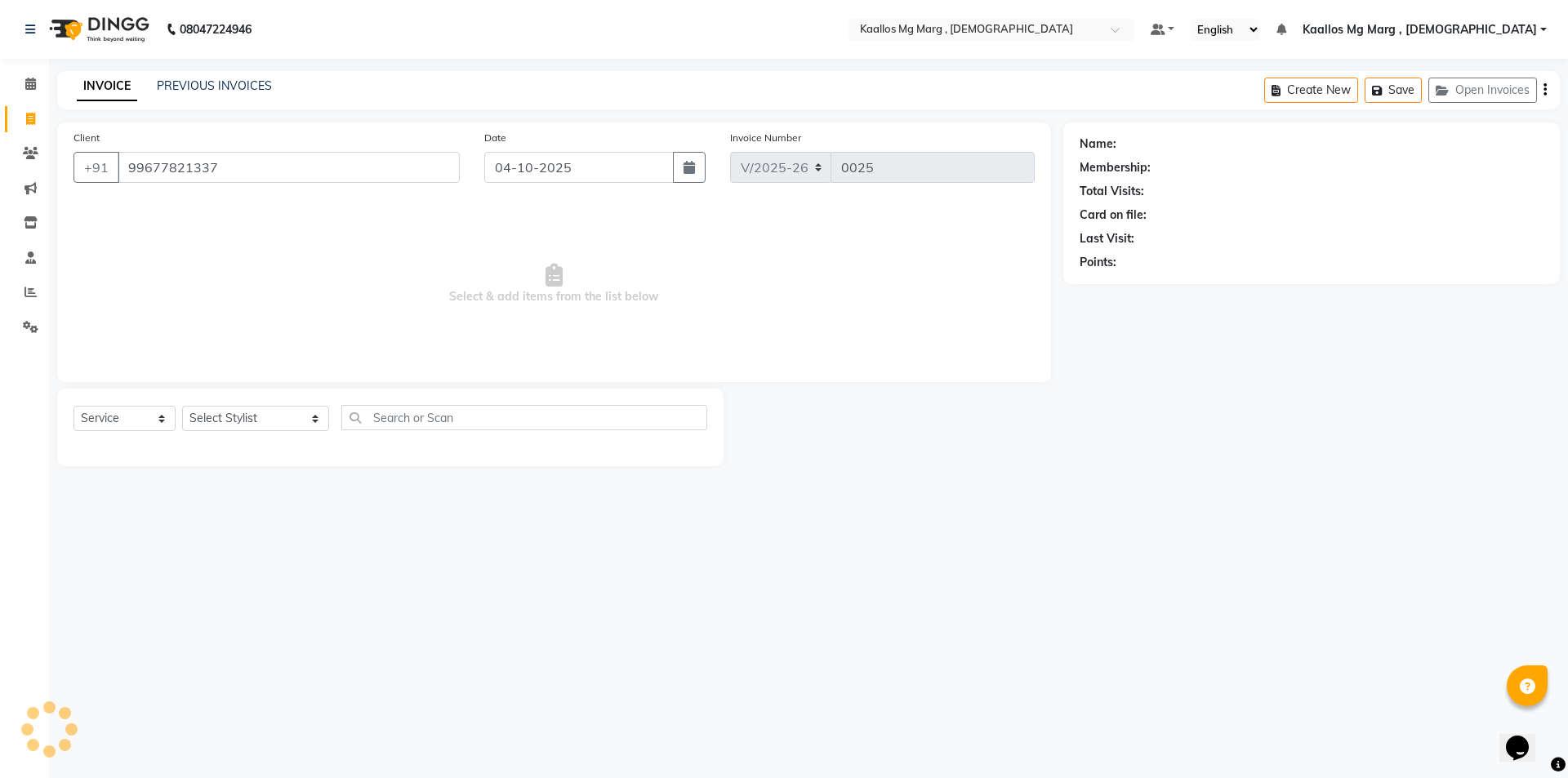
type input "99677821337"
click at [152, 426] on select "Select Service Product Membership Package Voucher Prepaid Gift Card" at bounding box center [124, 418] width 102 height 25
click at [73, 406] on select "Select Service Product Membership Package Voucher Prepaid Gift Card" at bounding box center [124, 418] width 102 height 25
drag, startPoint x: 225, startPoint y: 419, endPoint x: 217, endPoint y: 414, distance: 9.4
click at [225, 419] on select "Select Stylist [PERSON_NAME] Mg Marg , Indian [PERSON_NAME] [PERSON_NAME] [PERS…" at bounding box center [255, 418] width 147 height 25
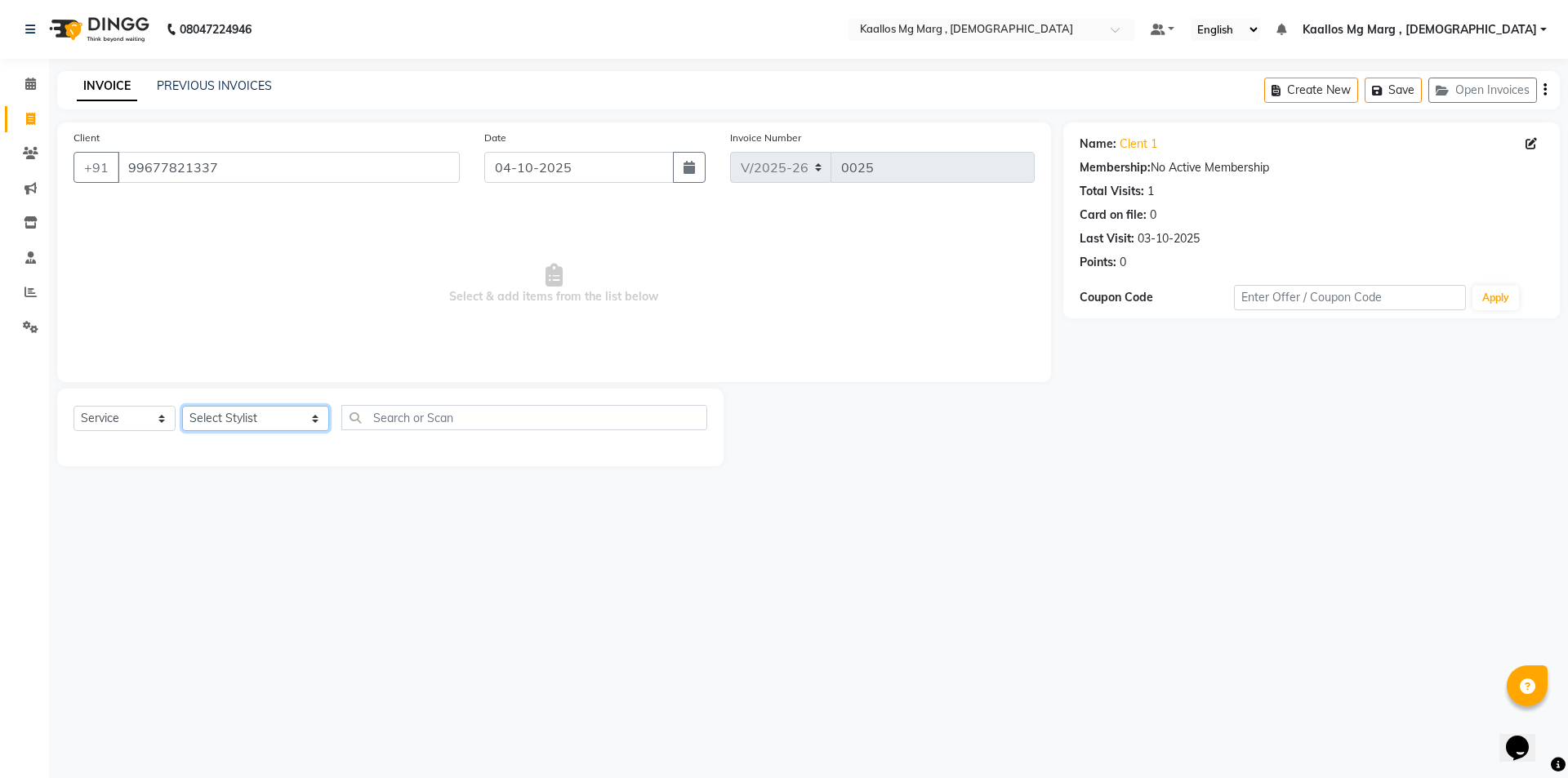
select select "92265"
click at [182, 406] on select "Select Stylist [PERSON_NAME] Mg Marg , Indian [PERSON_NAME] [PERSON_NAME] [PERS…" at bounding box center [255, 418] width 147 height 25
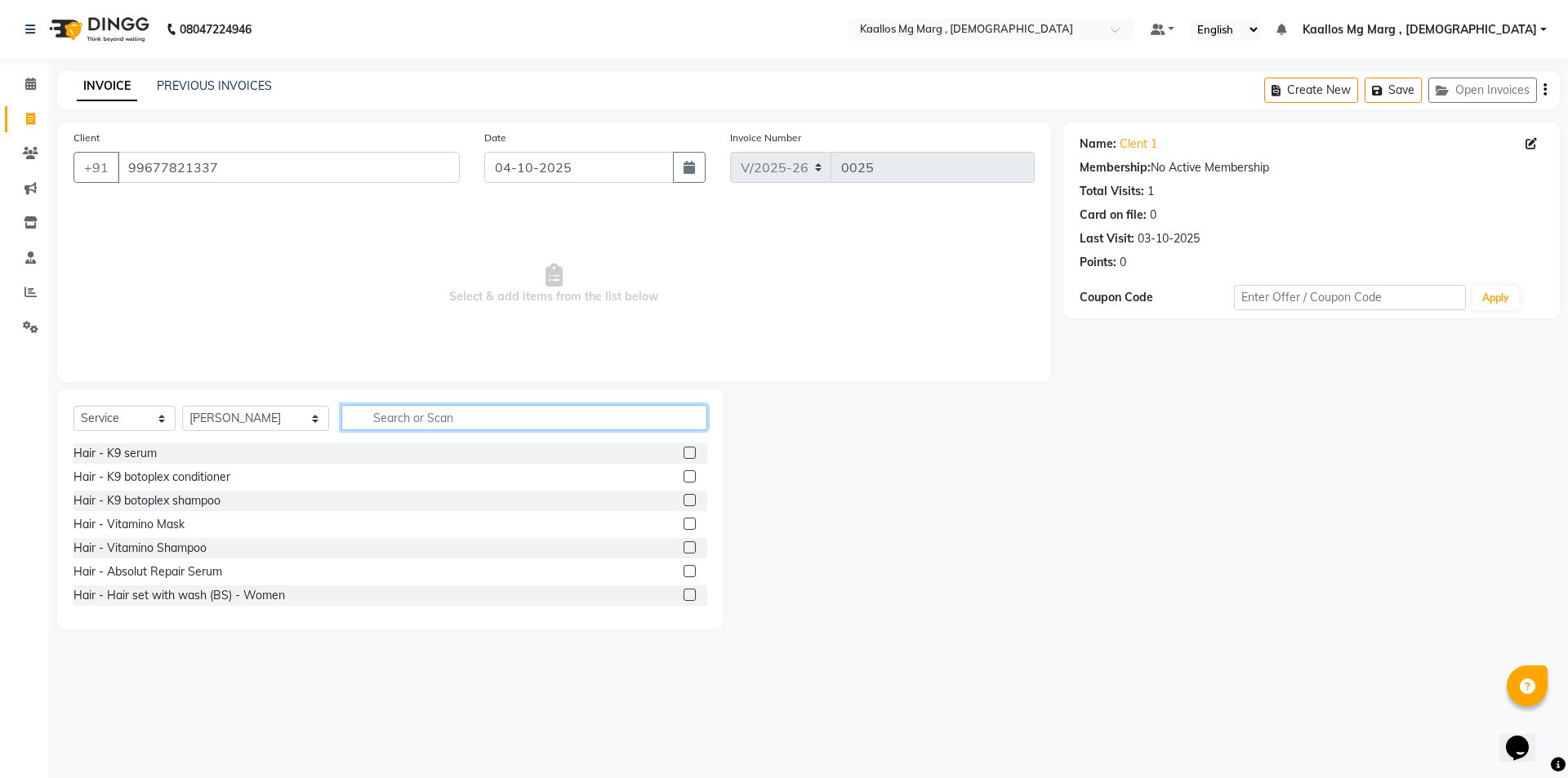
click at [341, 409] on input "text" at bounding box center [524, 417] width 366 height 25
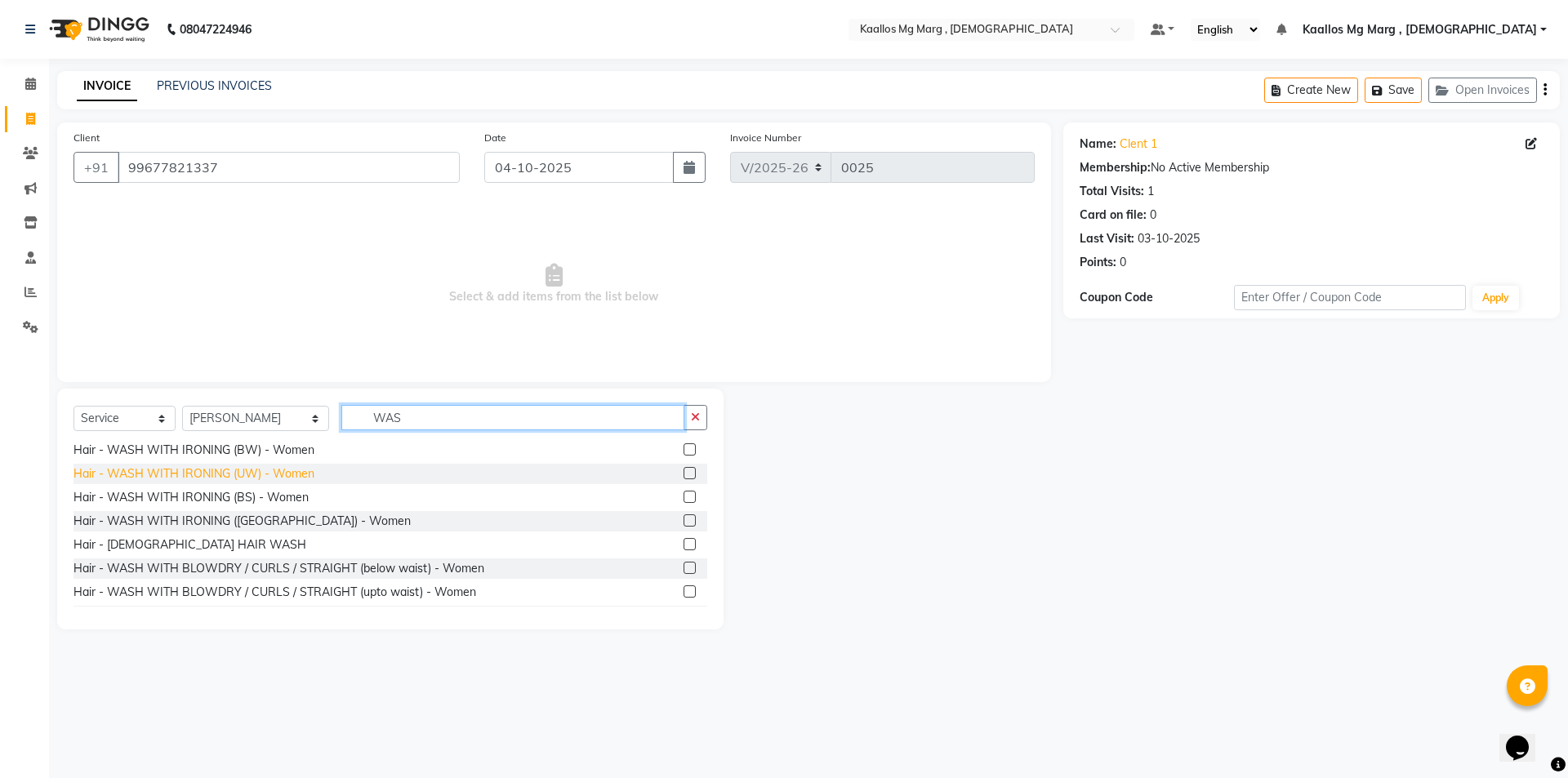
scroll to position [245, 0]
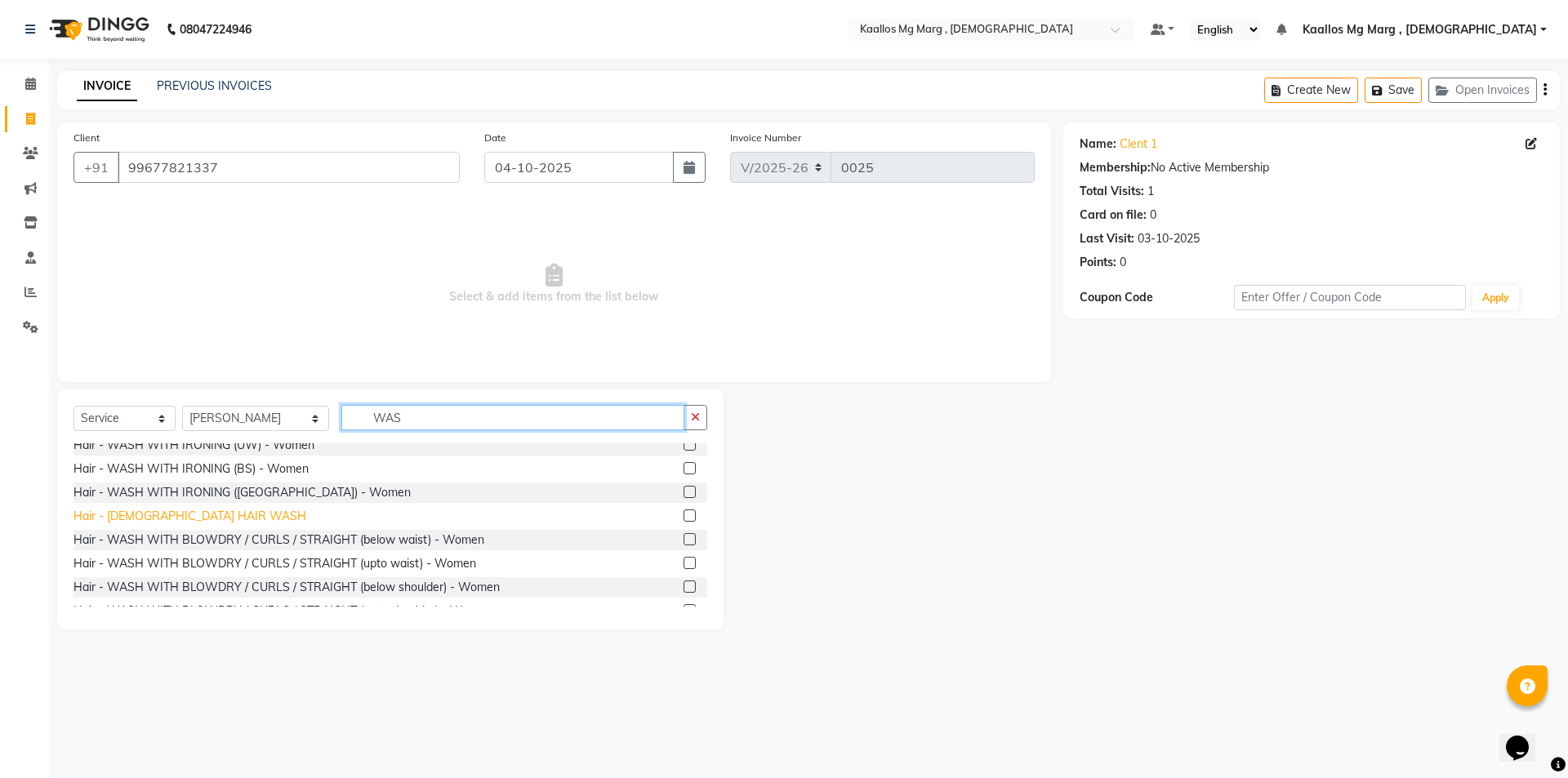
type input "WAS"
click at [178, 514] on div "Hair - [DEMOGRAPHIC_DATA] HAIR WASH" at bounding box center [190, 516] width 233 height 17
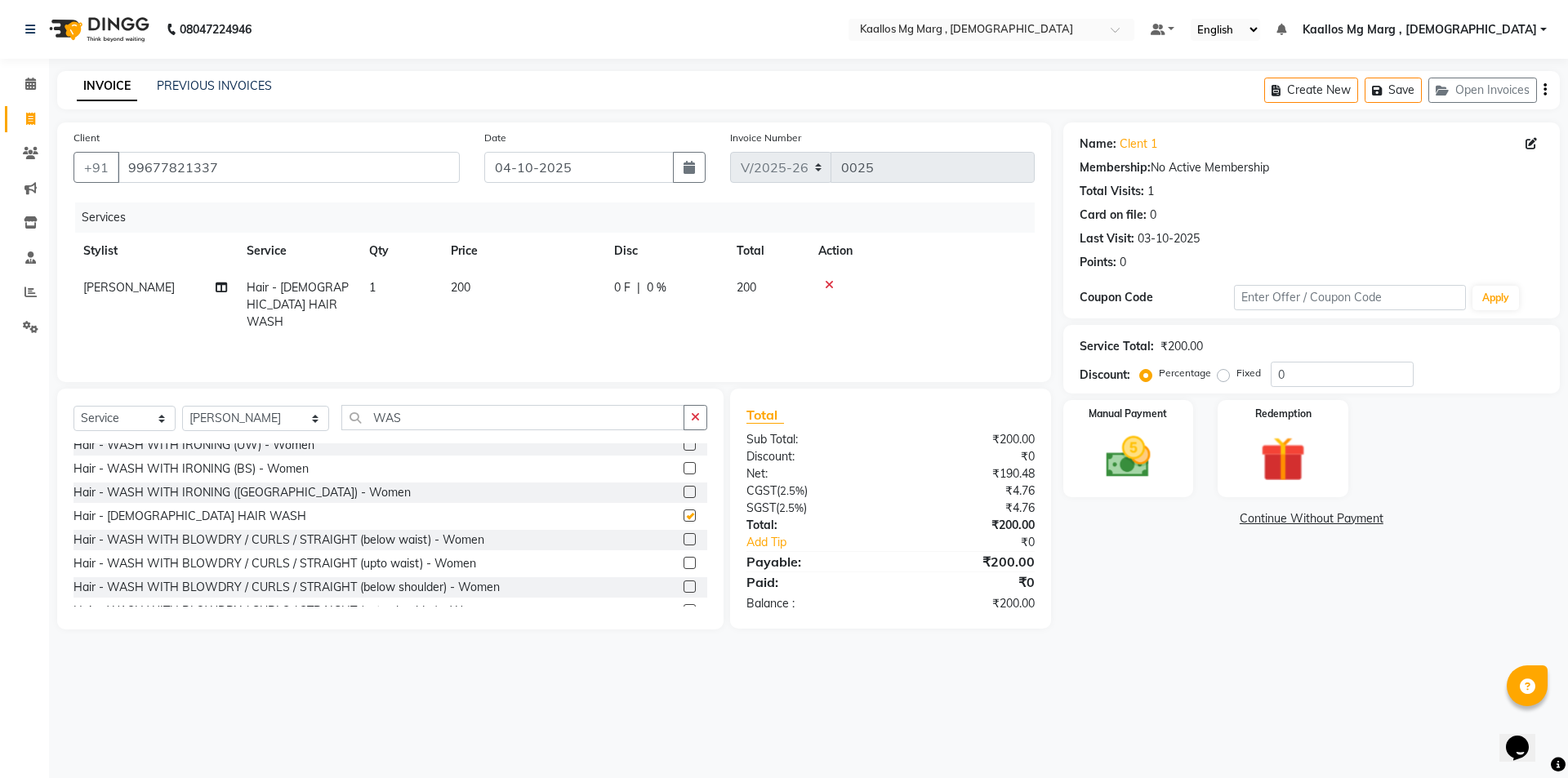
checkbox input "false"
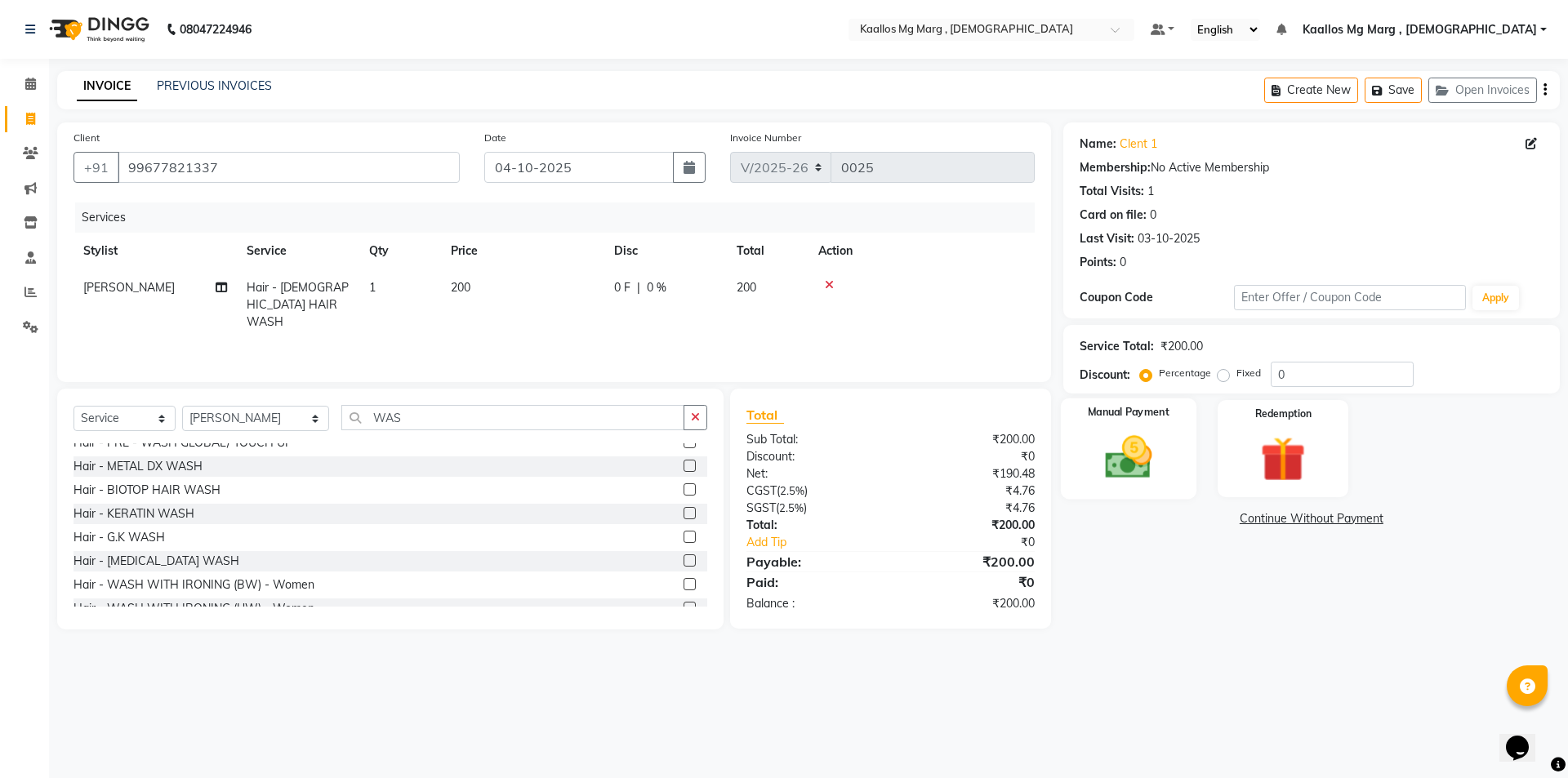
click at [1146, 475] on img at bounding box center [1128, 458] width 76 height 54
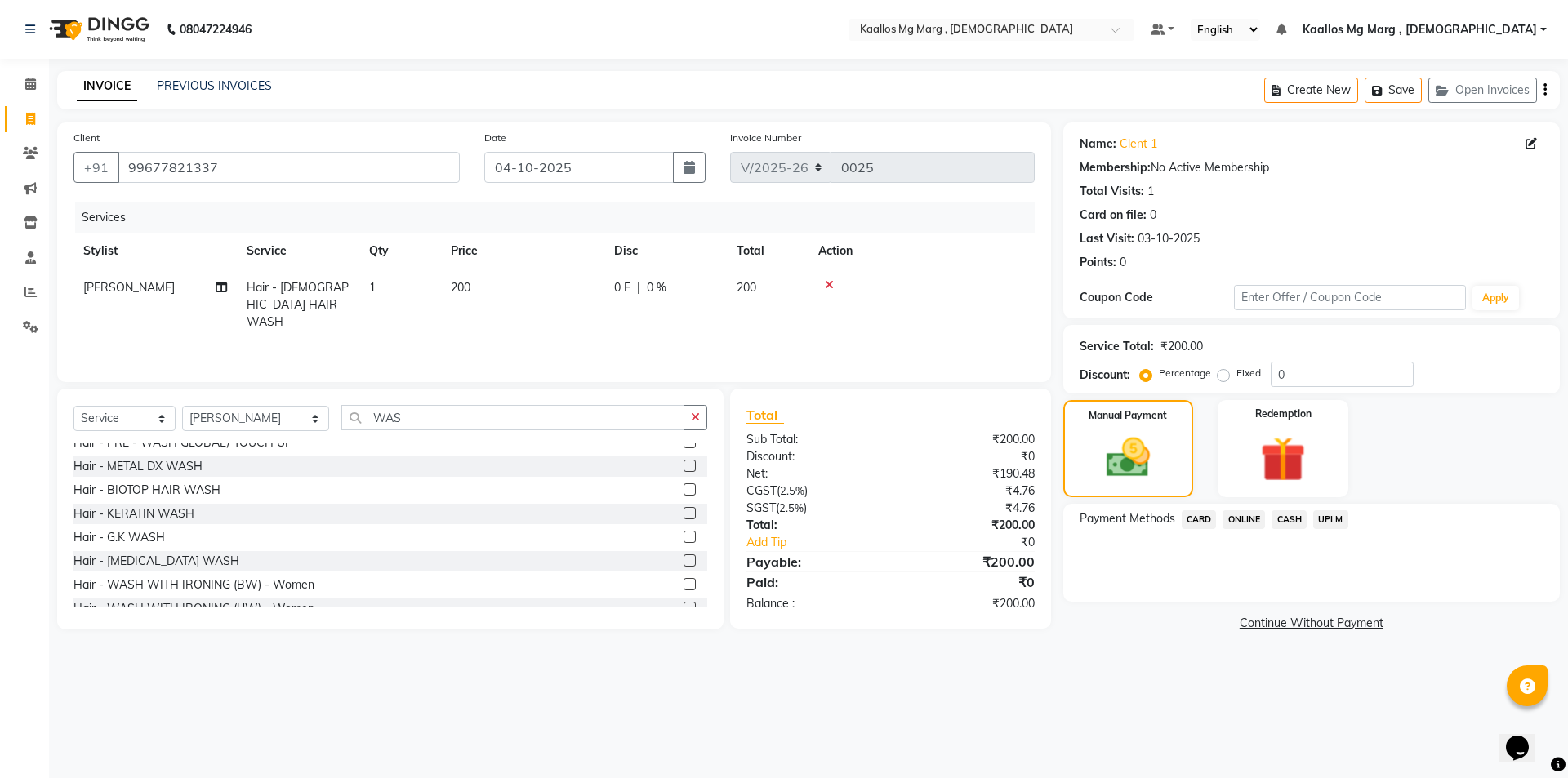
click at [1294, 521] on span "CASH" at bounding box center [1289, 520] width 36 height 19
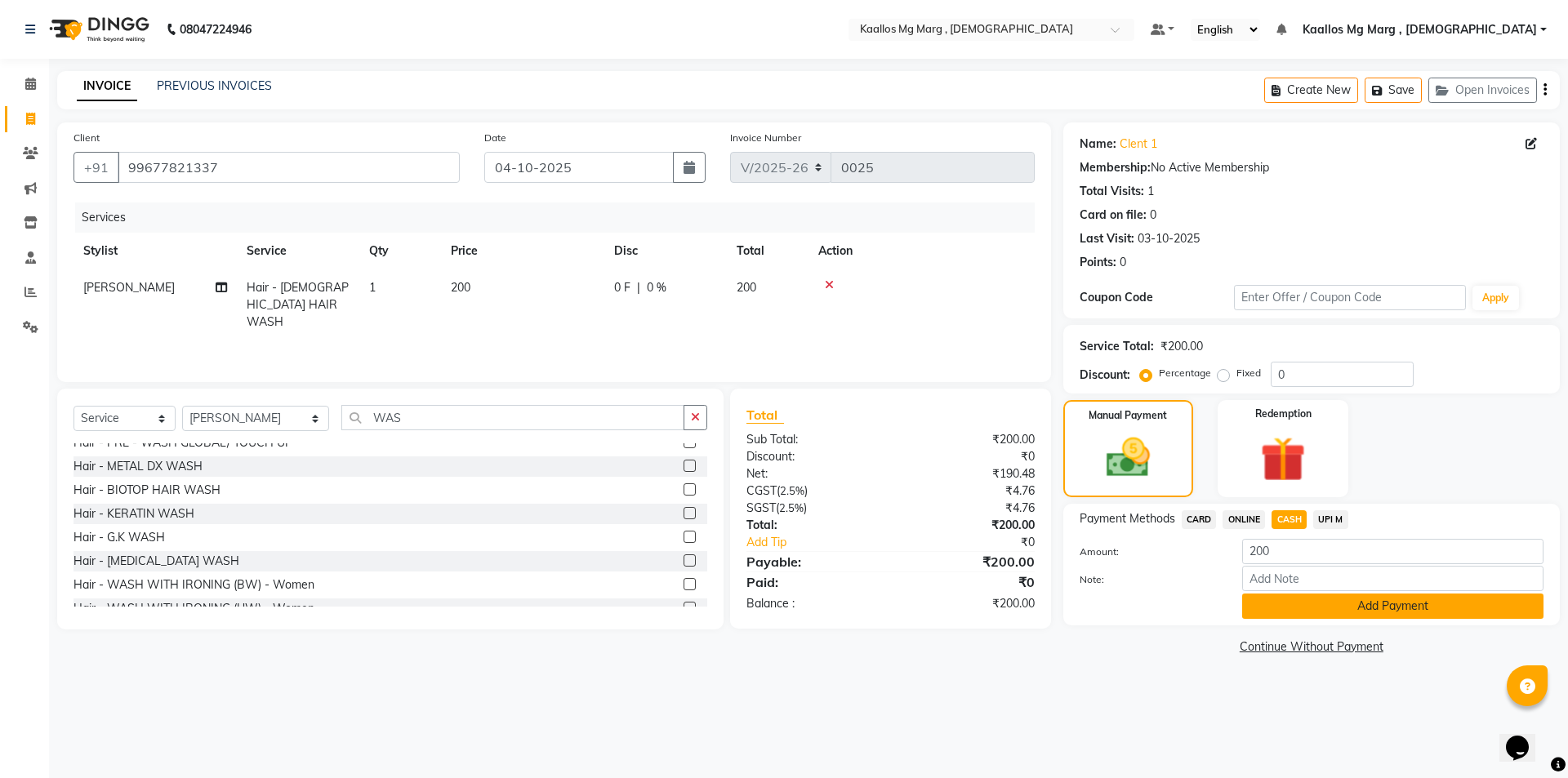
click at [1351, 609] on button "Add Payment" at bounding box center [1393, 606] width 301 height 25
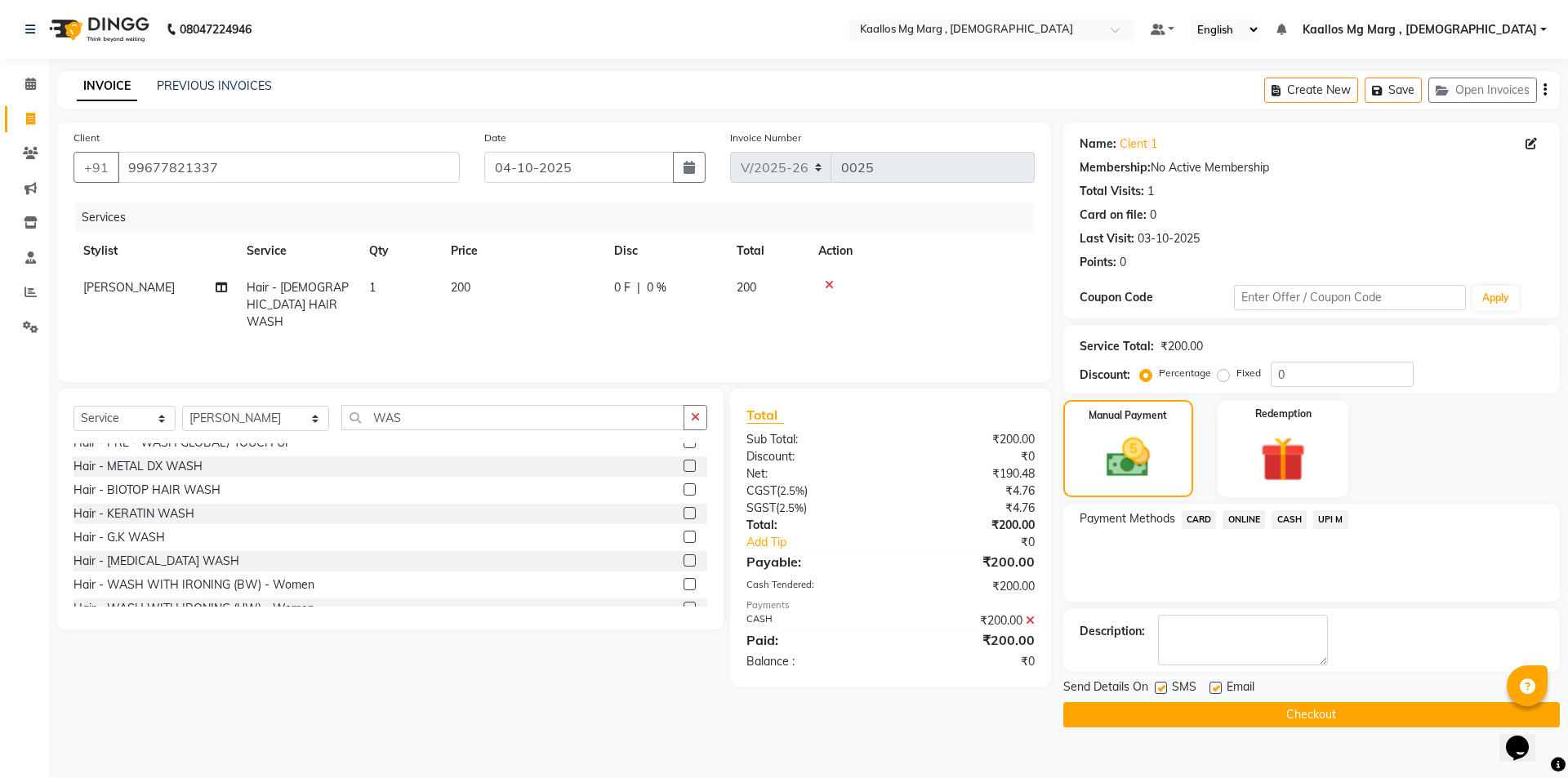
click at [1286, 519] on span "CASH" at bounding box center [1289, 520] width 36 height 19
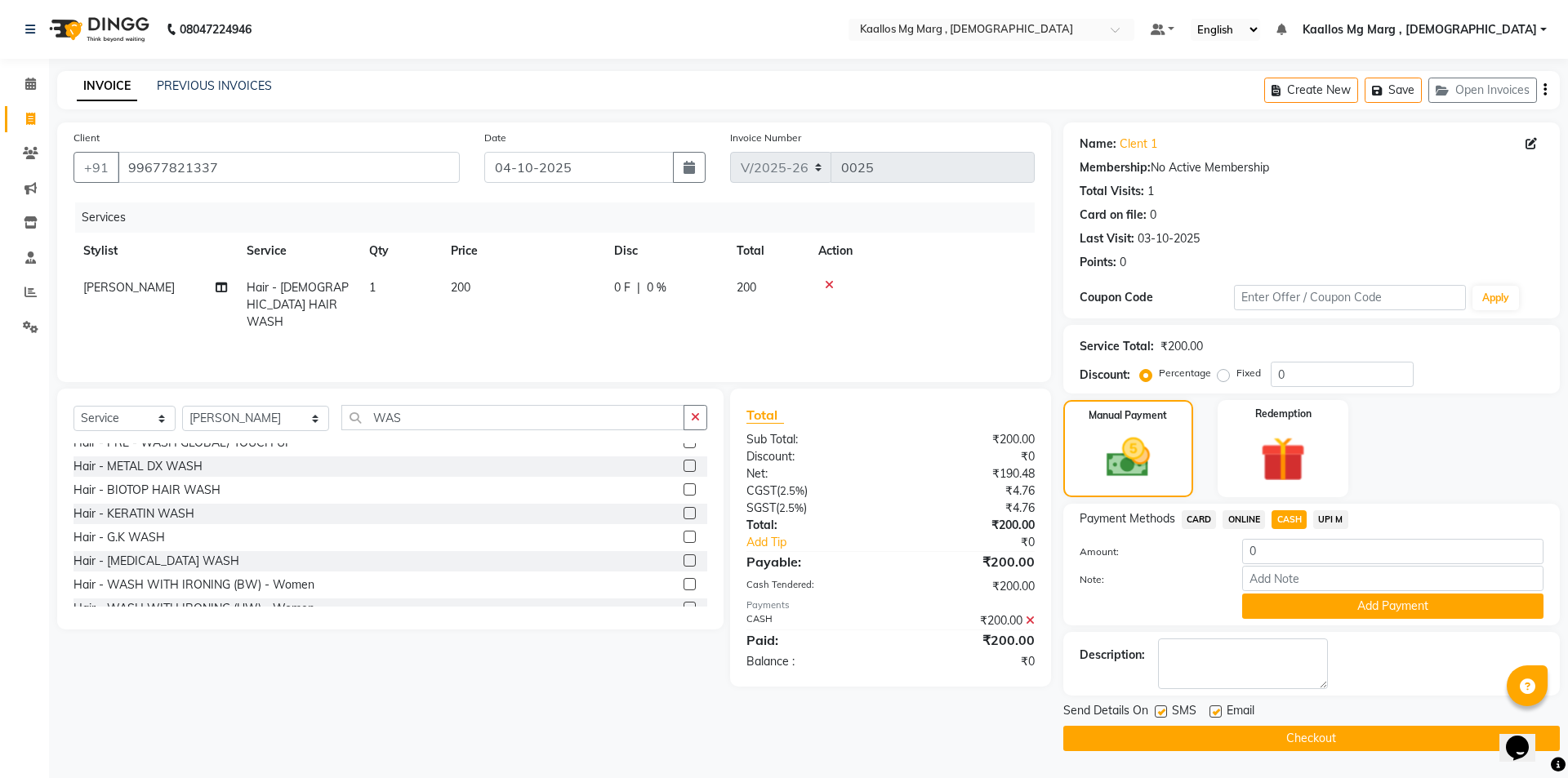
click at [1151, 734] on button "Checkout" at bounding box center [1312, 739] width 496 height 25
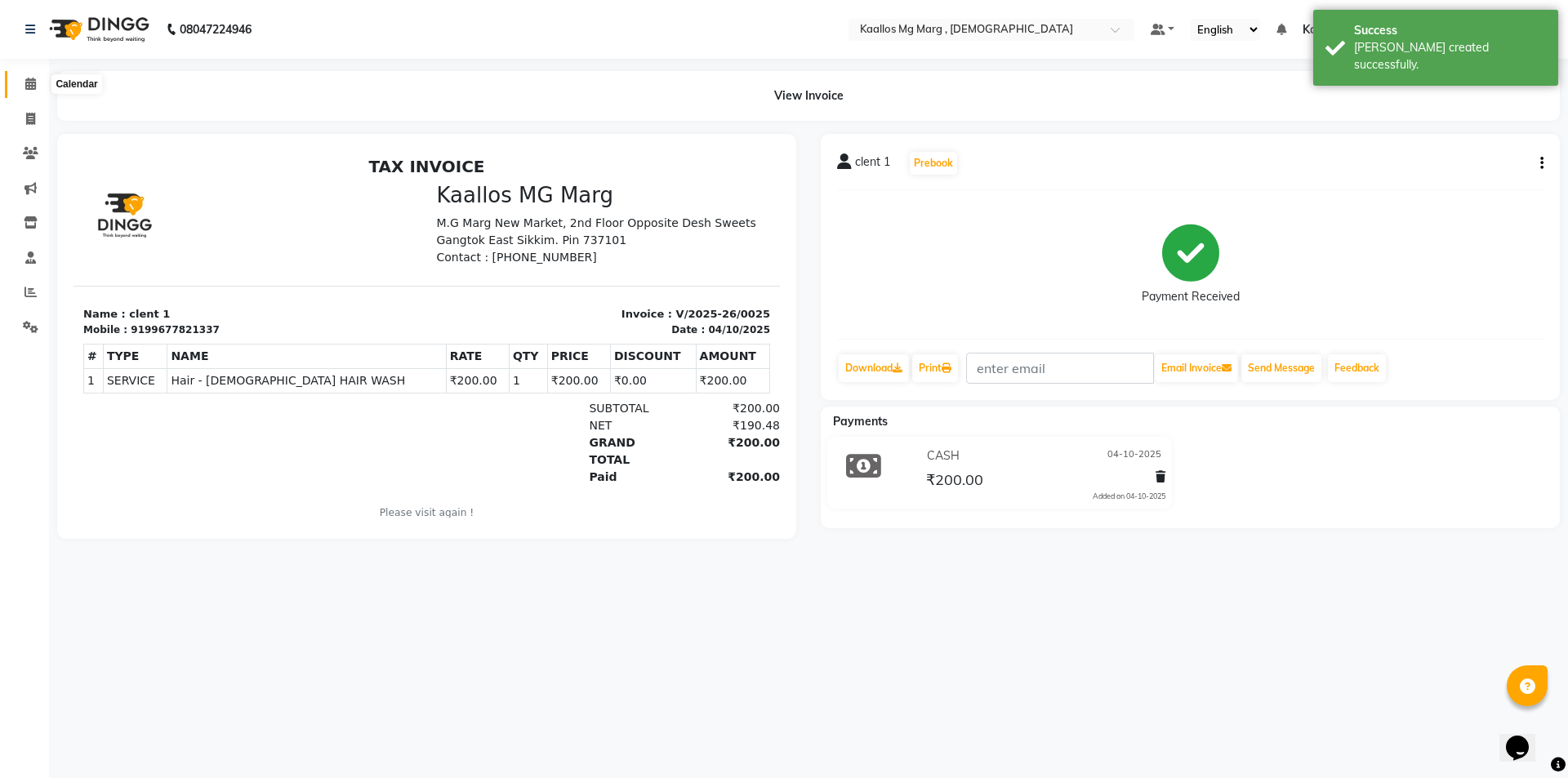
click at [29, 81] on icon at bounding box center [30, 84] width 11 height 13
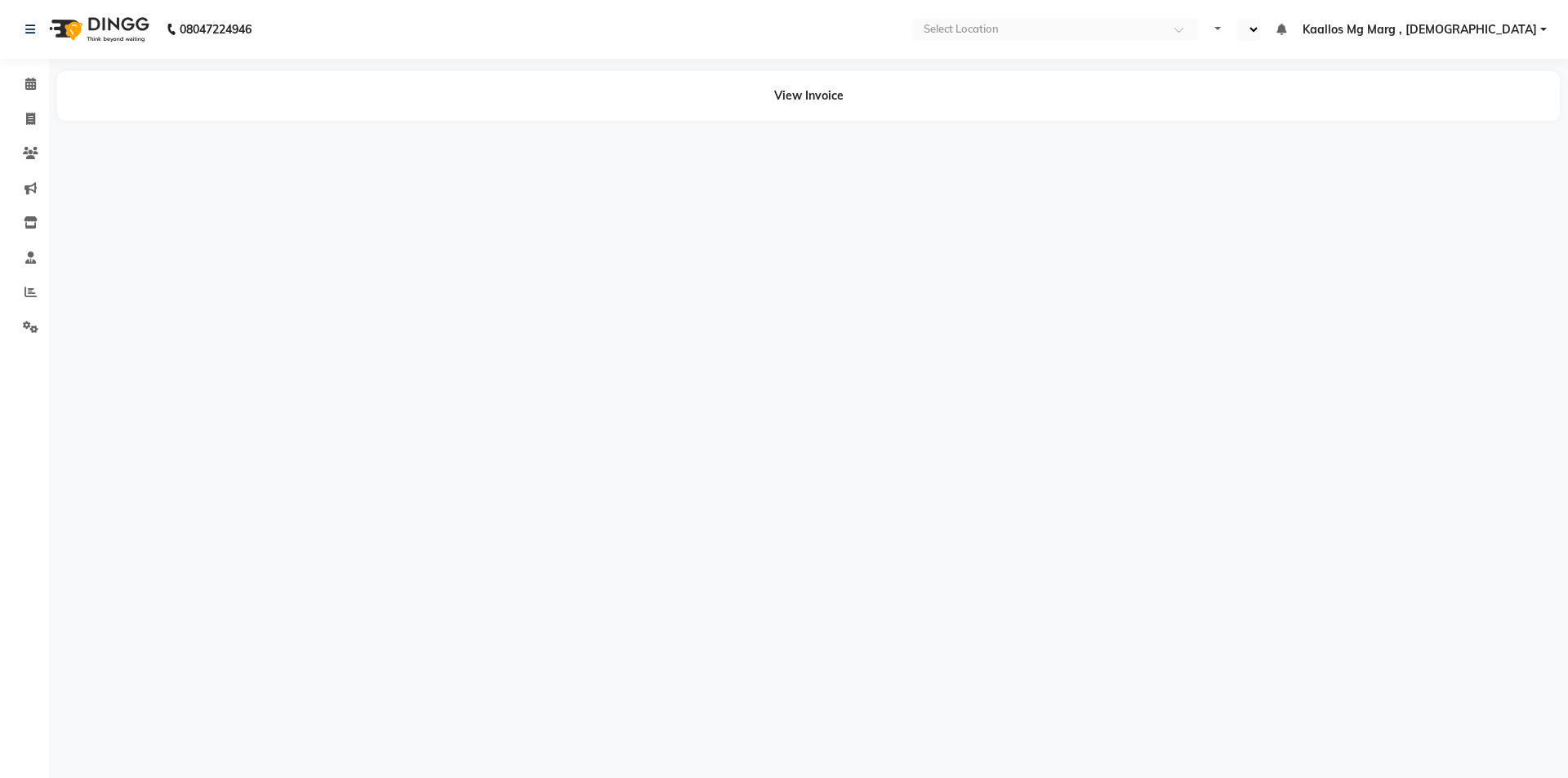
select select "en"
